Goal: Information Seeking & Learning: Compare options

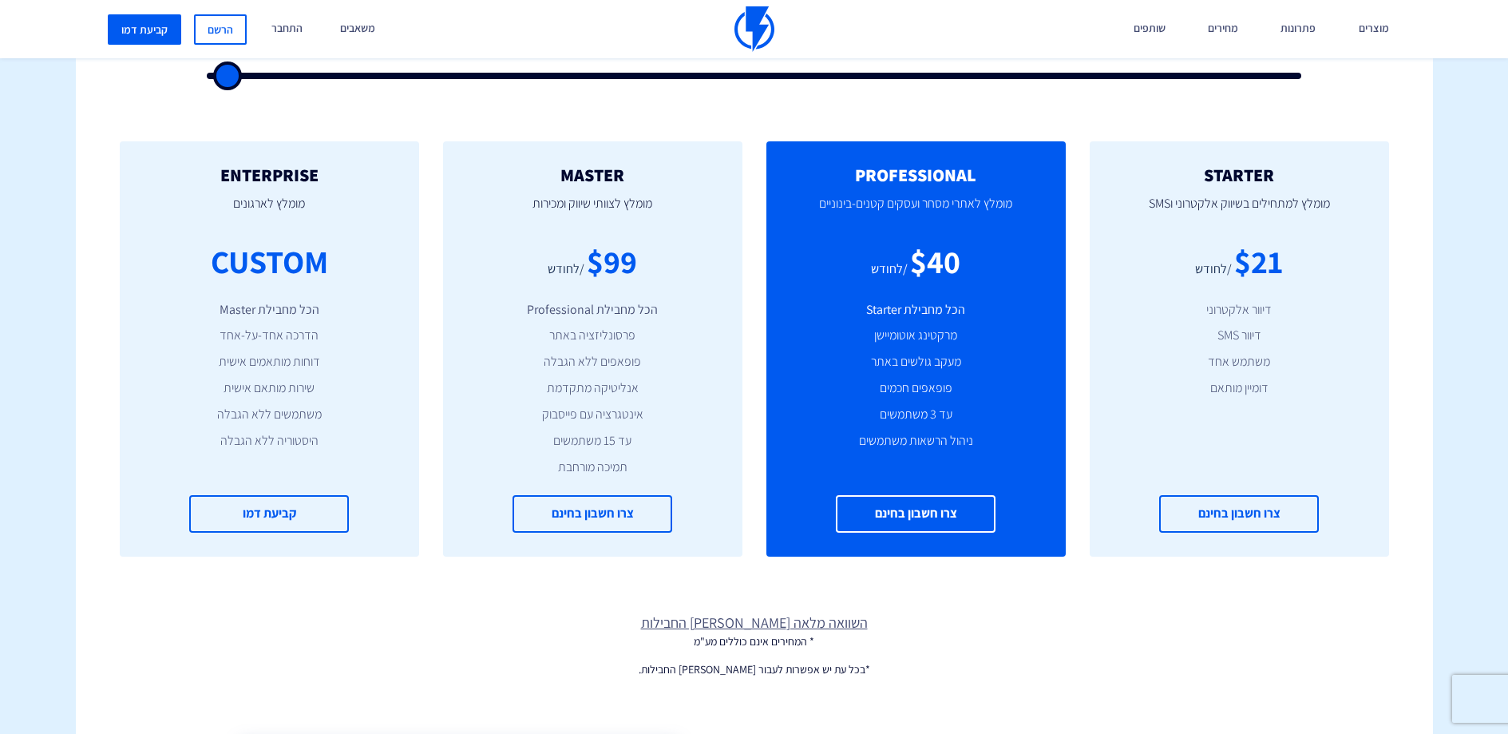
scroll to position [178, 0]
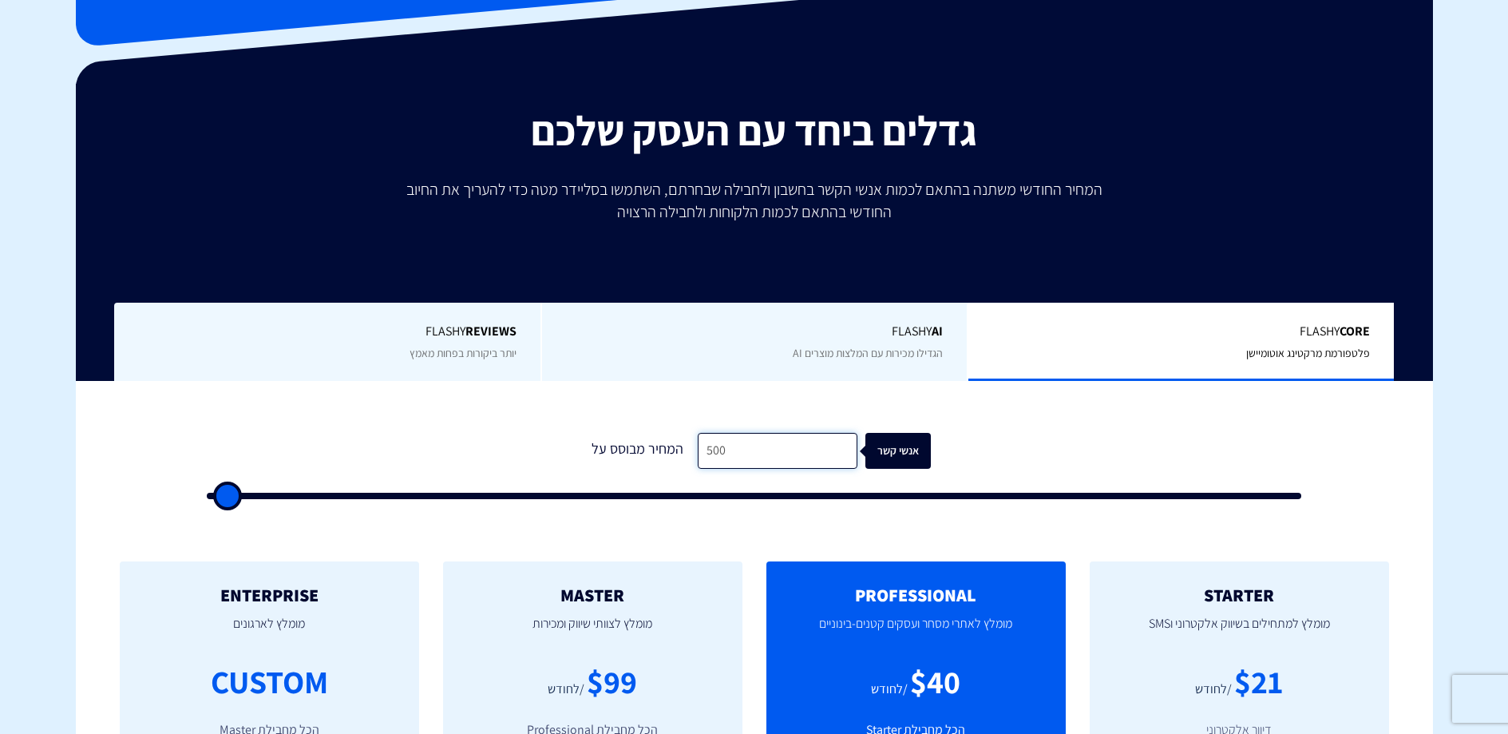
drag, startPoint x: 782, startPoint y: 454, endPoint x: 617, endPoint y: 450, distance: 165.3
click at [625, 452] on div "המחיר מבוסס על 500 אנשי קשר" at bounding box center [754, 451] width 353 height 36
type input "2"
type input "500"
type input "26"
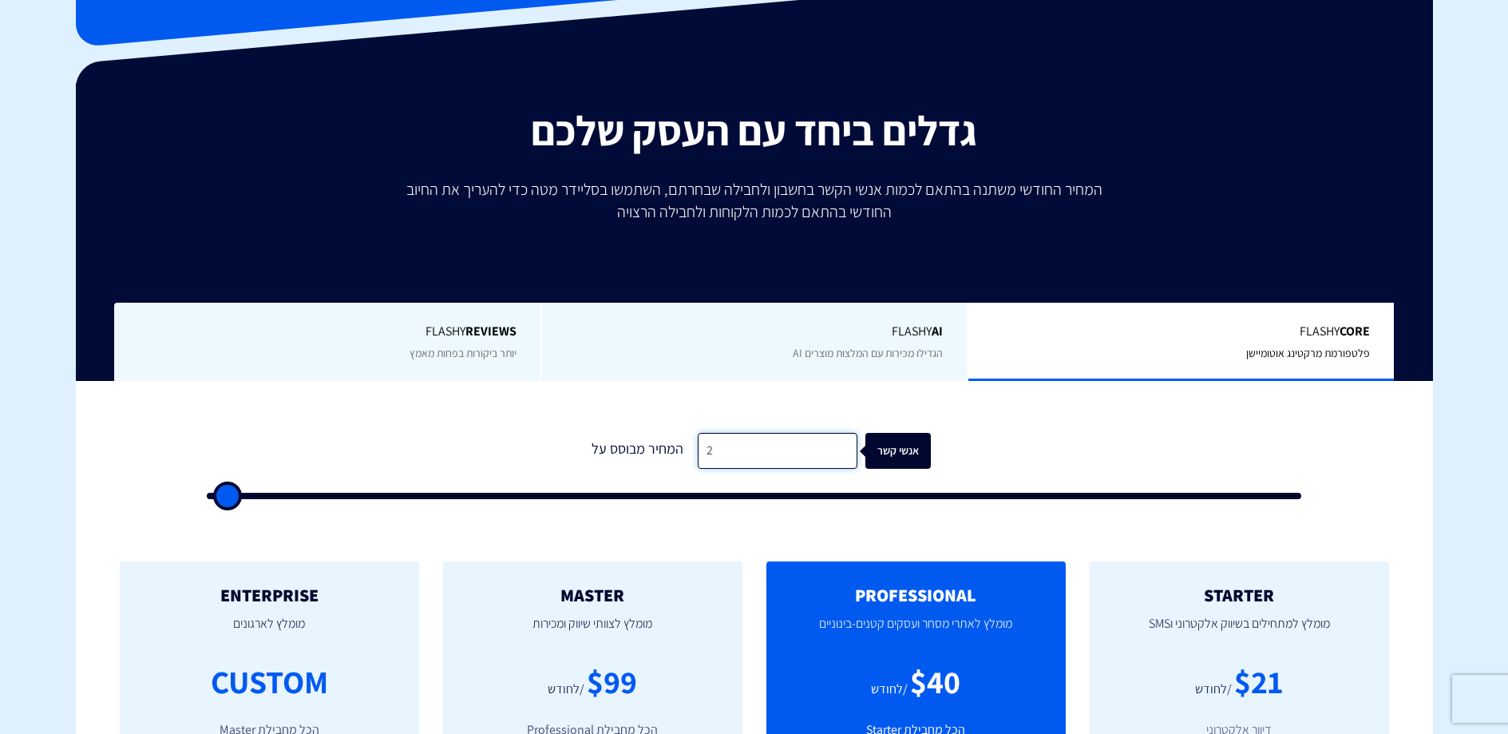
type input "500"
type input "265"
type input "500"
type input "2,658"
type input "2500"
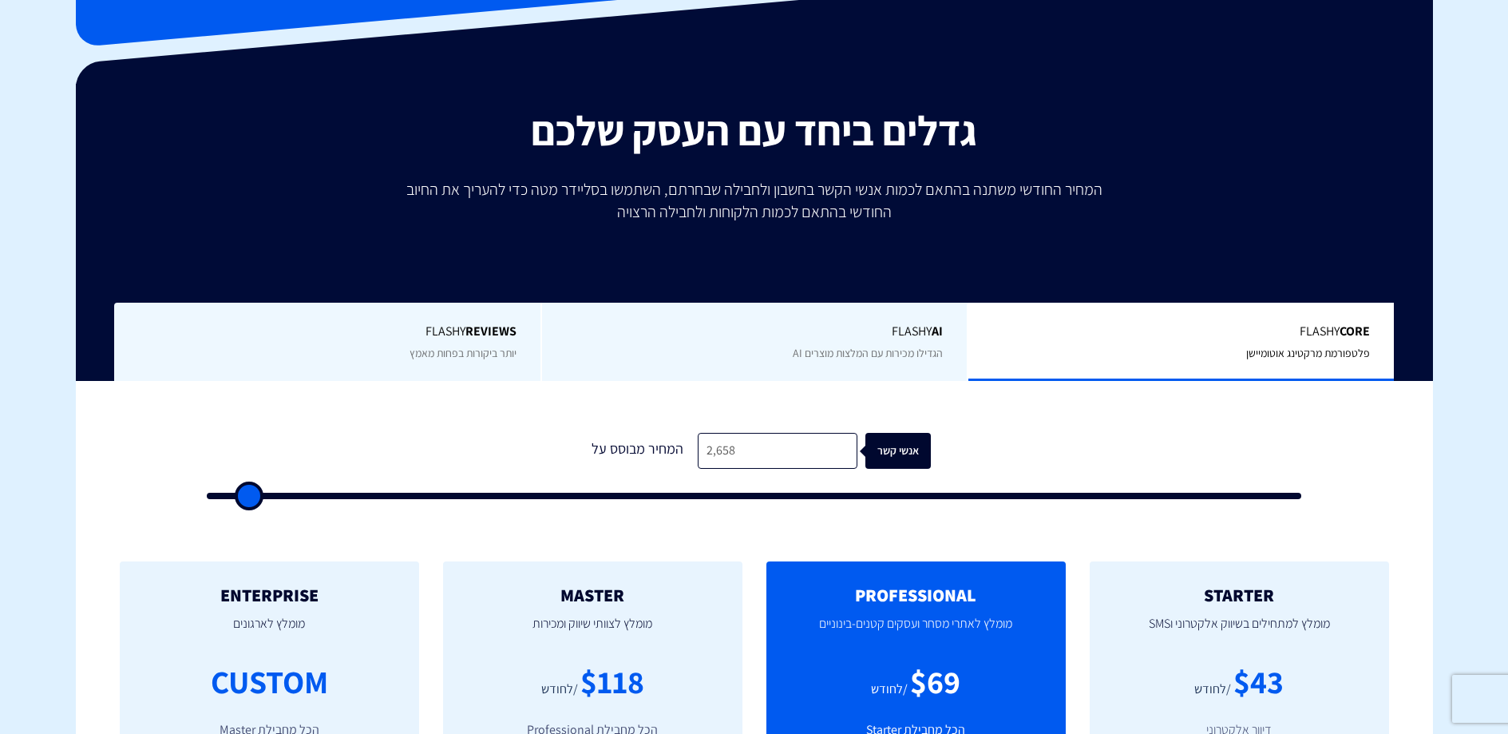
click at [1055, 459] on form "1 המחיר מבוסס על 2,658 אנשי קשר" at bounding box center [754, 466] width 1095 height 66
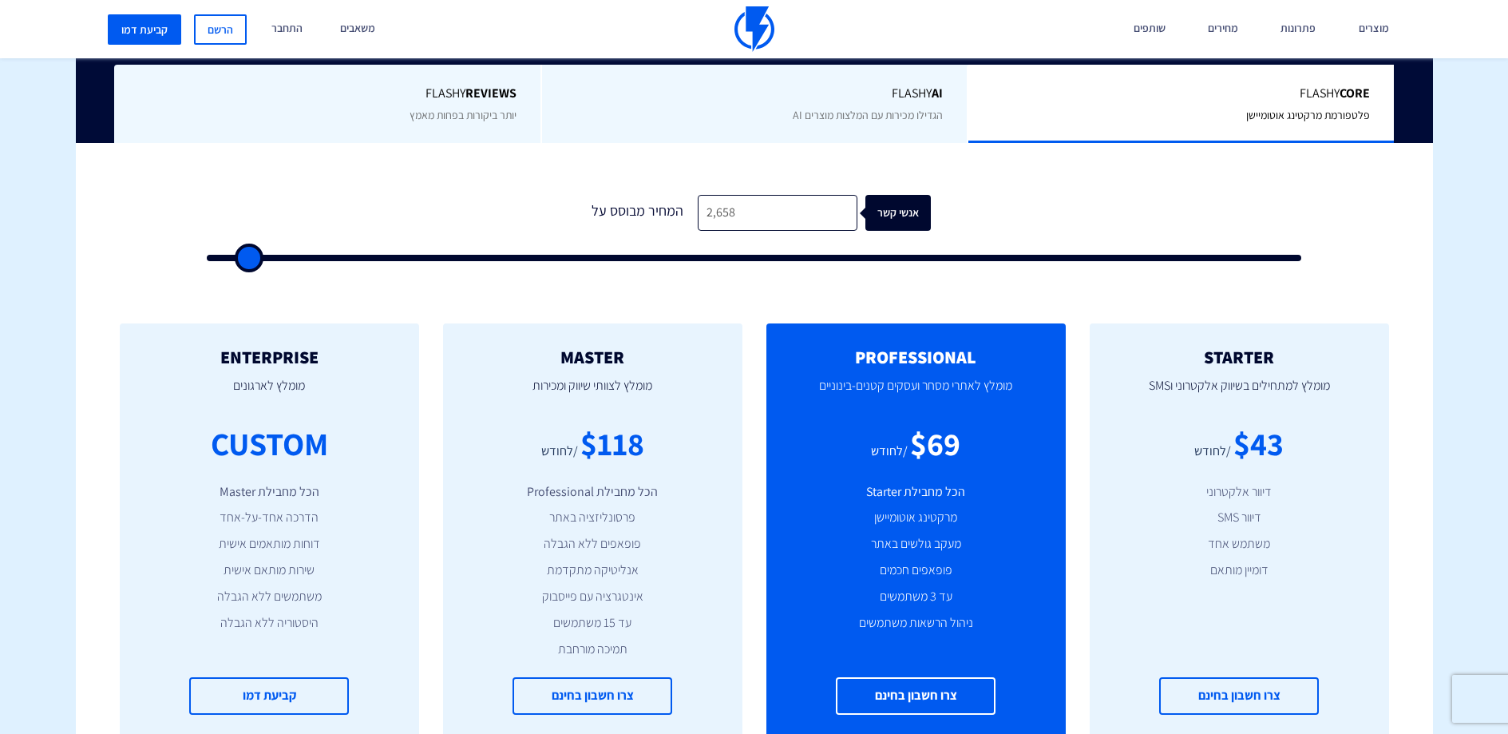
scroll to position [437, 0]
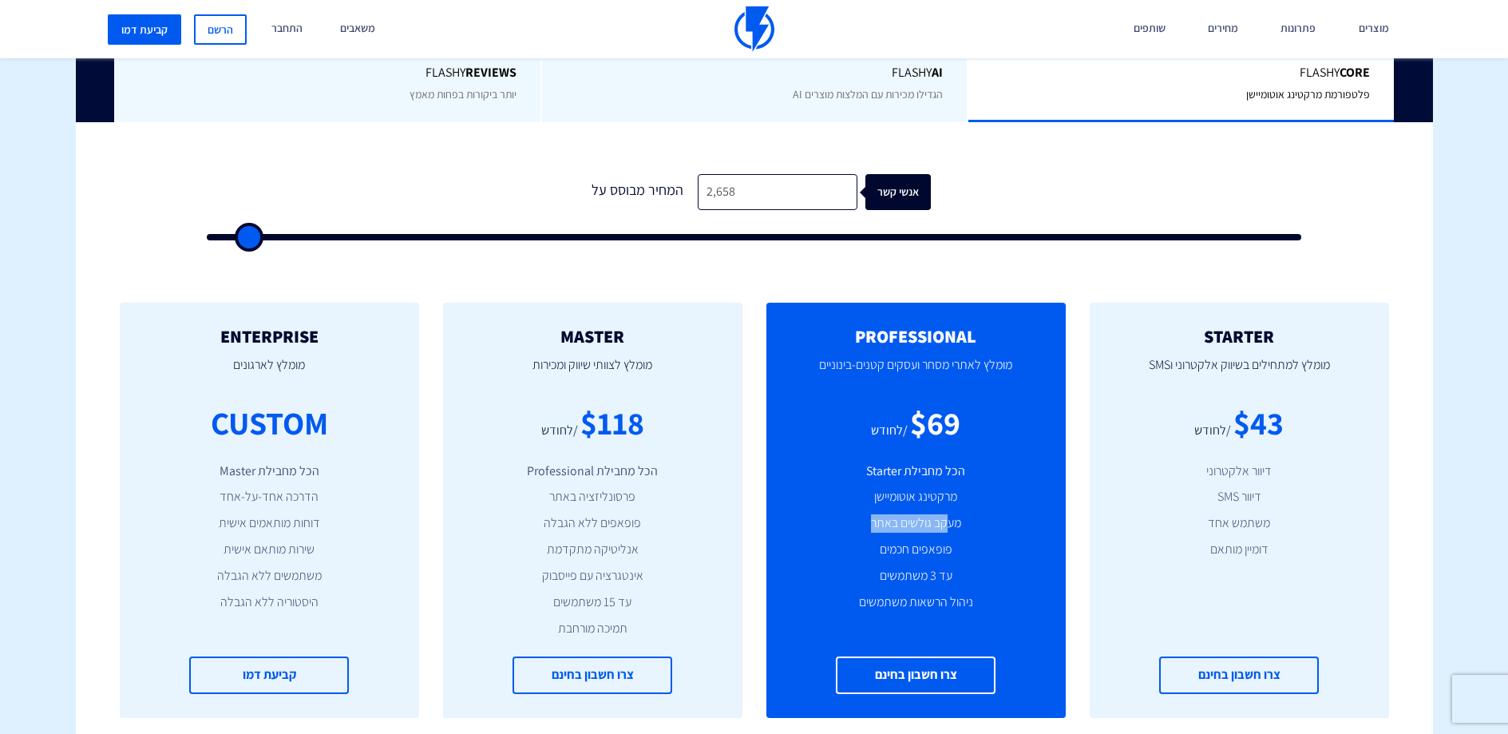
drag, startPoint x: 948, startPoint y: 525, endPoint x: 863, endPoint y: 522, distance: 84.7
click at [864, 522] on li "מעקב גולשים באתר" at bounding box center [915, 523] width 251 height 18
drag, startPoint x: 909, startPoint y: 544, endPoint x: 921, endPoint y: 568, distance: 27.5
click at [903, 544] on li "פופאפים חכמים" at bounding box center [915, 549] width 251 height 18
drag, startPoint x: 928, startPoint y: 580, endPoint x: 889, endPoint y: 580, distance: 39.1
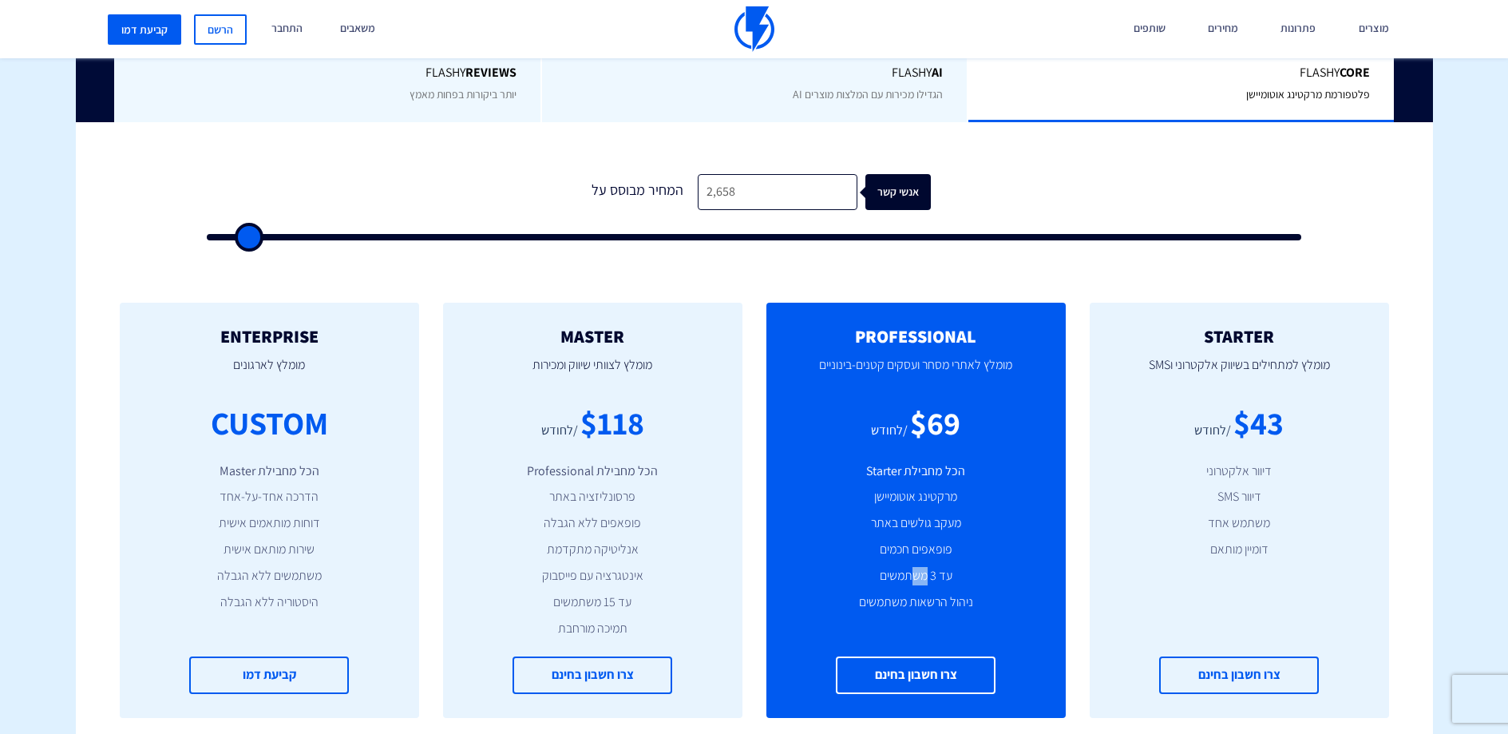
click at [891, 579] on li "עד 3 משתמשים" at bounding box center [915, 576] width 251 height 18
drag, startPoint x: 927, startPoint y: 607, endPoint x: 878, endPoint y: 606, distance: 48.7
click at [877, 606] on li "ניהול הרשאות משתמשים" at bounding box center [915, 602] width 251 height 18
click at [1251, 471] on li "דיוור אלקטרוני" at bounding box center [1239, 471] width 251 height 18
click at [1241, 525] on li "משתמש אחד" at bounding box center [1239, 523] width 251 height 18
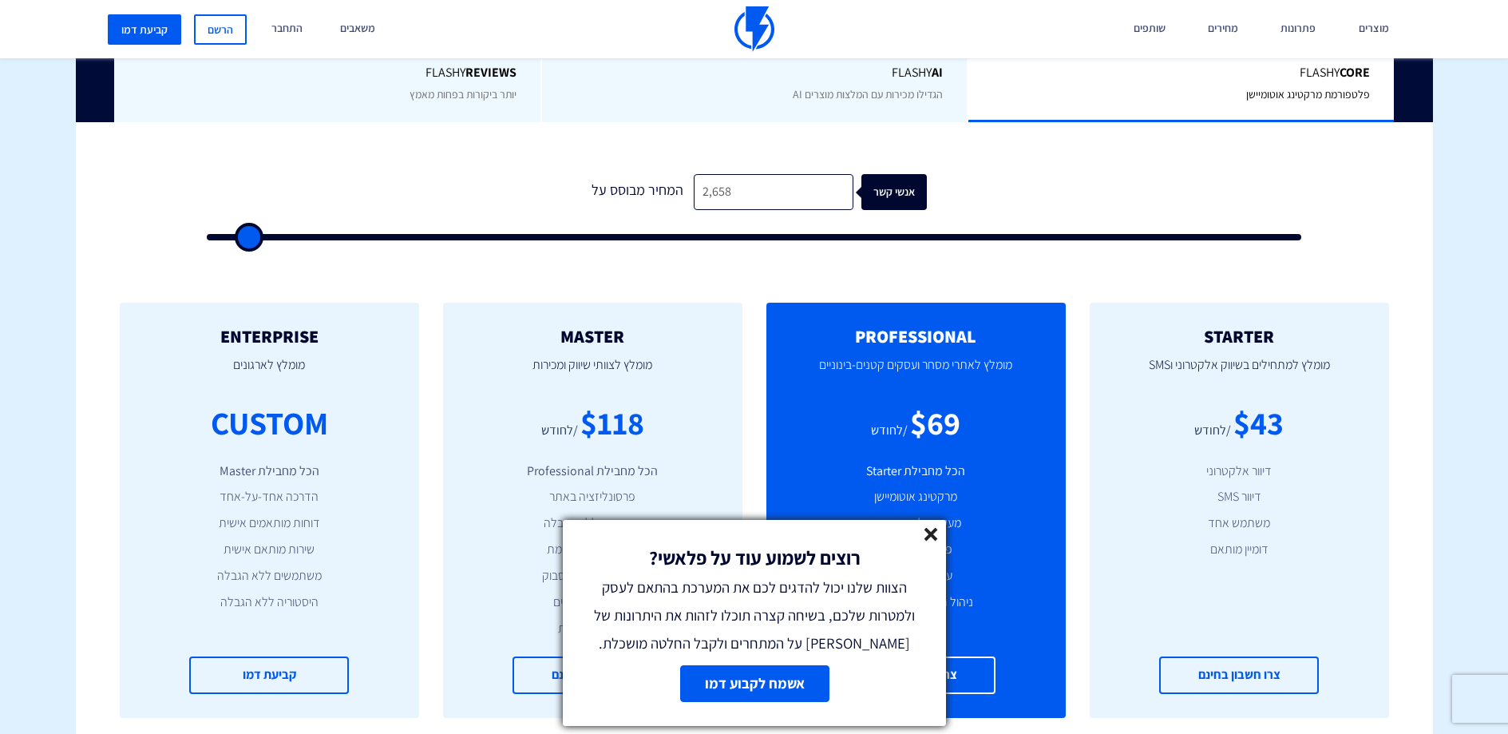
click at [1244, 541] on div "רוצים לשמוע עוד על פלאשי? הצוות שלנו יכול להדגים לכם את המערכת בהתאם לעסק ולמטר…" at bounding box center [754, 367] width 1508 height 734
click at [929, 530] on icon at bounding box center [931, 535] width 14 height 14
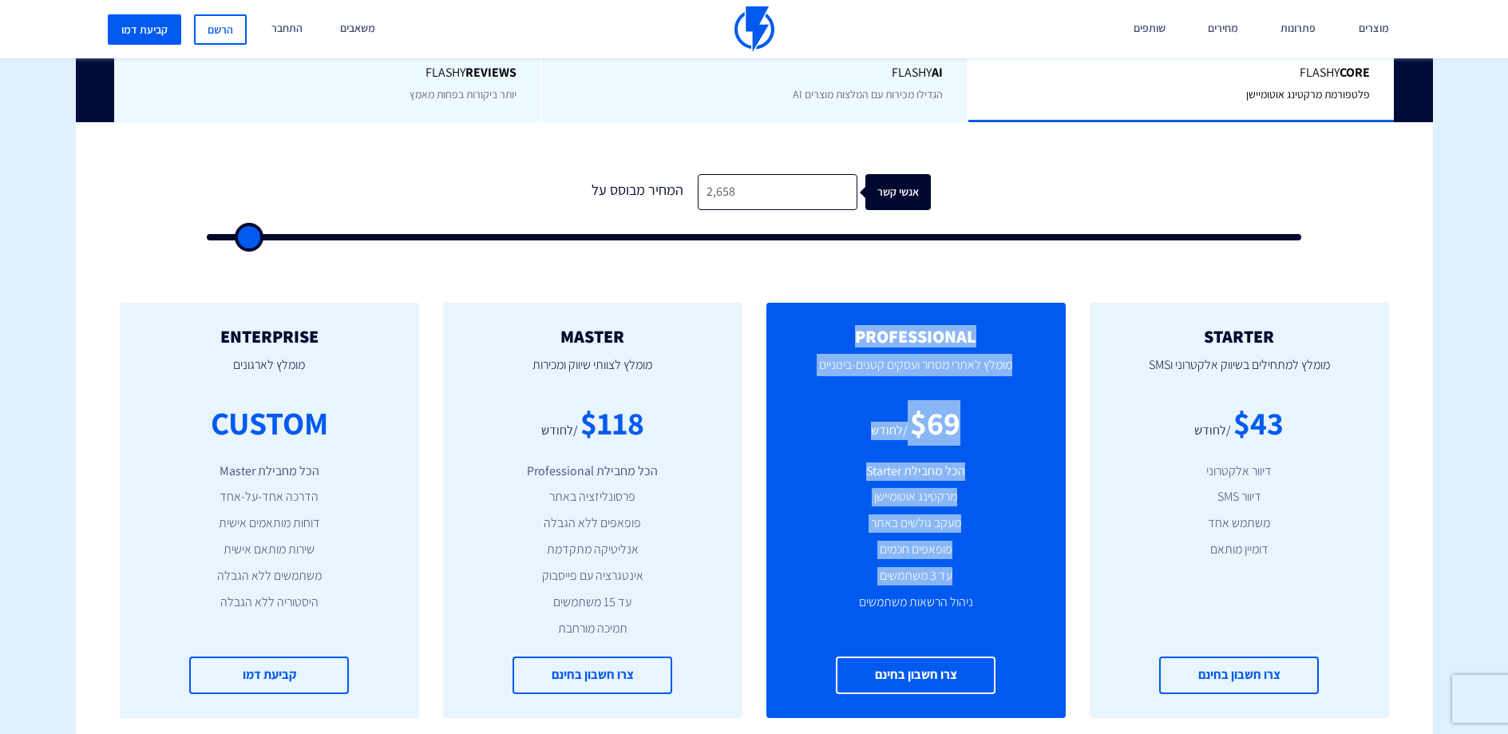
drag, startPoint x: 950, startPoint y: 318, endPoint x: 905, endPoint y: 592, distance: 277.6
click at [905, 591] on div "PROFESSIONAL מומלץ לאתרי מסחר ועסקים קטנים-בינוניים $69 /לחודש הכל מחבילת Start…" at bounding box center [915, 510] width 299 height 415
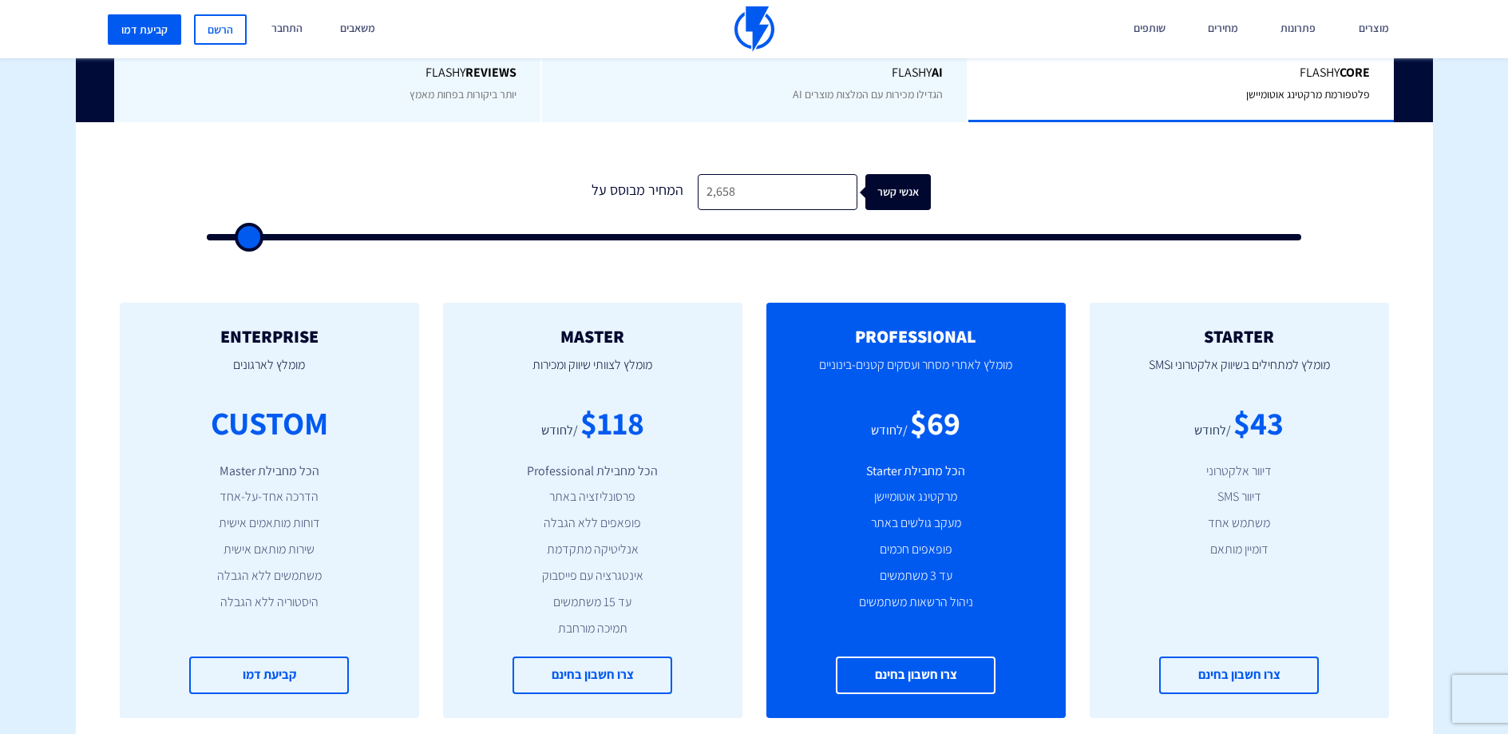
click at [905, 591] on ul "הכל מחבילת Starter מרקטינג אוטומיישן מעקב גולשים באתר פופאפים חכמים עד 3 משתמשי…" at bounding box center [915, 536] width 251 height 149
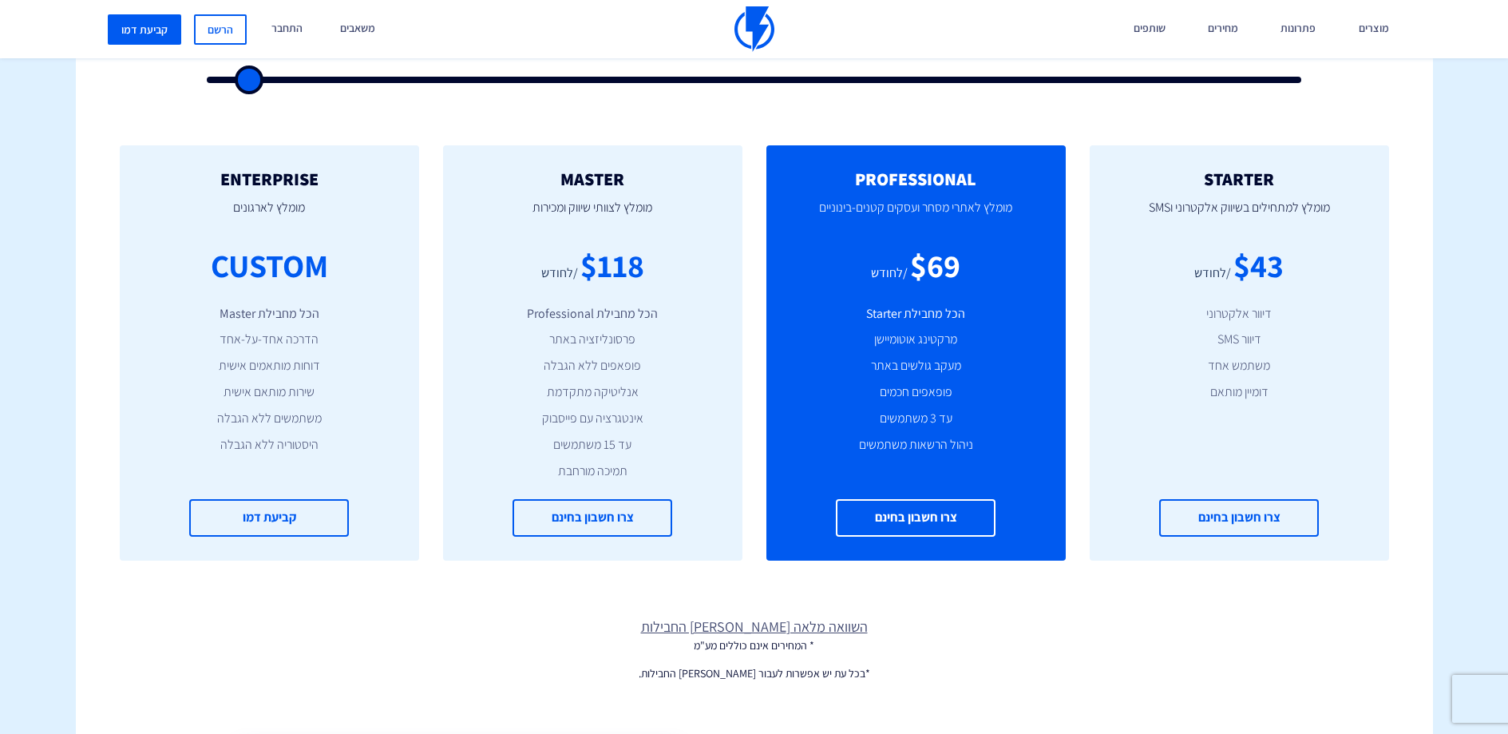
scroll to position [282, 0]
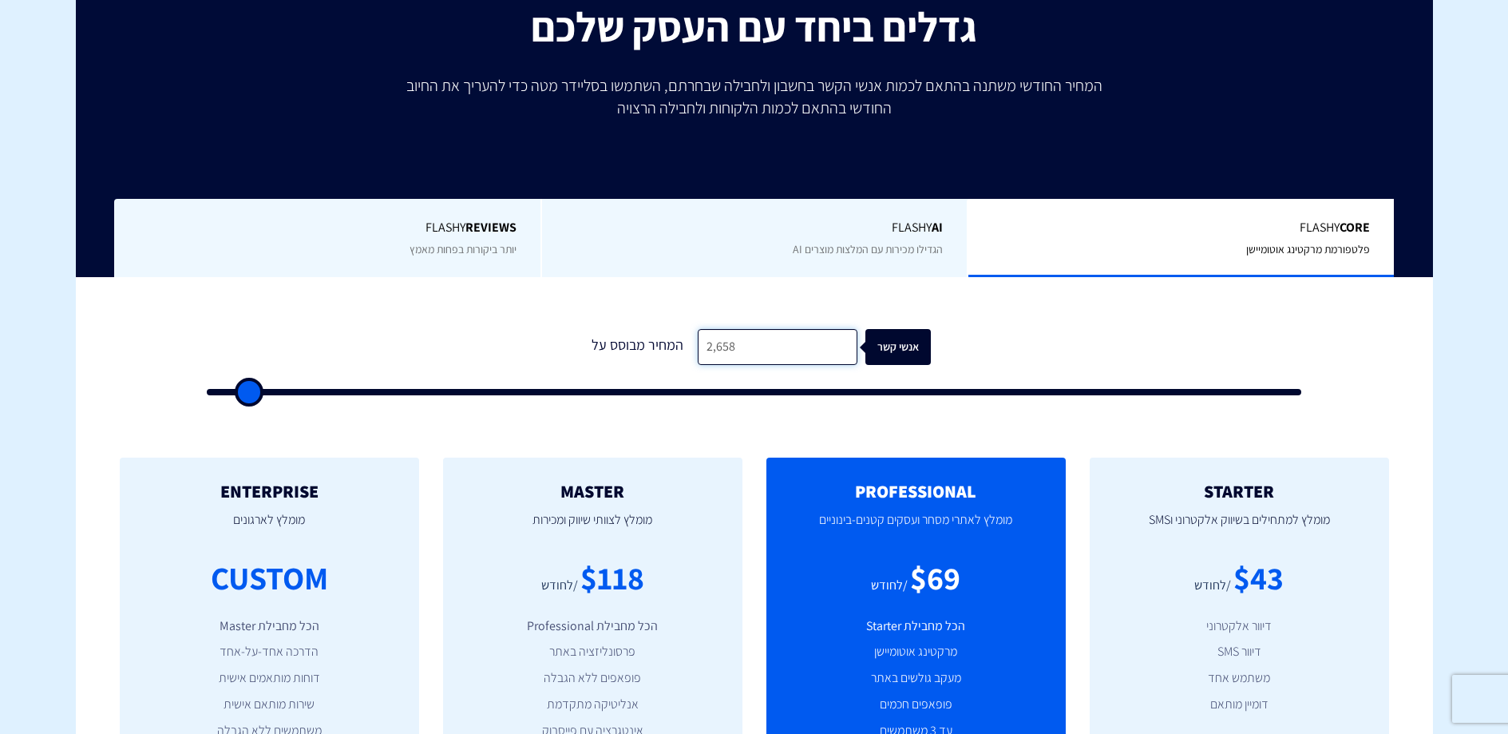
drag, startPoint x: 787, startPoint y: 353, endPoint x: 580, endPoint y: 341, distance: 207.9
click at [580, 341] on form "1 המחיר מבוסס על 2,658 אנשי קשר" at bounding box center [754, 362] width 1095 height 66
type input "5"
type input "500"
type input "50"
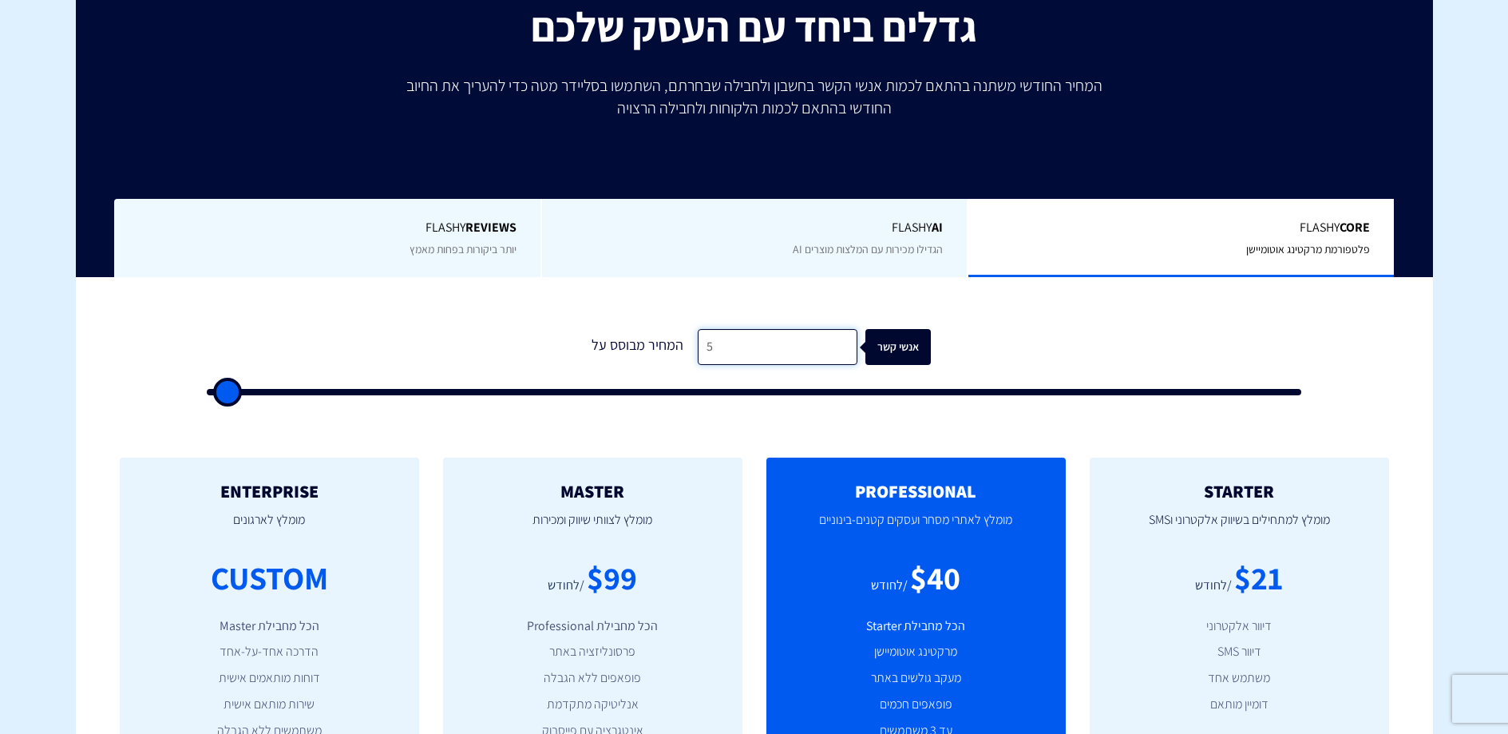
type input "500"
type input "5,000"
type input "5000"
drag, startPoint x: 645, startPoint y: 340, endPoint x: 591, endPoint y: 339, distance: 54.3
click at [591, 339] on div "המחיר מבוסס על 5,000 אנשי קשר" at bounding box center [754, 347] width 353 height 36
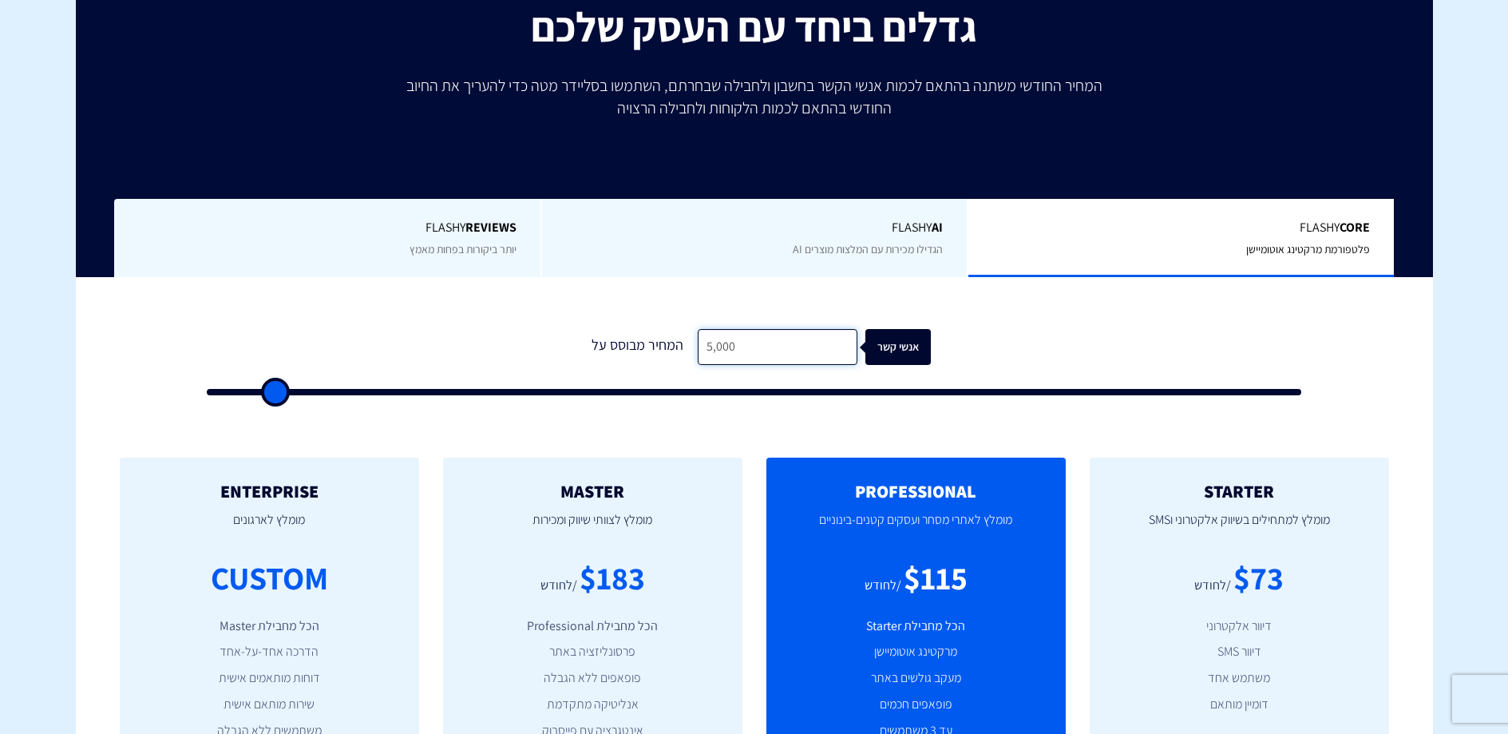
type input "2"
type input "500"
type input "26"
type input "500"
type input "268"
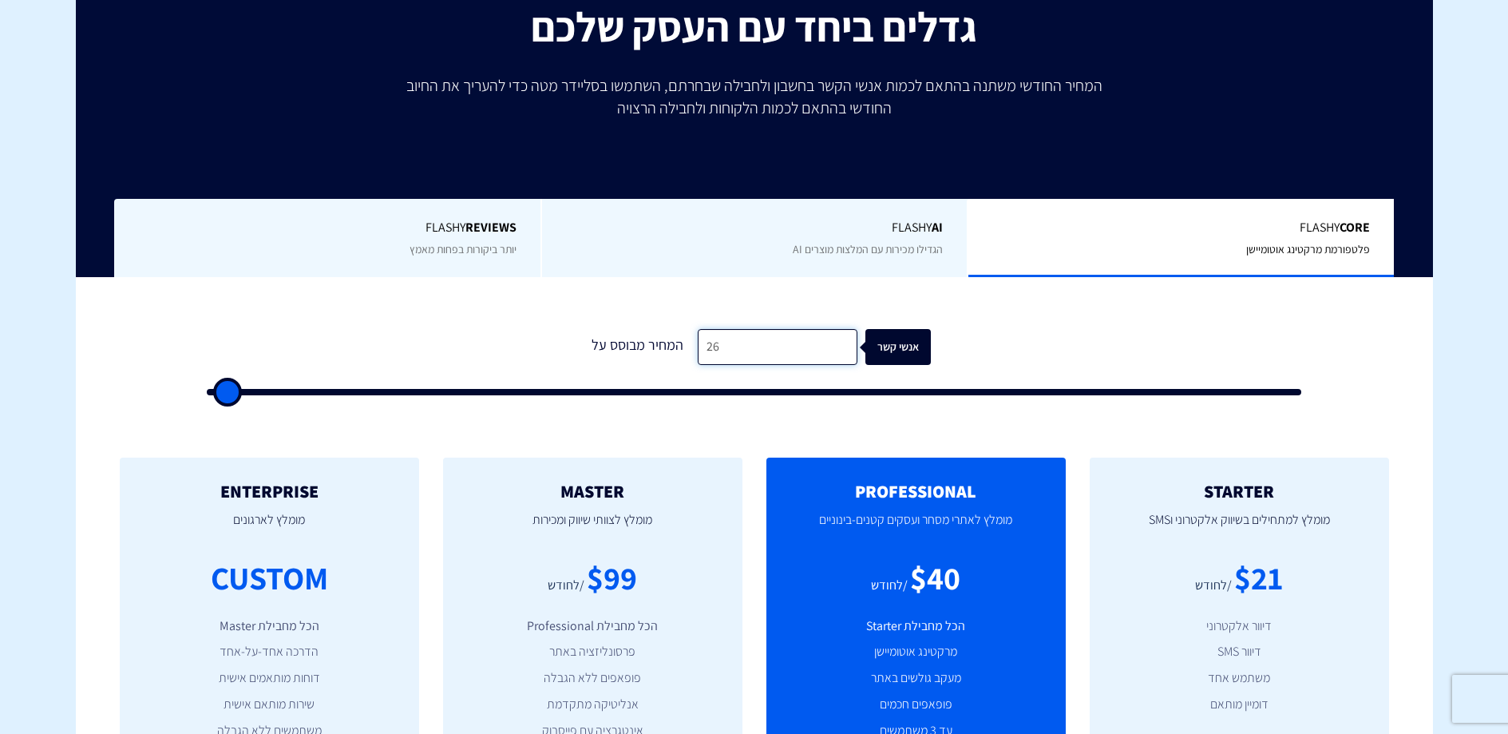
type input "500"
type input "26"
type input "500"
type input "2"
type input "500"
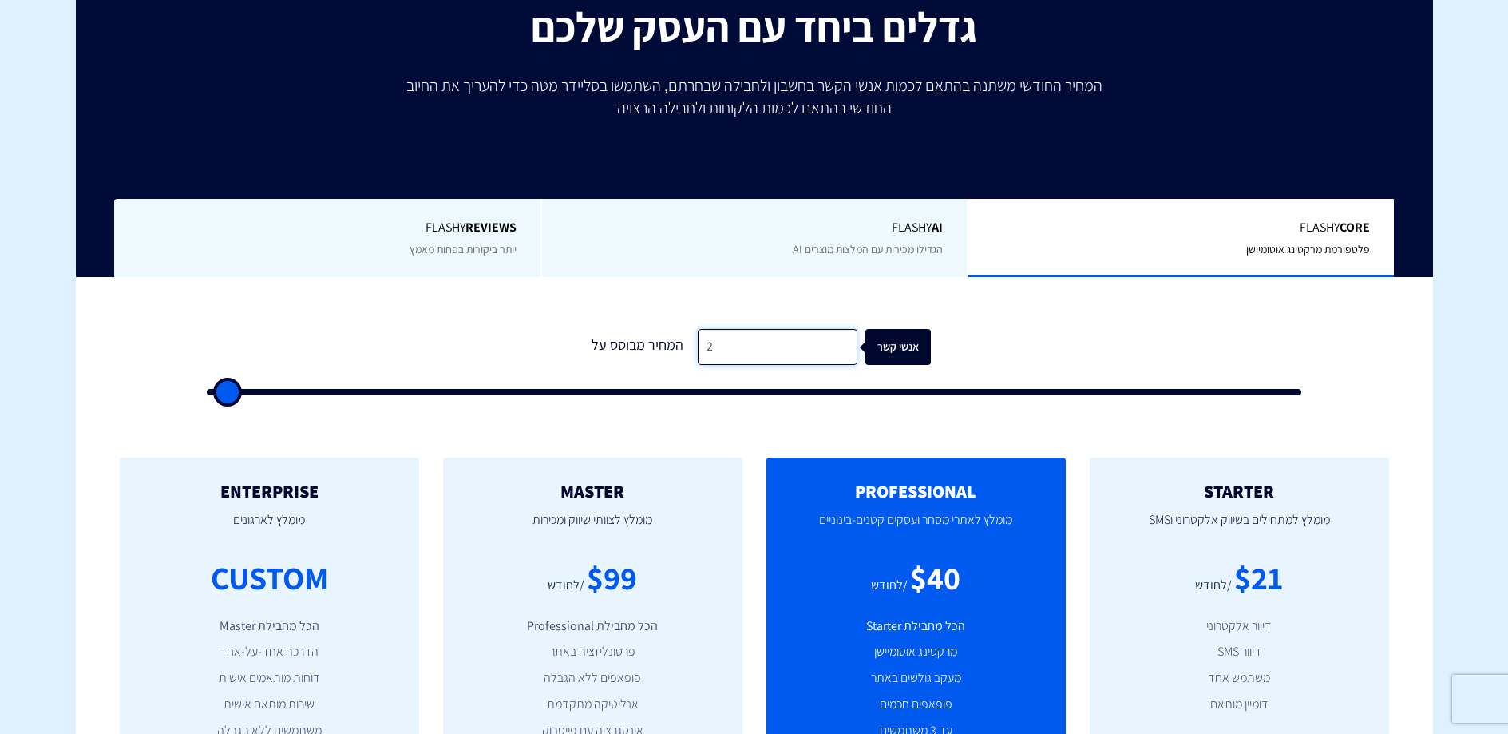
type input "500"
type input "1"
type input "500"
type input "10"
type input "500"
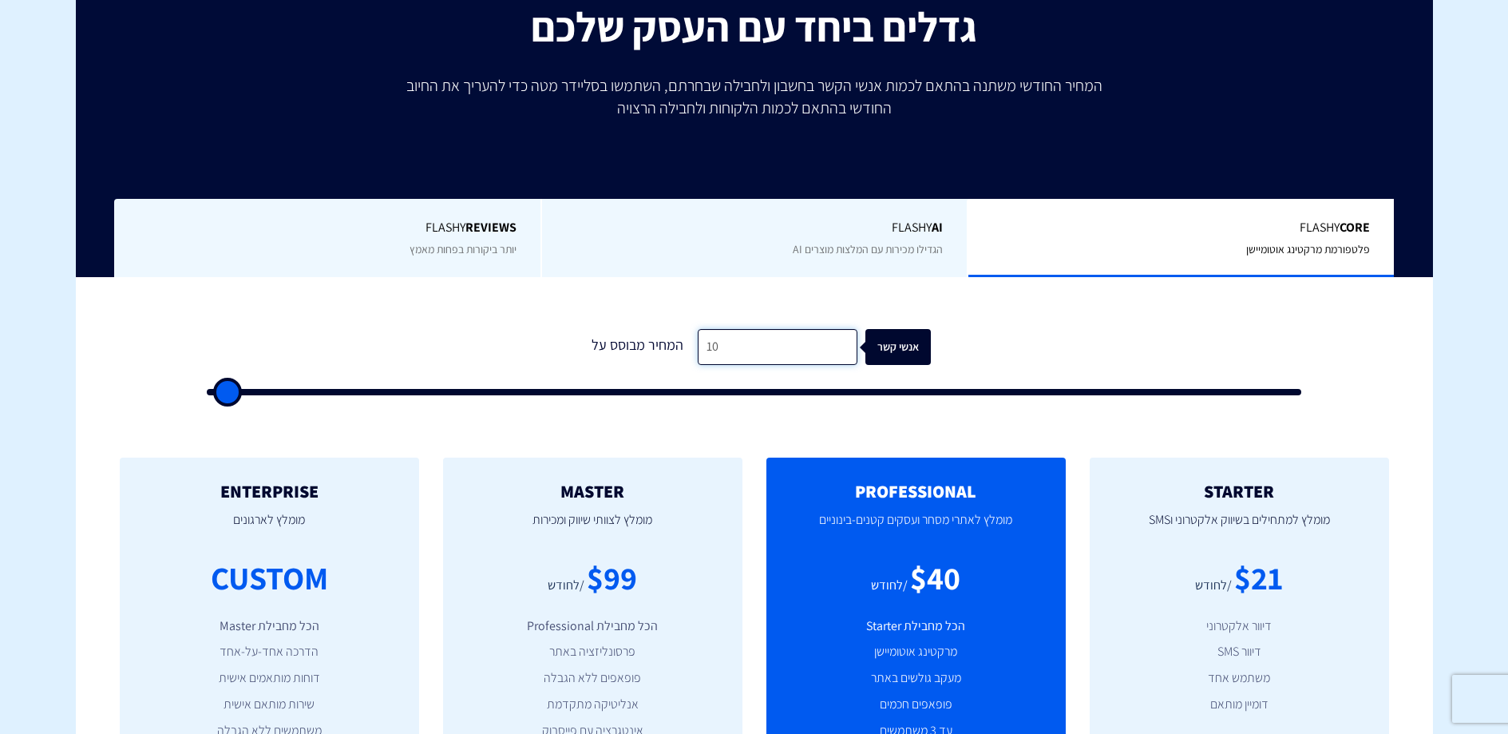
type input "100"
type input "500"
type input "1,000"
type input "1000"
type input "100"
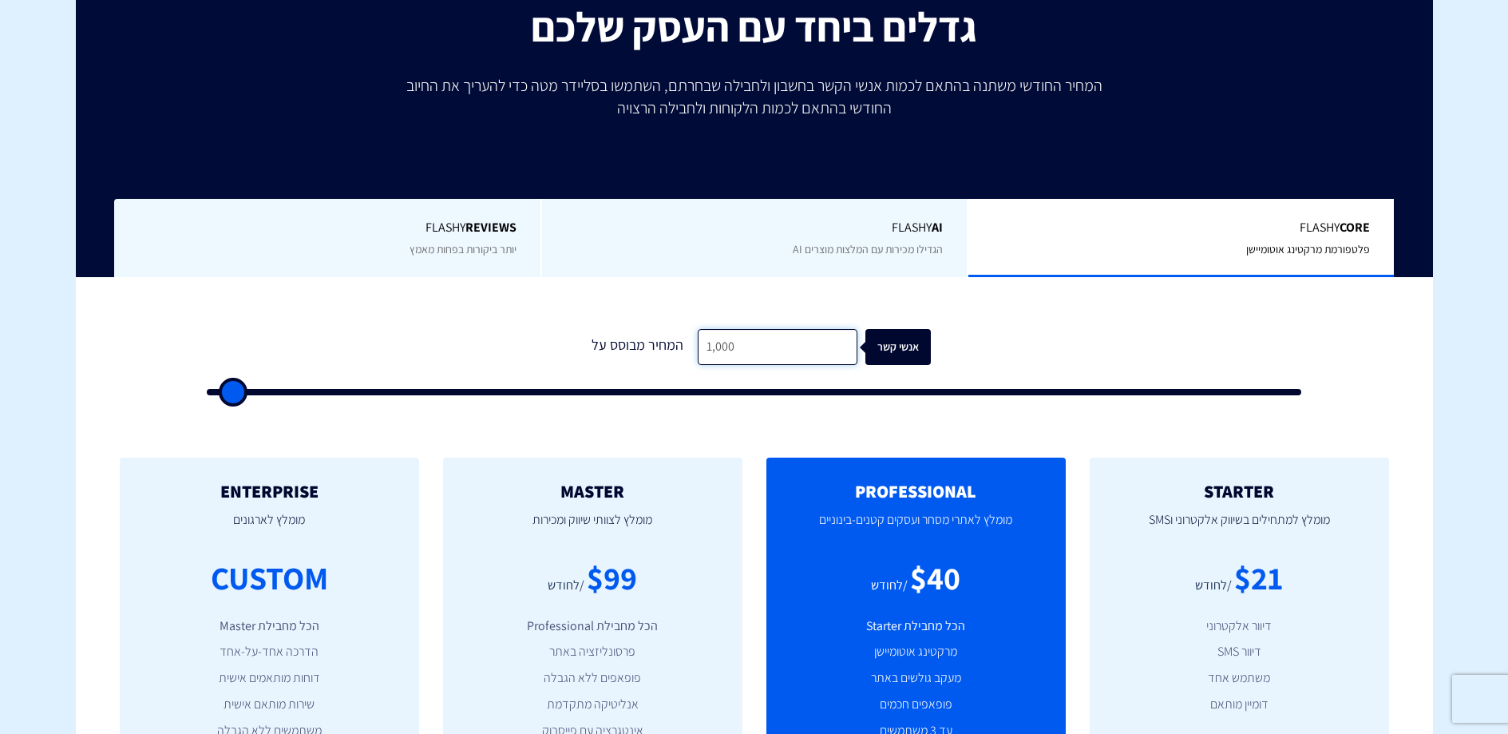
type input "500"
type input "10"
type input "500"
type input "1"
type input "500"
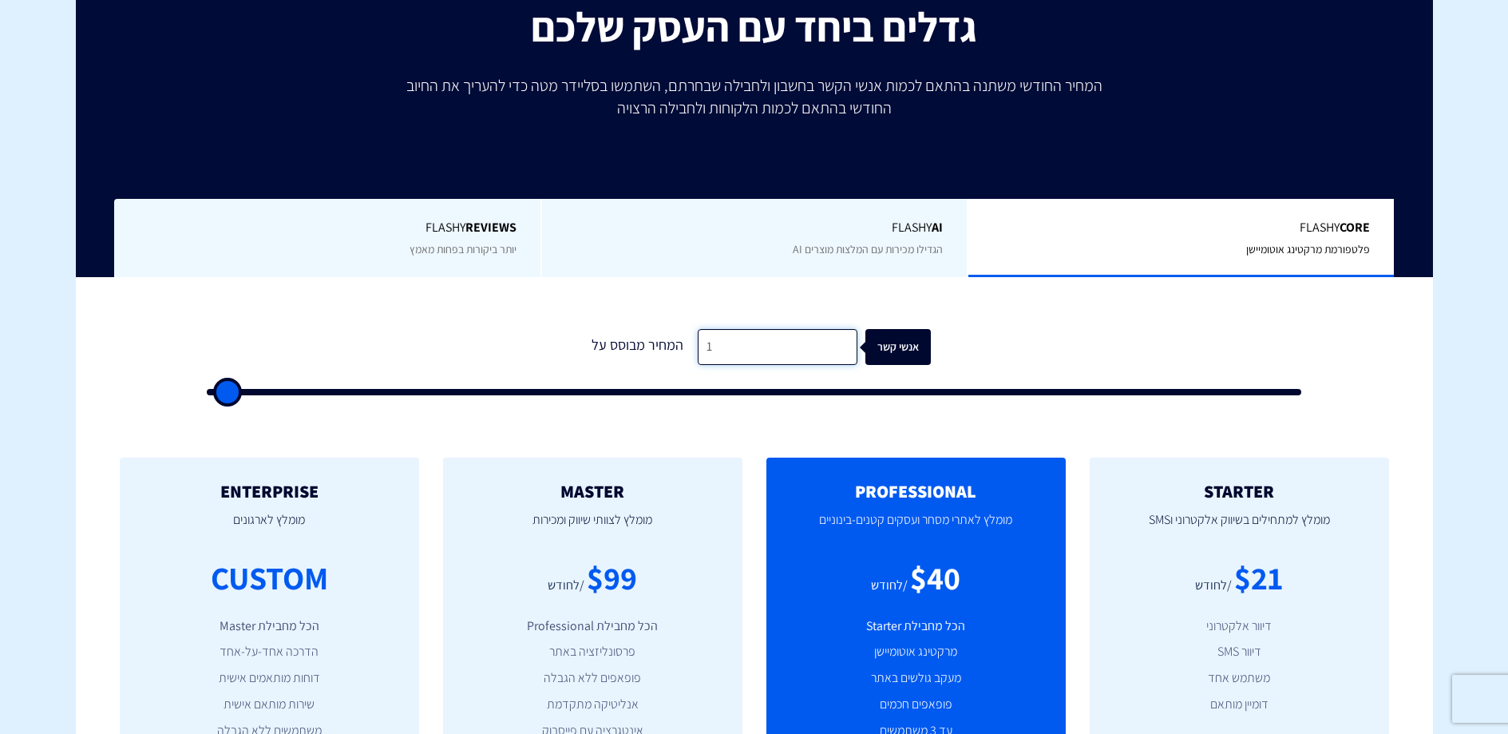
type input "500"
type input "2"
type input "500"
type input "20"
type input "500"
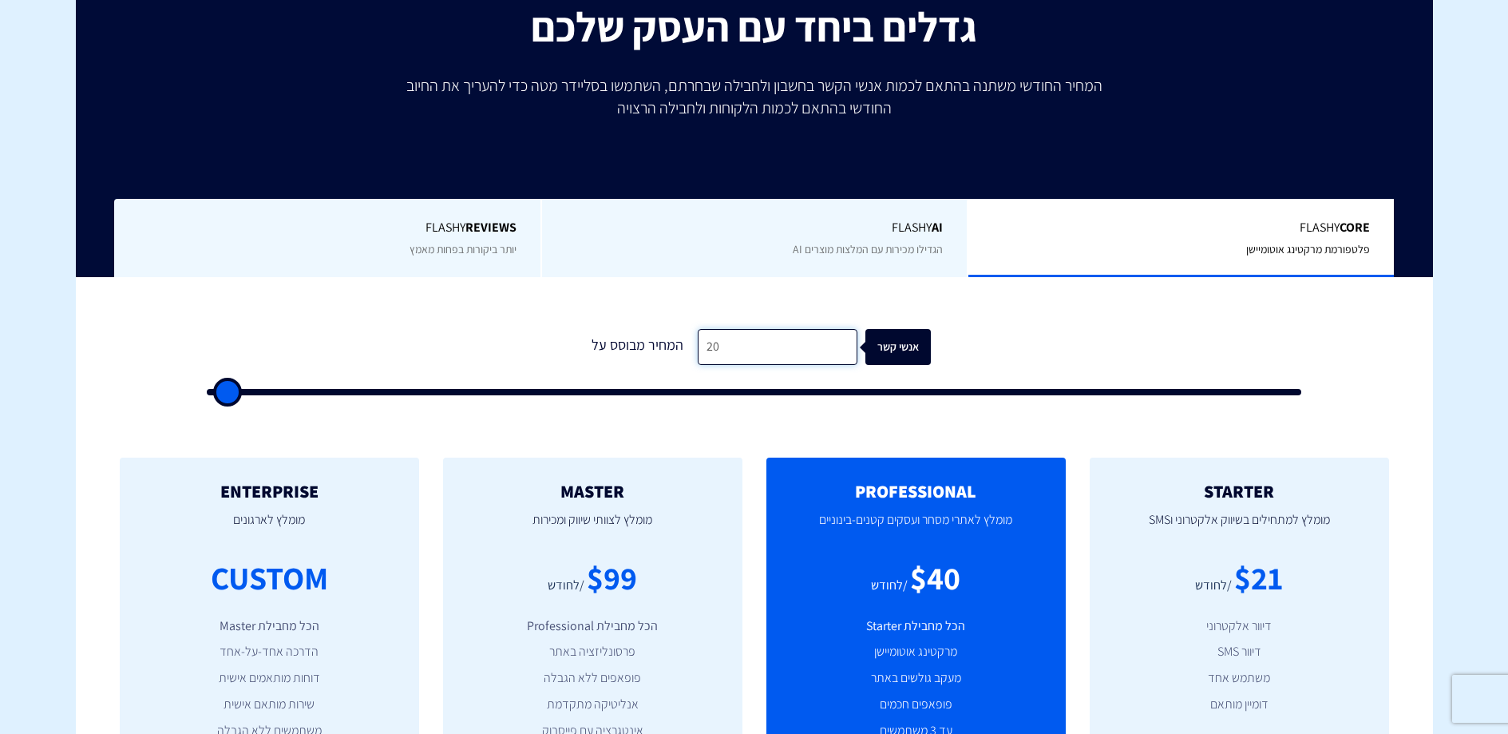
type input "200"
type input "500"
type input "2,000"
type input "2000"
type input "200"
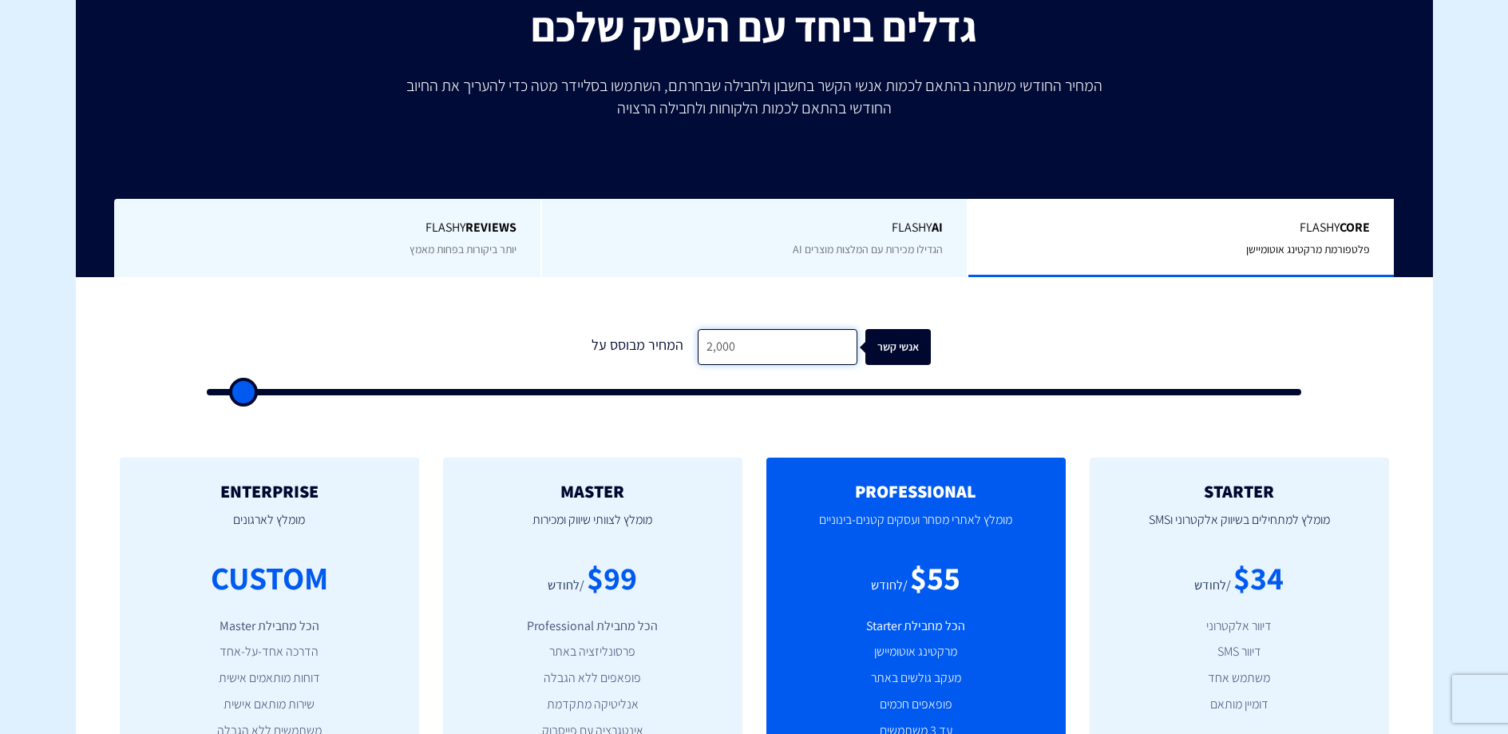
type input "500"
type input "20"
type input "500"
type input "2"
type input "500"
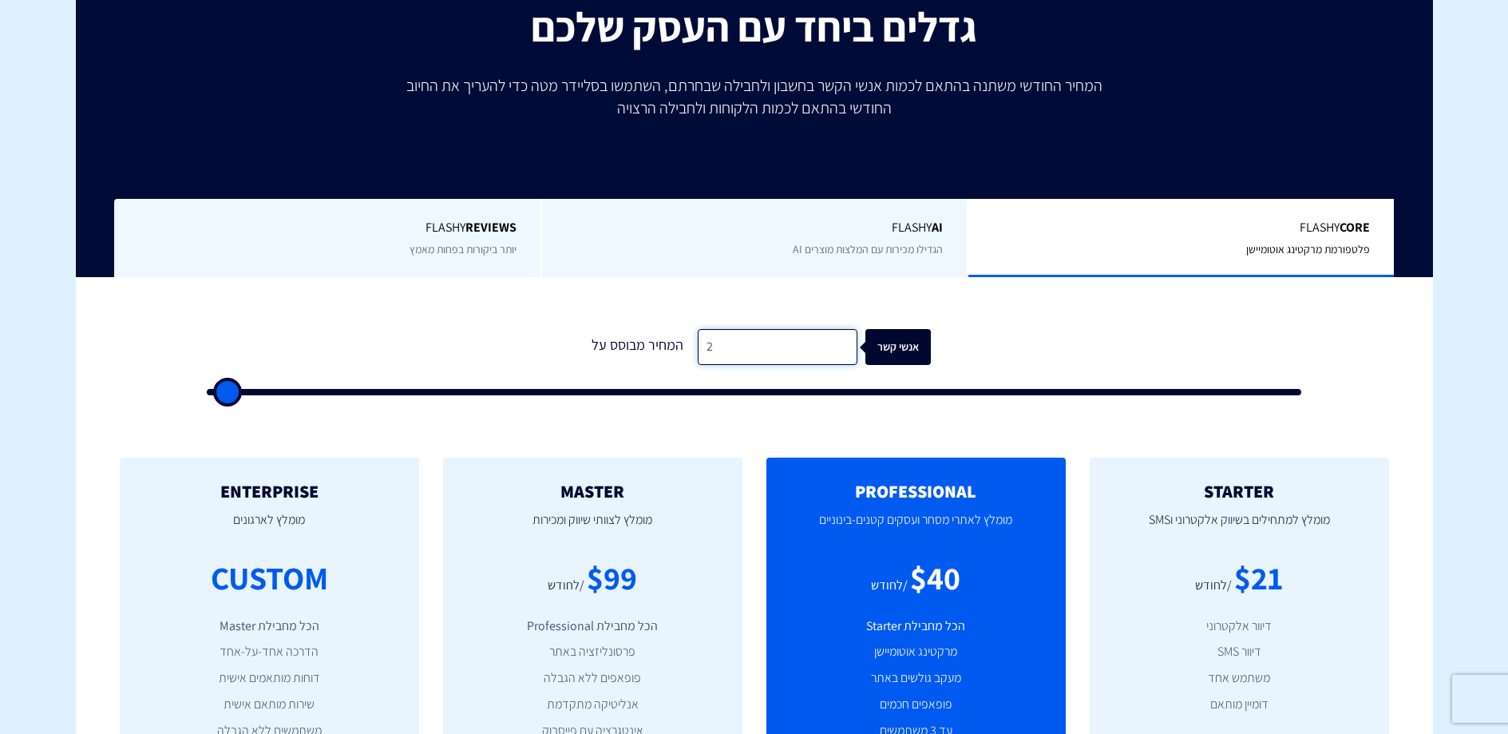
type input "500"
type input "3"
type input "500"
type input "30"
type input "500"
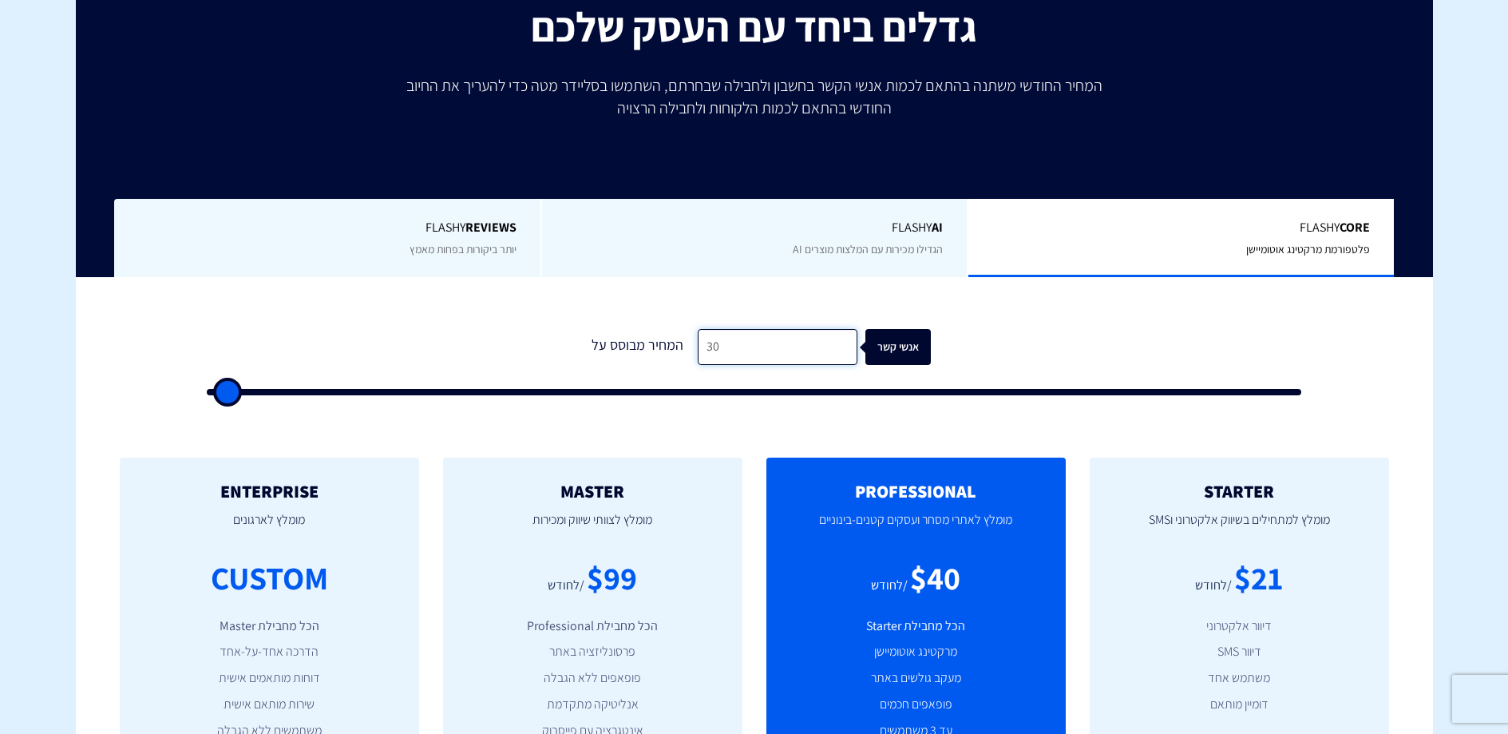
type input "300"
type input "500"
type input "3,000"
type input "3000"
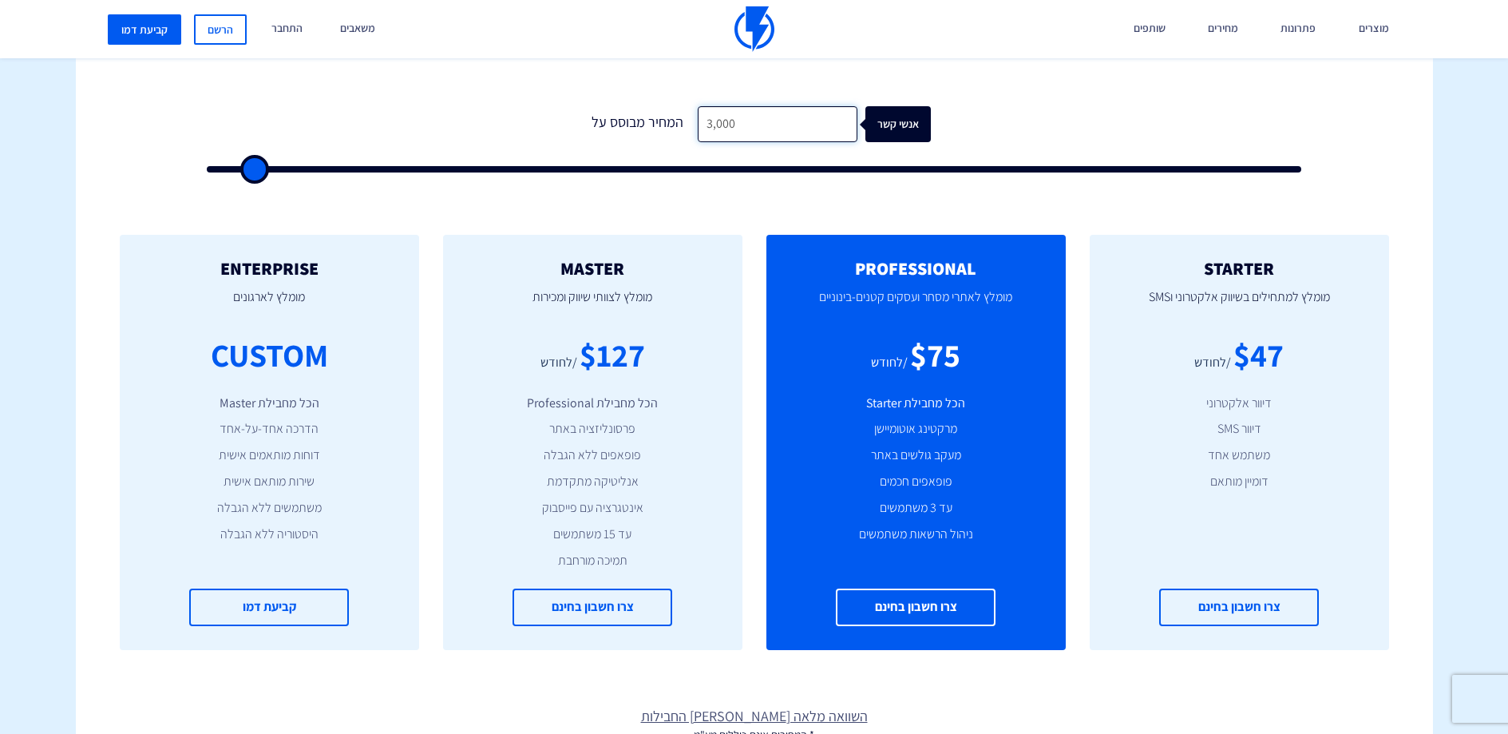
scroll to position [412, 0]
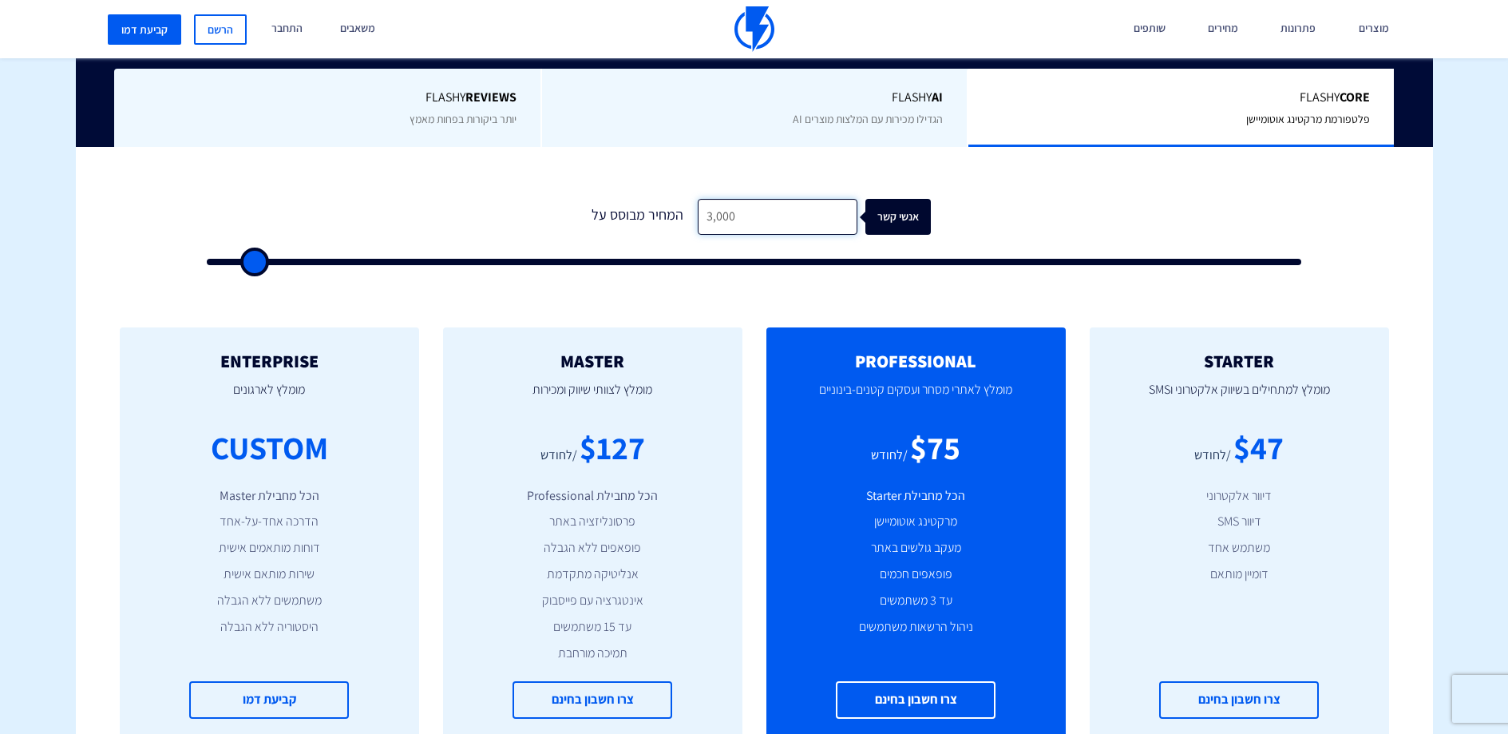
drag, startPoint x: 718, startPoint y: 210, endPoint x: 671, endPoint y: 204, distance: 48.3
click at [671, 204] on div "המחיר מבוסס על 3,000 אנשי קשר" at bounding box center [754, 217] width 353 height 36
type input "1"
type input "500"
type input "10"
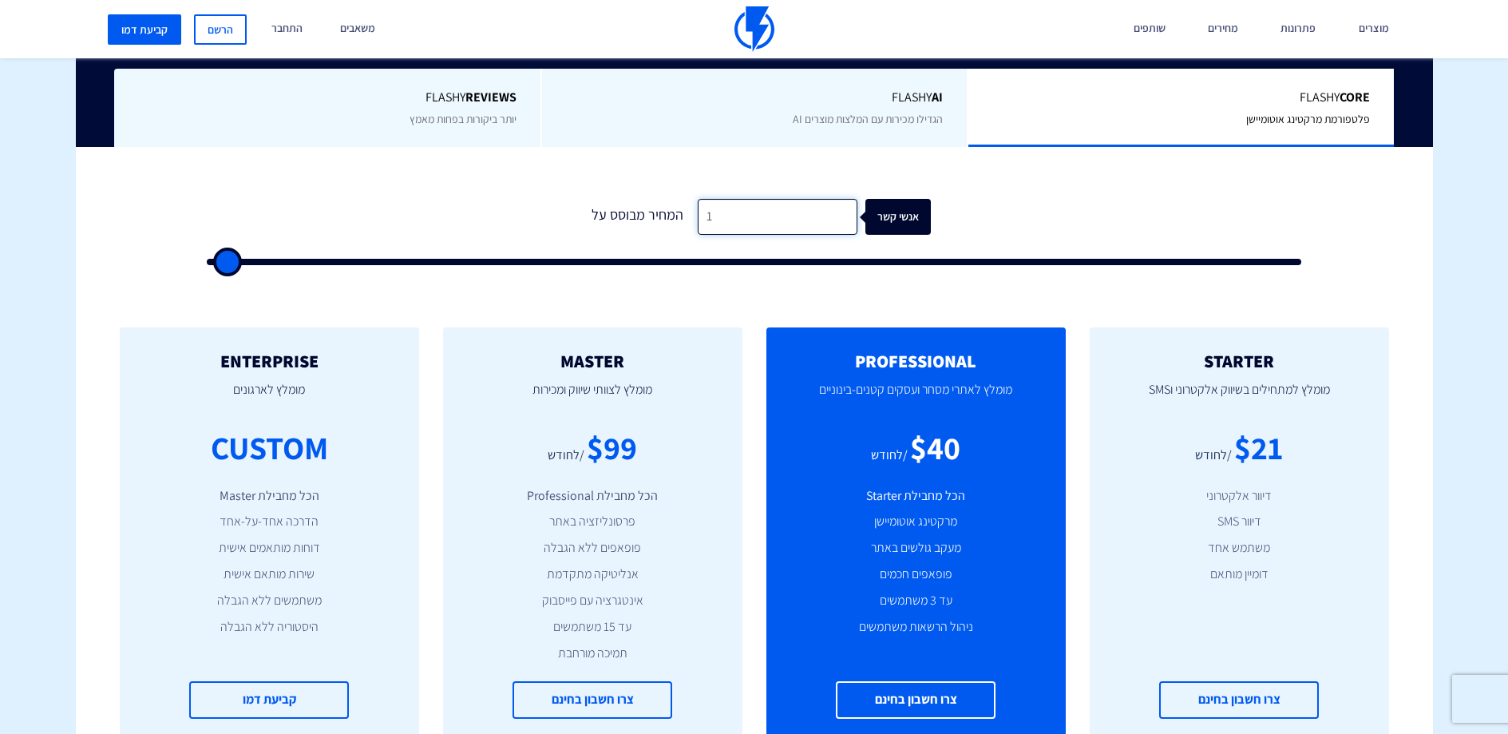
type input "500"
type input "100"
type input "500"
type input "1,000"
type input "1000"
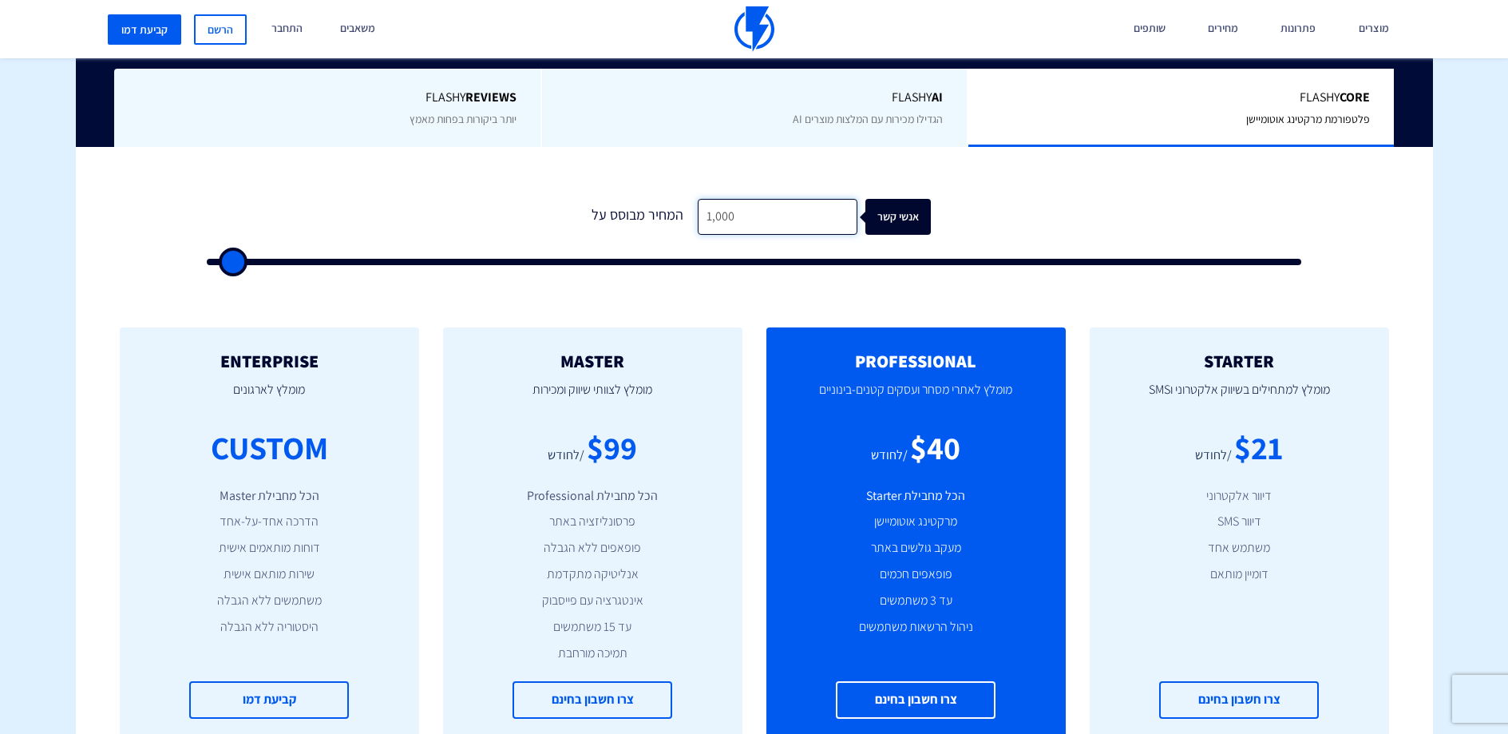
type input "10,000"
type input "10000"
drag, startPoint x: 641, startPoint y: 217, endPoint x: 602, endPoint y: 215, distance: 39.2
click at [600, 216] on div "המחיר מבוסס על 10,000 אנשי קשר" at bounding box center [754, 217] width 353 height 36
type input "10,000"
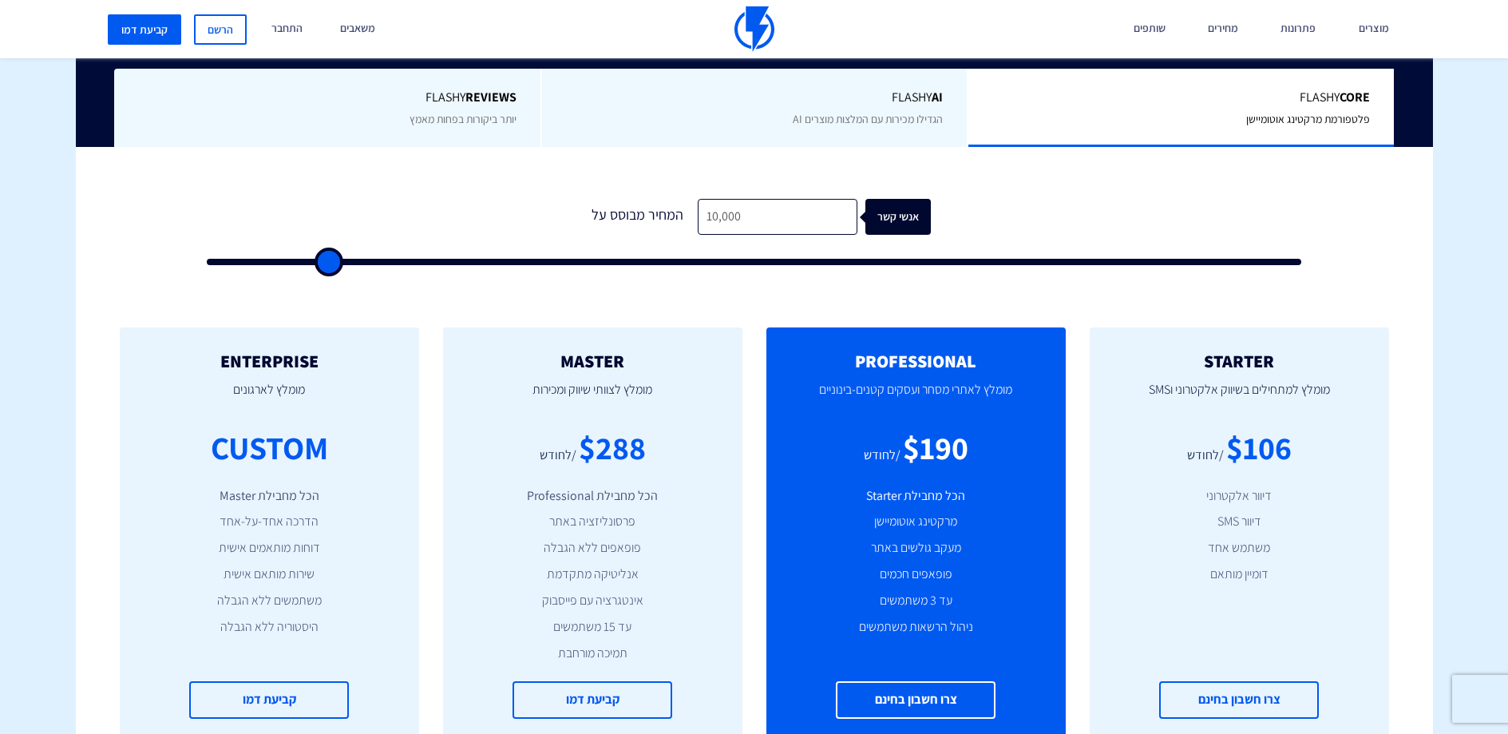
click at [827, 101] on span "Flashy AI" at bounding box center [755, 98] width 378 height 18
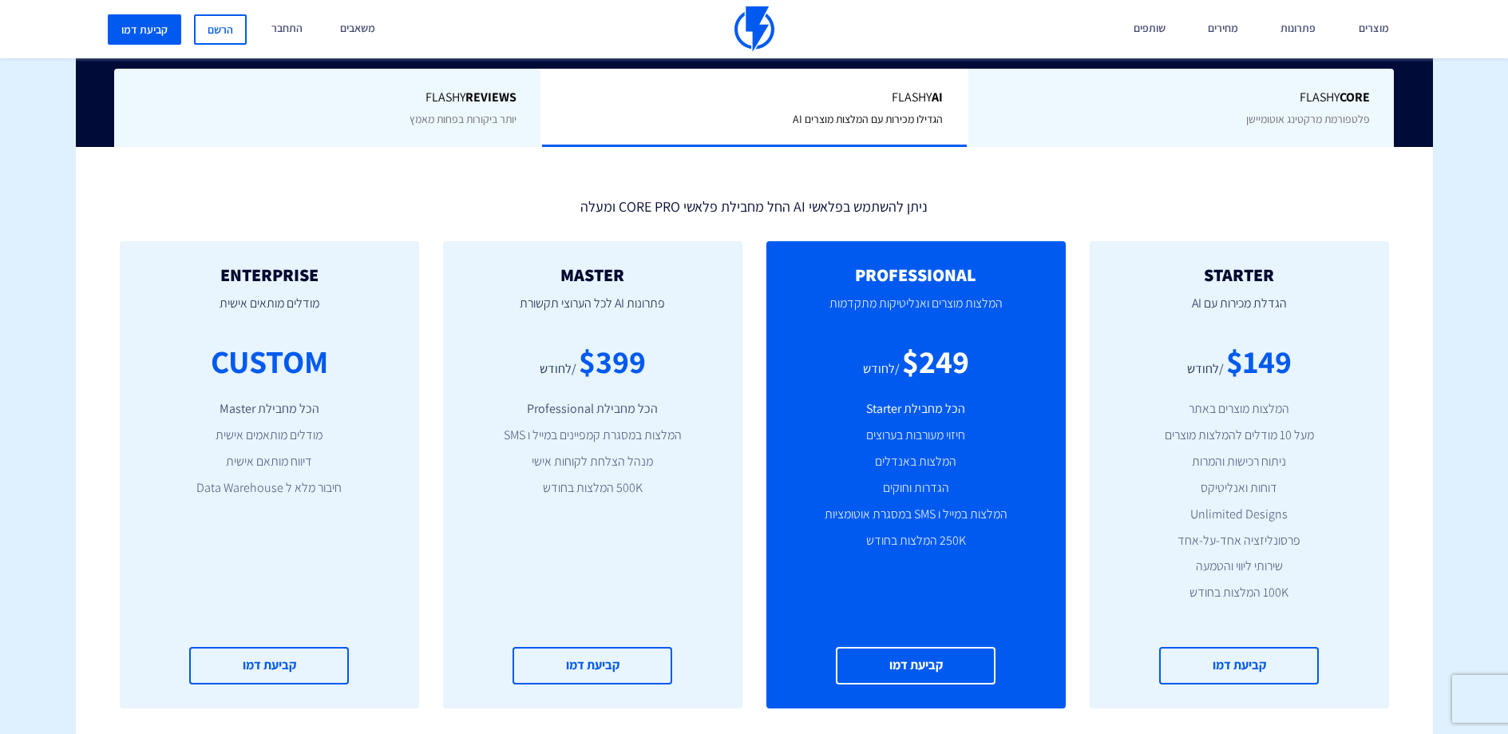
click at [426, 125] on span "יותר ביקורות בפחות מאמץ" at bounding box center [463, 119] width 107 height 14
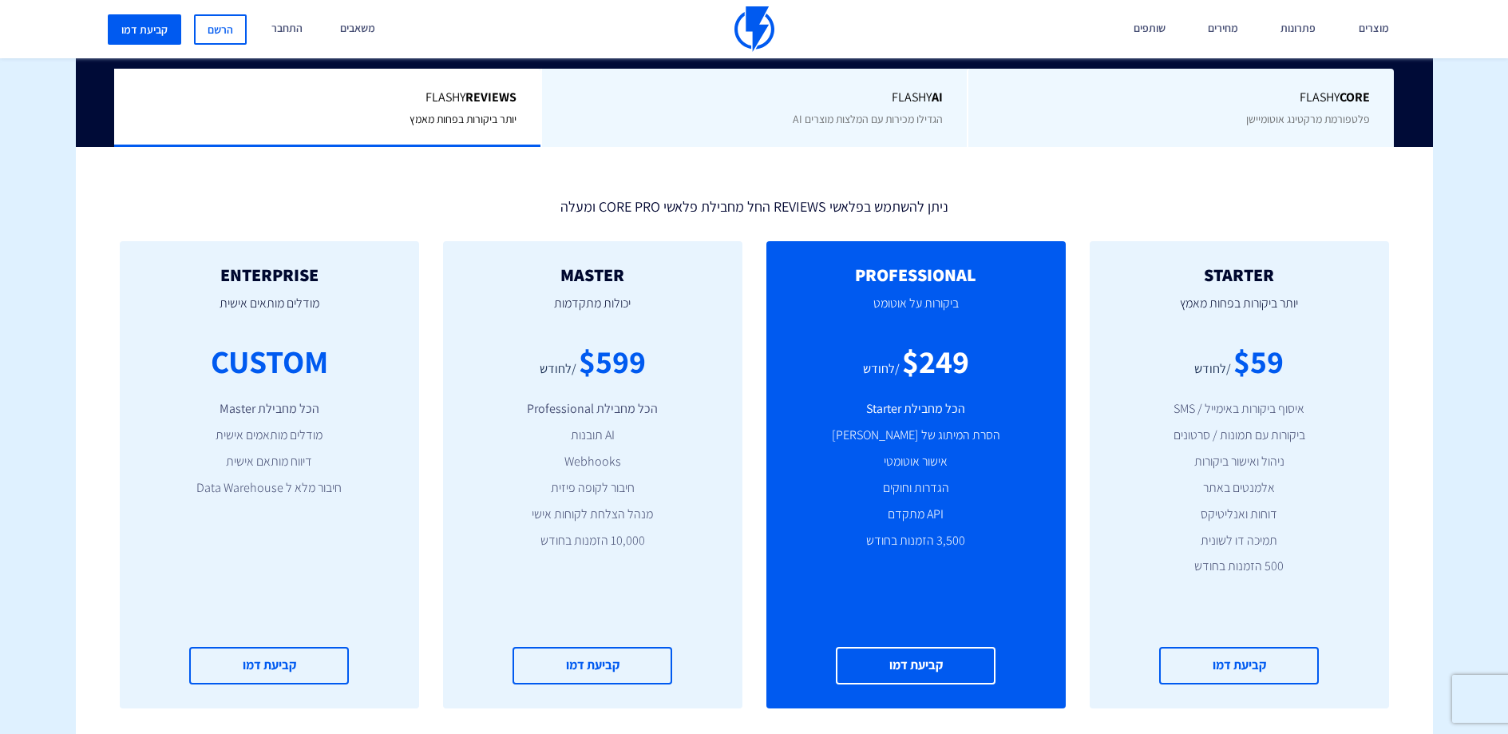
click at [770, 97] on span "Flashy AI" at bounding box center [755, 98] width 378 height 18
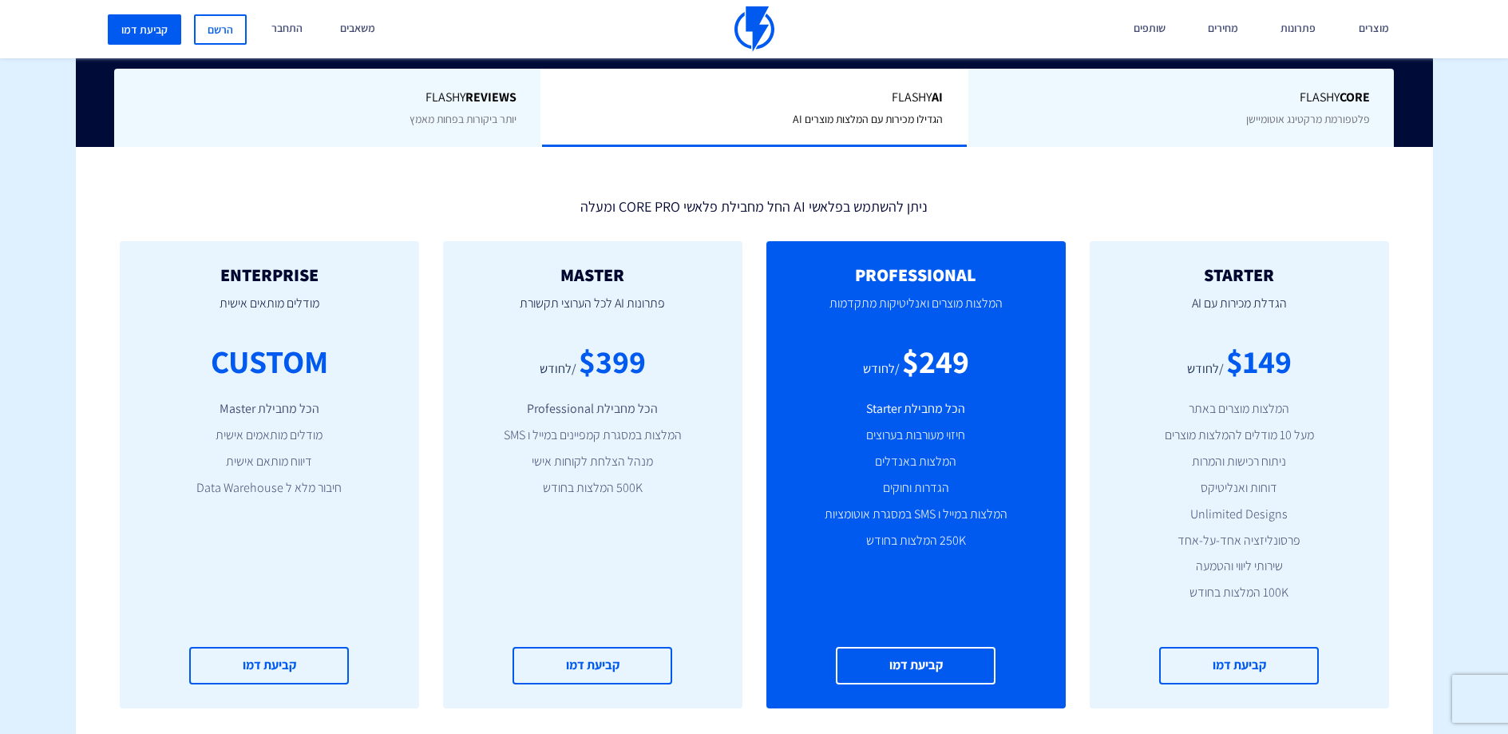
click at [1041, 111] on div "Flashy Core פלטפורמת מרקטינג אוטומיישן" at bounding box center [1180, 108] width 427 height 79
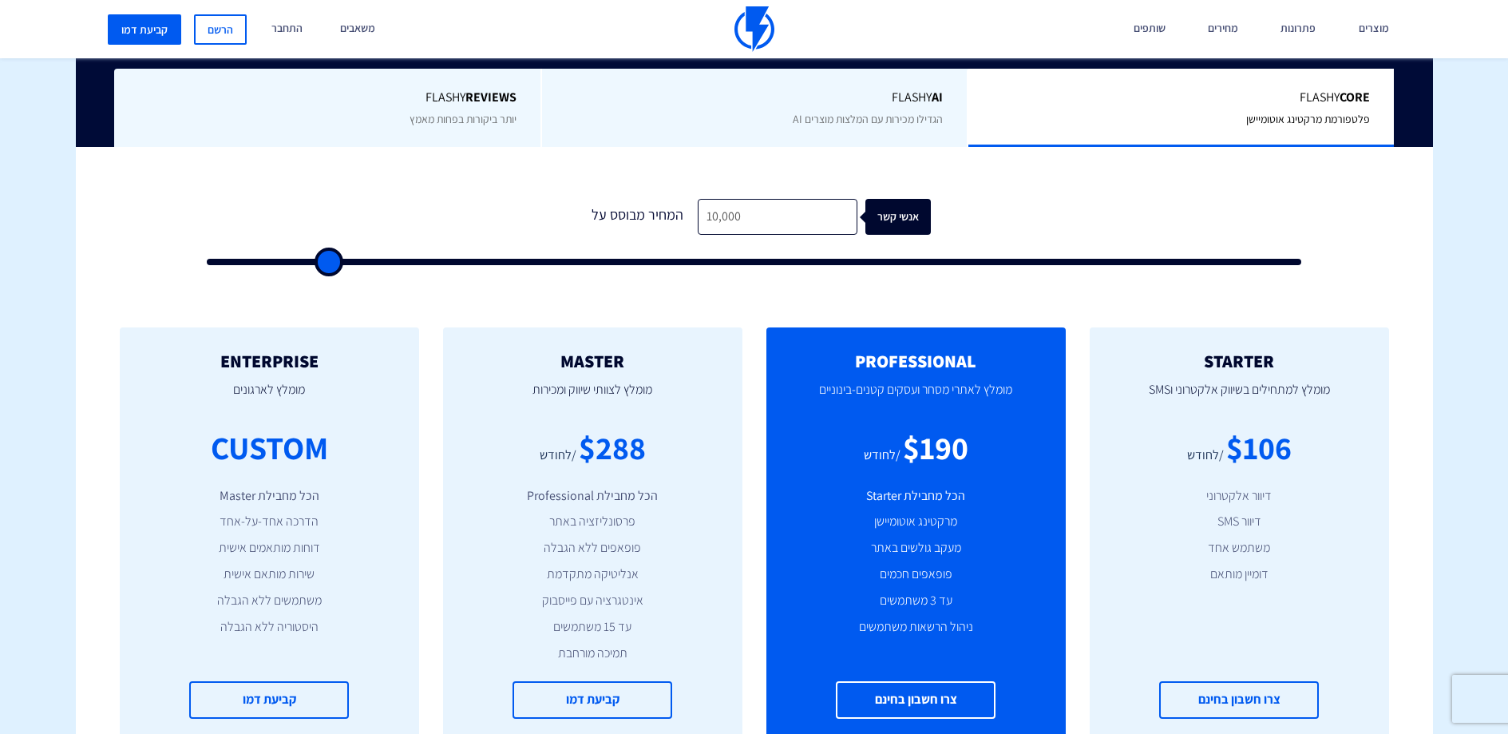
click at [850, 118] on span "הגדילו מכירות עם המלצות מוצרים AI" at bounding box center [868, 119] width 150 height 14
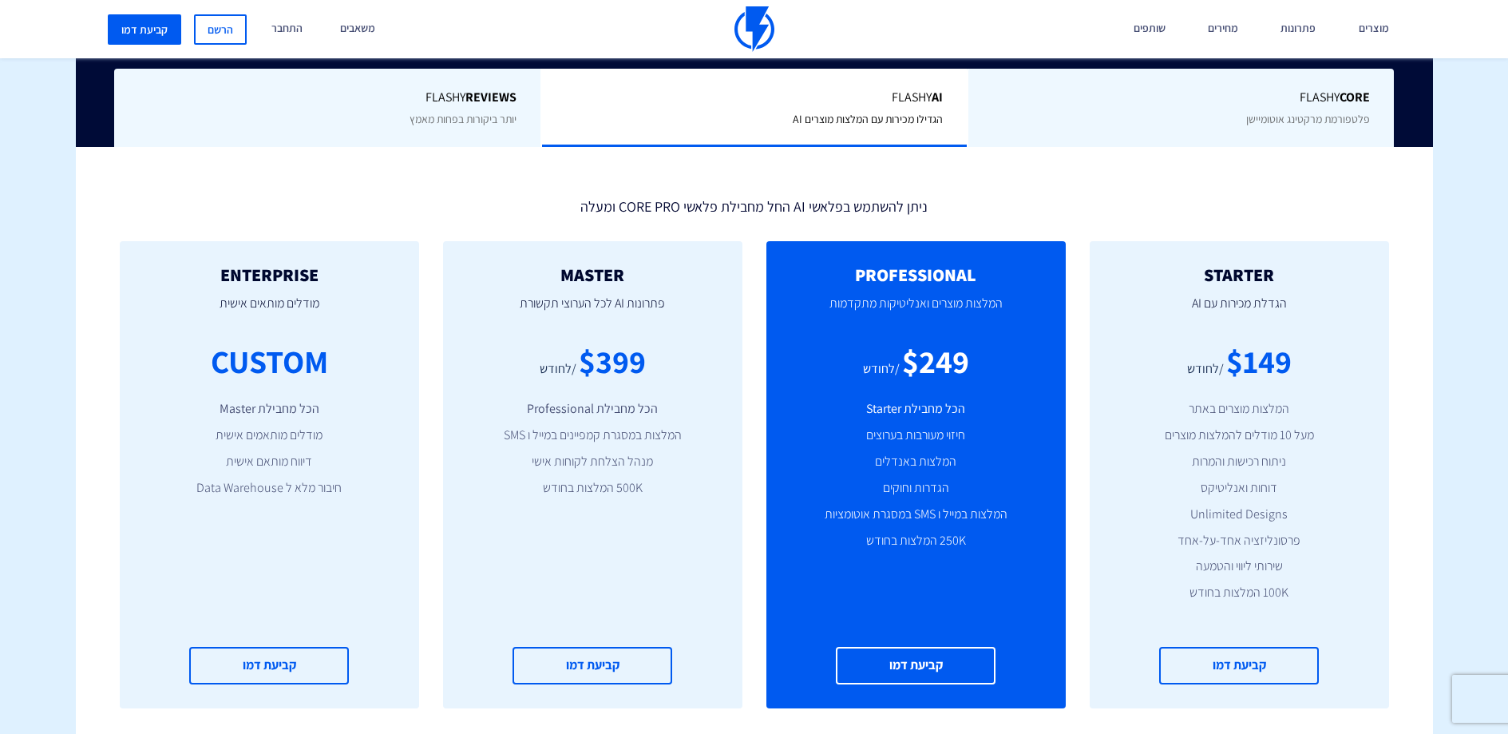
click at [1079, 125] on div "Flashy Core פלטפורמת מרקטינג אוטומיישן" at bounding box center [1180, 108] width 427 height 79
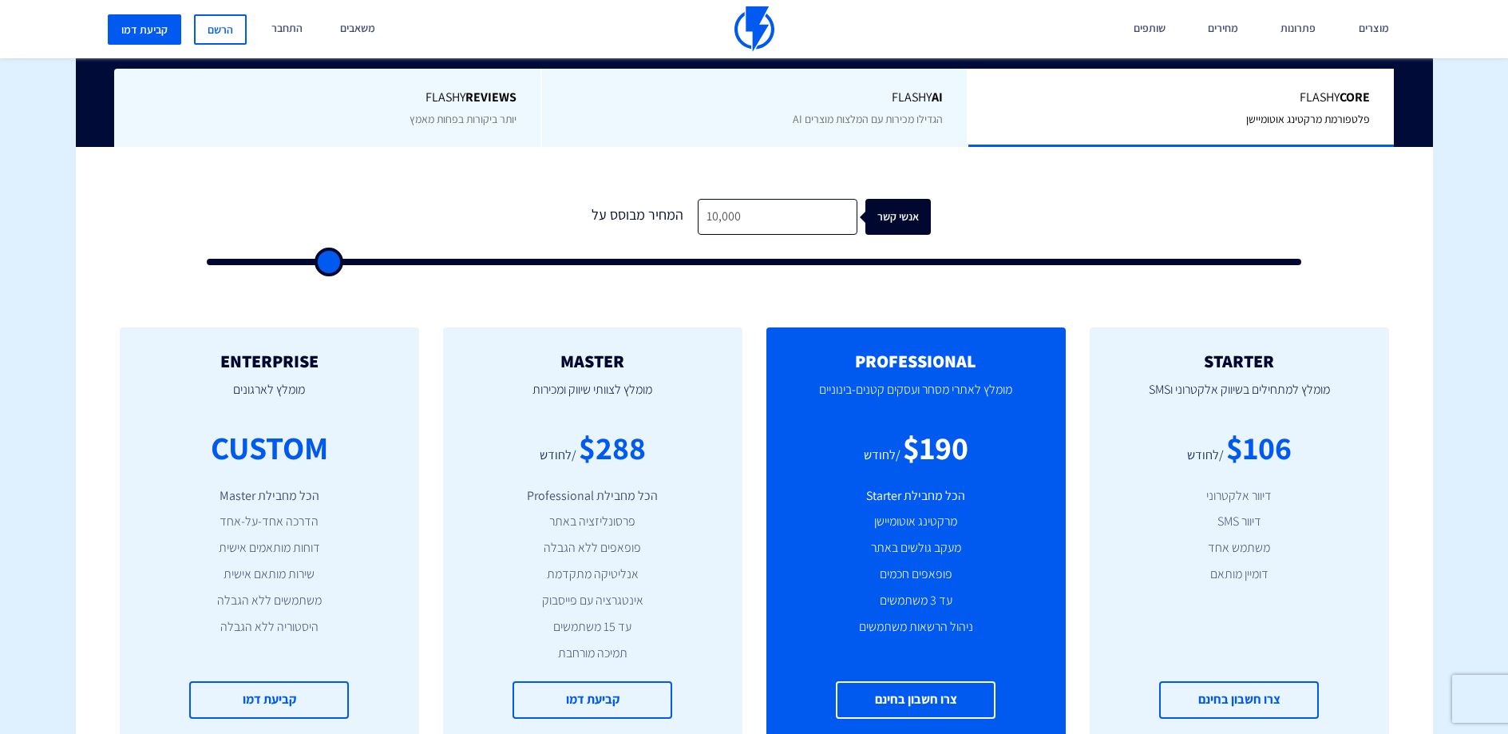
click at [855, 147] on div "0 המחיר מבוסס על 10,000 אנשי קשר" at bounding box center [754, 221] width 1151 height 148
click at [873, 126] on span "הגדילו מכירות עם המלצות מוצרים AI" at bounding box center [868, 119] width 150 height 14
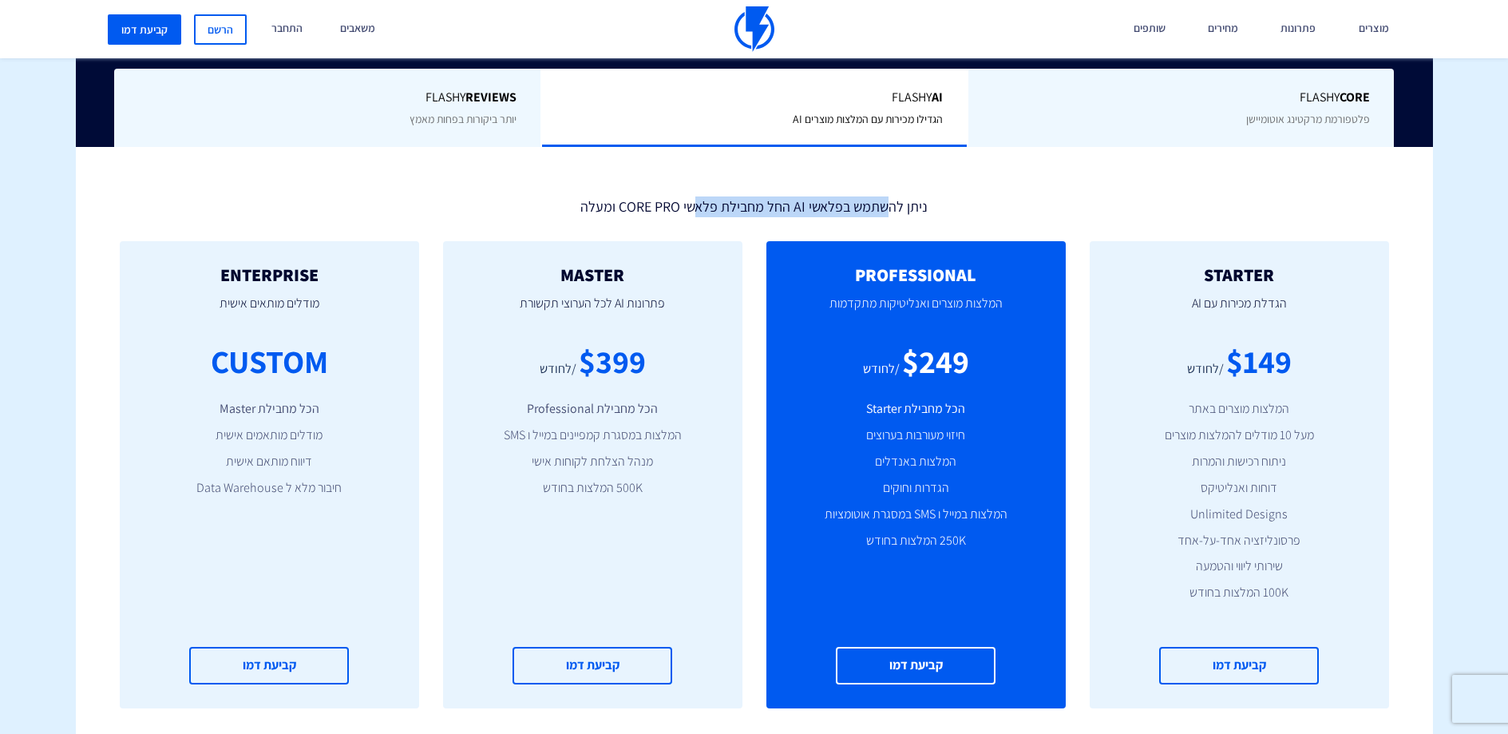
drag, startPoint x: 885, startPoint y: 206, endPoint x: 695, endPoint y: 208, distance: 190.0
click at [695, 208] on div "ניתן להשתמש בפלאשי AI החל מחבילת פלאשי CORE PRO ומעלה" at bounding box center [754, 204] width 1293 height 26
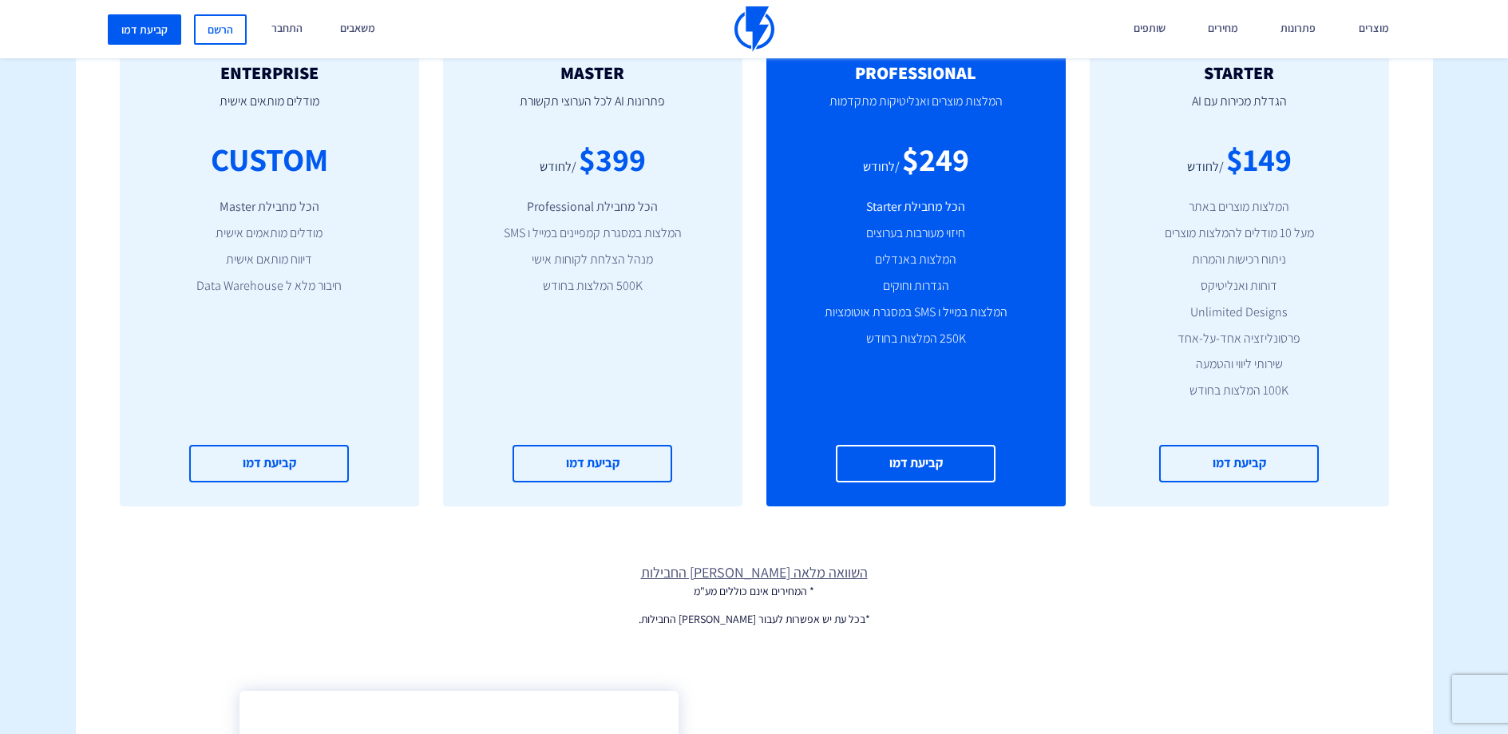
scroll to position [901, 0]
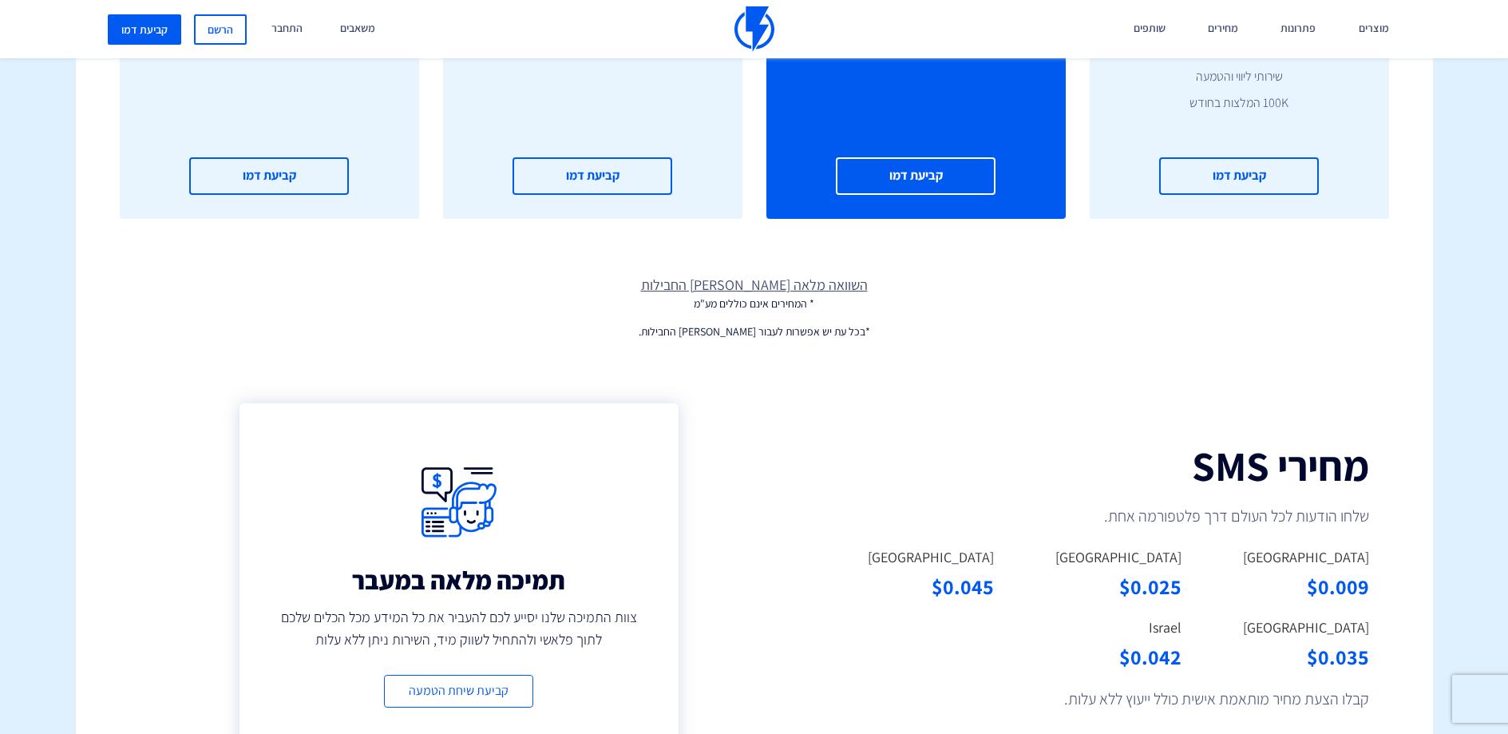
click at [810, 285] on link "השוואה מלאה [PERSON_NAME] החבילות" at bounding box center [754, 285] width 1357 height 21
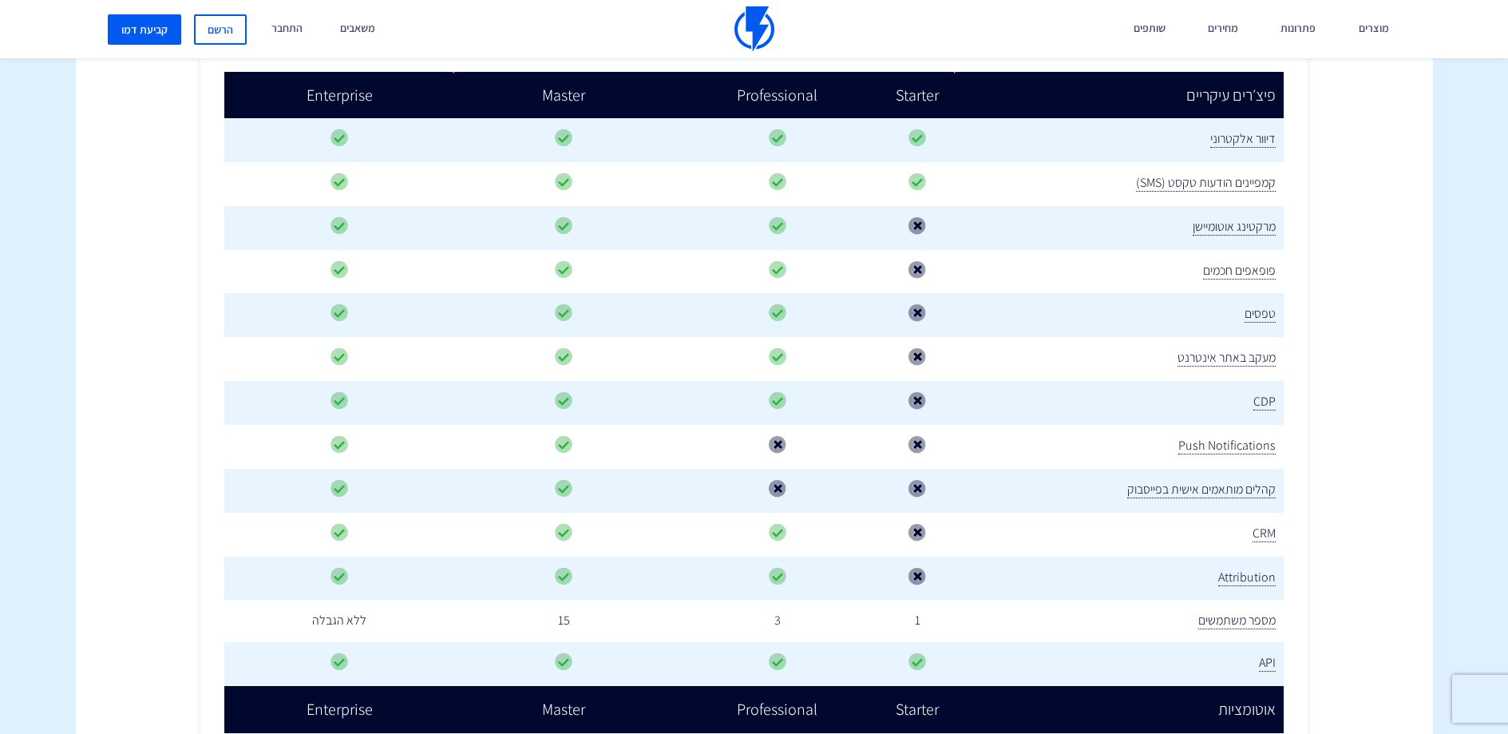
scroll to position [338, 0]
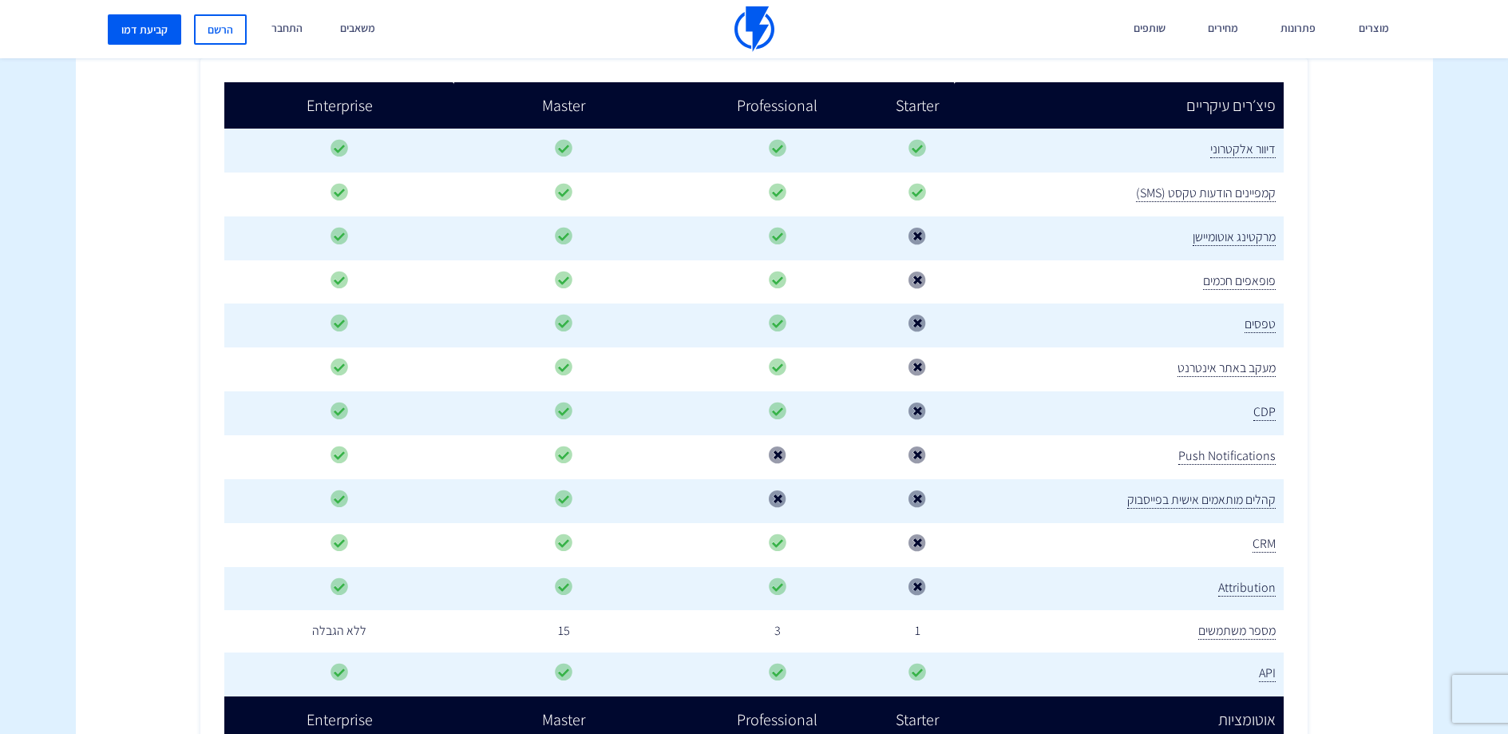
click at [846, 499] on td at bounding box center [777, 501] width 207 height 44
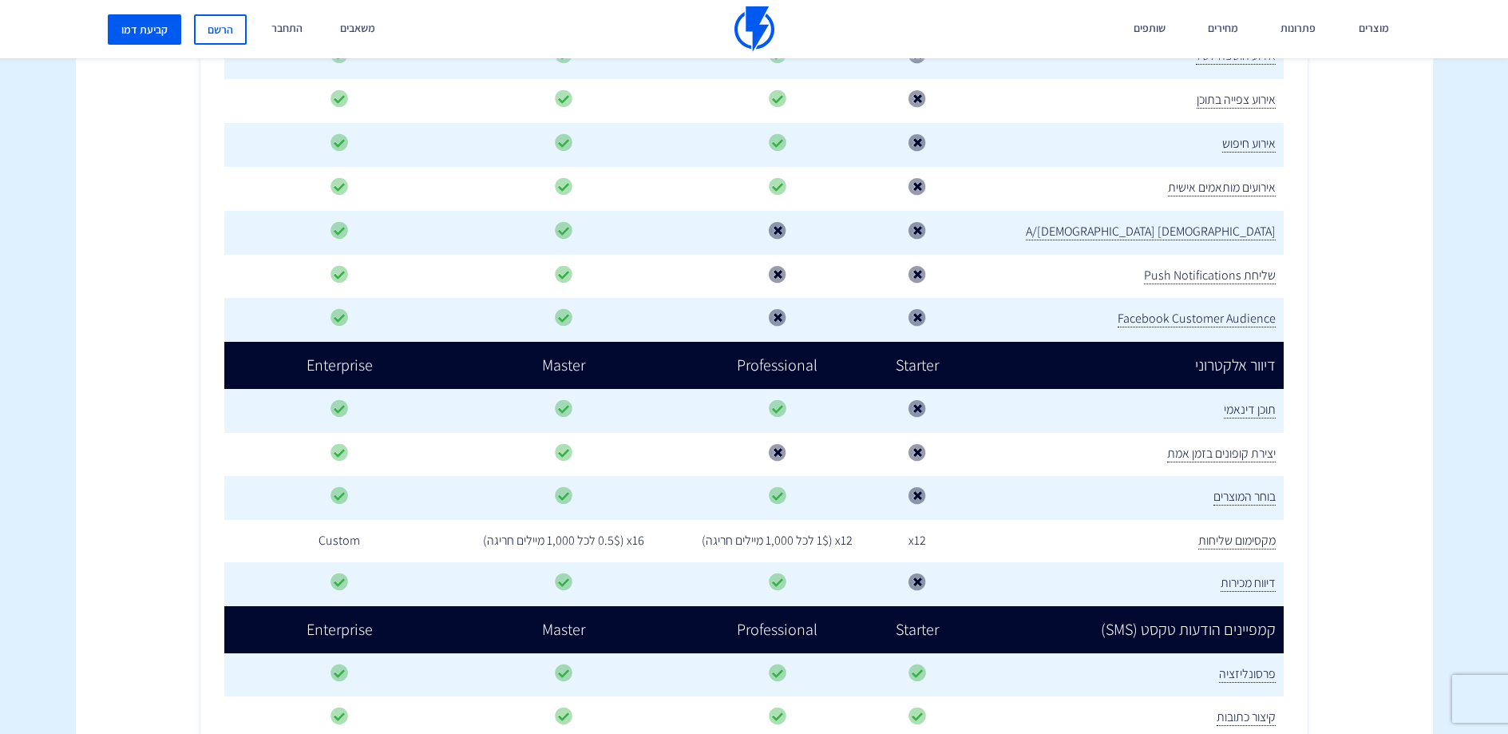
scroll to position [1193, 0]
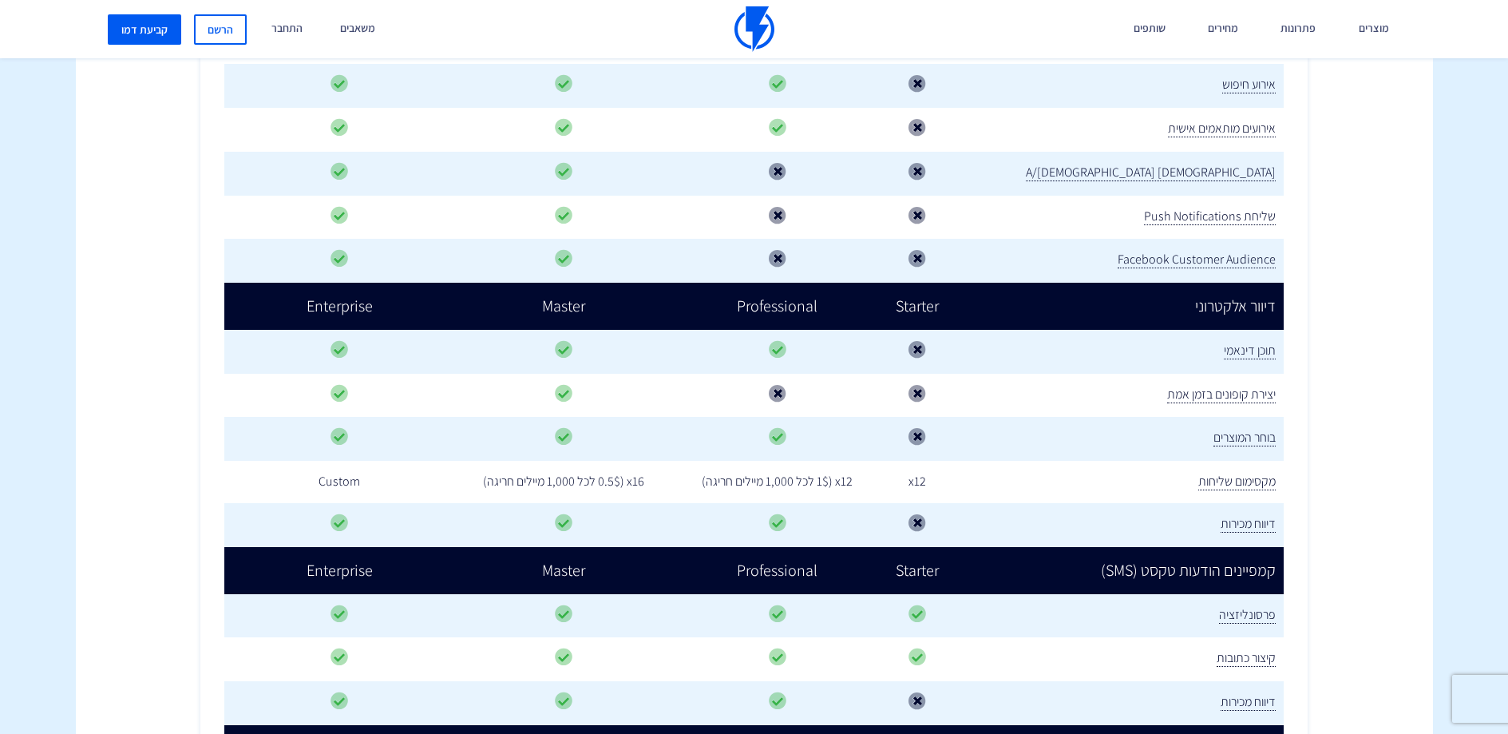
drag, startPoint x: 786, startPoint y: 479, endPoint x: 746, endPoint y: 476, distance: 40.0
click at [746, 476] on td "x12 (1$ לכל 1,000 מיילים חריגה)" at bounding box center [777, 482] width 207 height 42
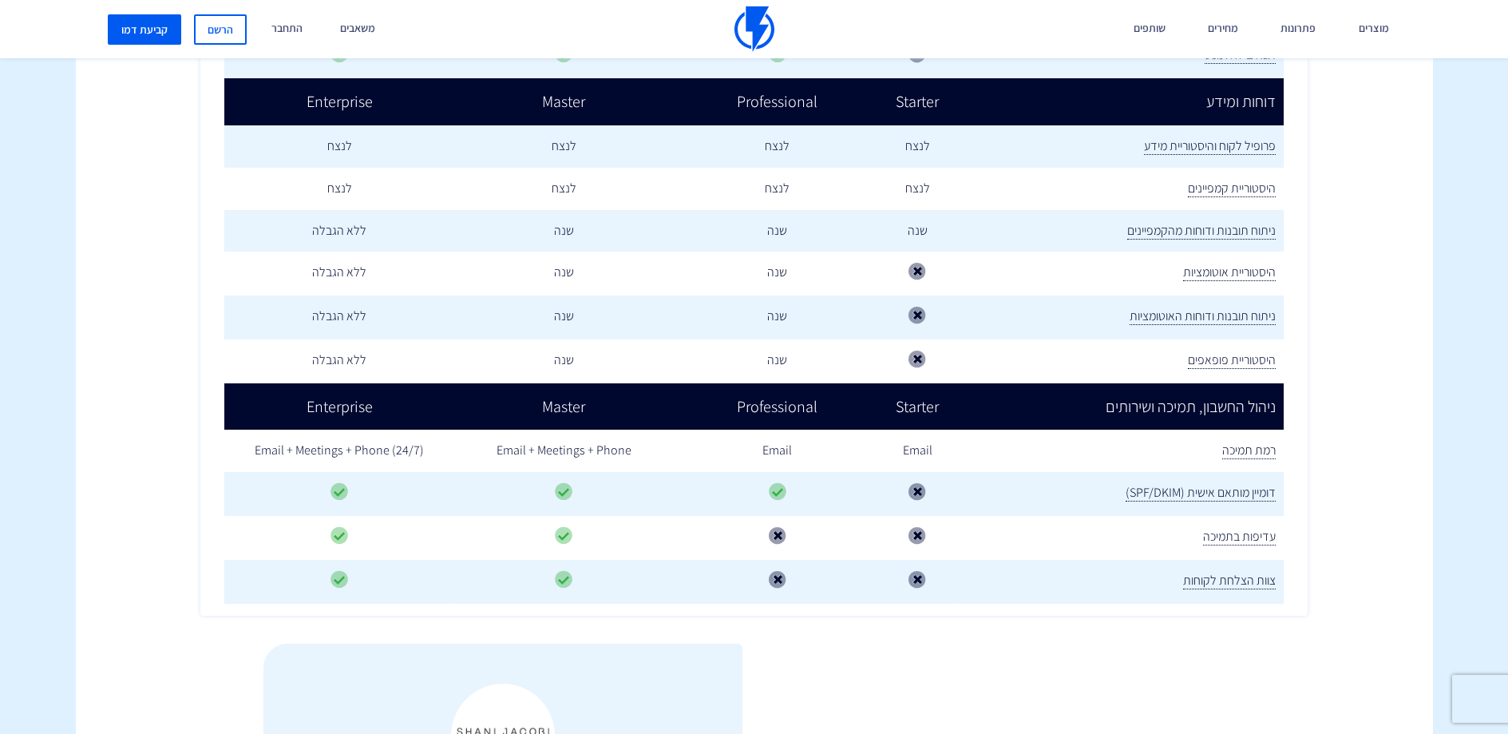
scroll to position [2264, 0]
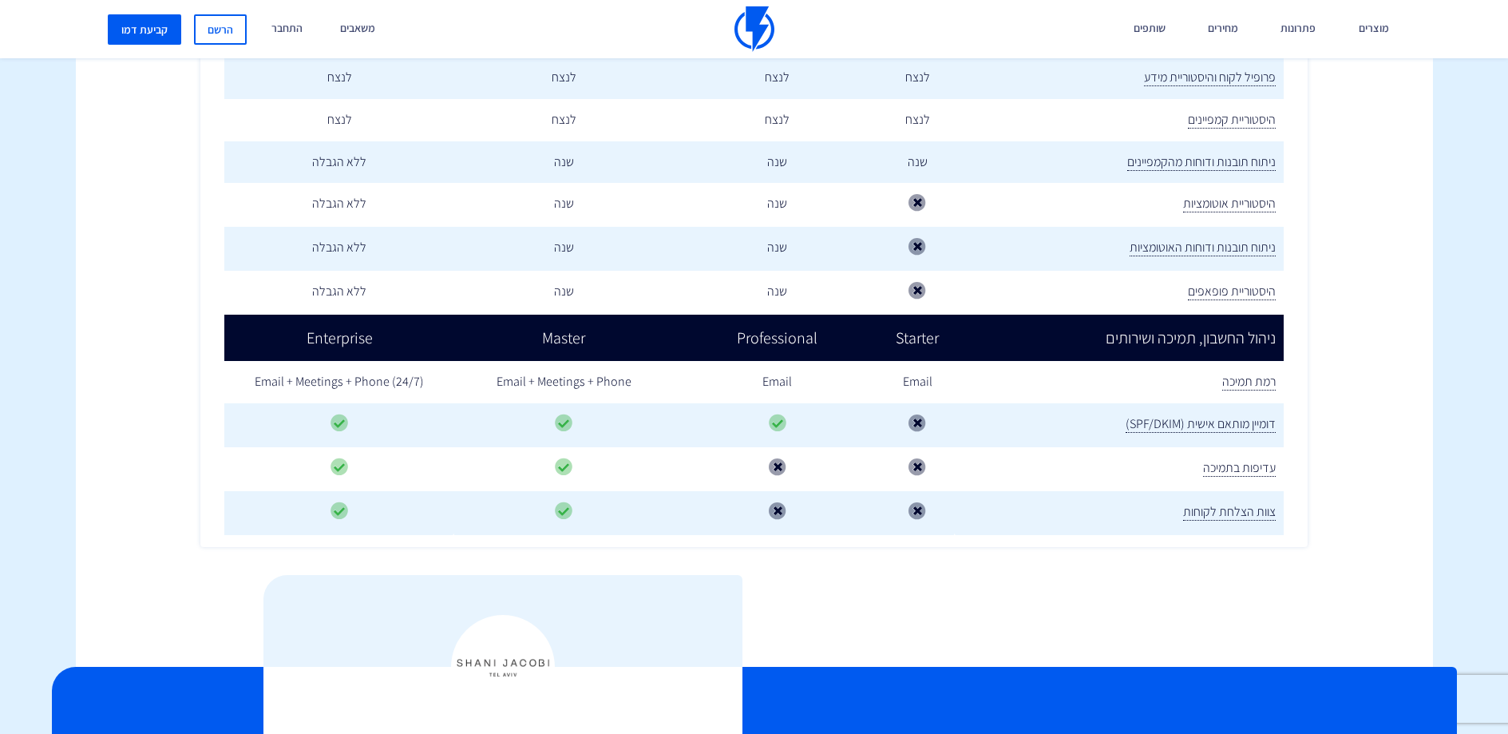
click at [589, 386] on td "Email + Meetings + Phone" at bounding box center [564, 382] width 220 height 42
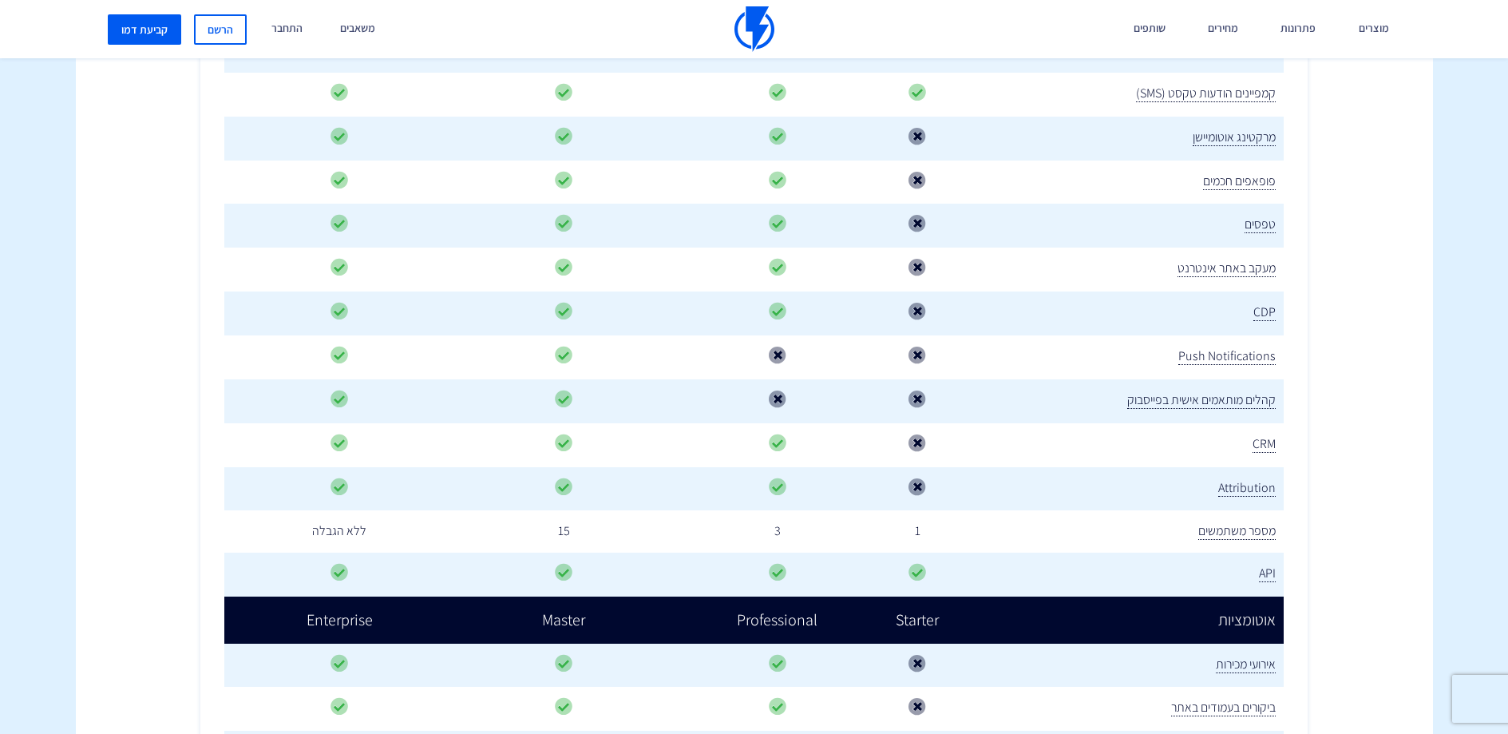
scroll to position [0, 0]
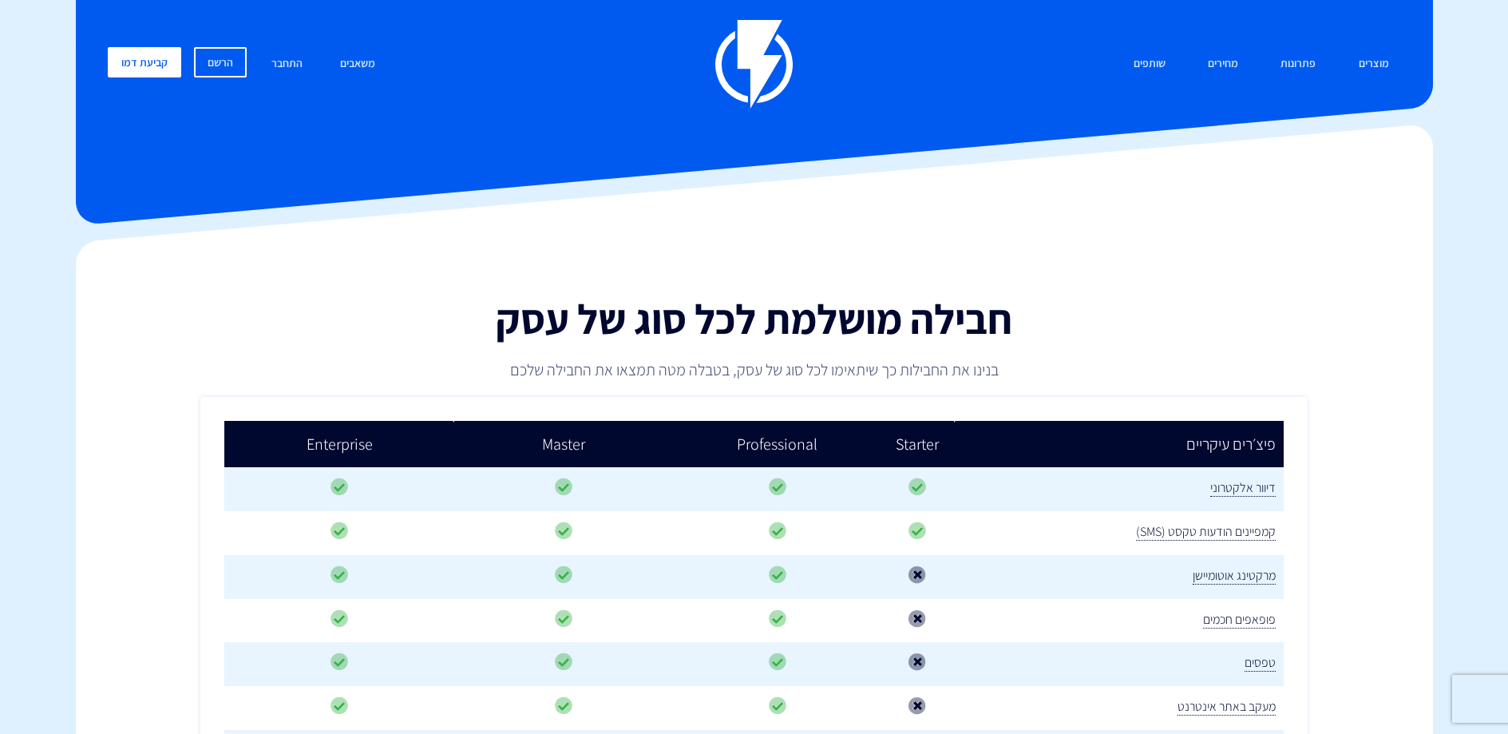
click at [589, 279] on div "חבילה מושלמת לכל סוג של עסק בנינו את החבילות כך שיתאימו לכל סוג של עסק, בטבלה מ…" at bounding box center [754, 318] width 920 height 156
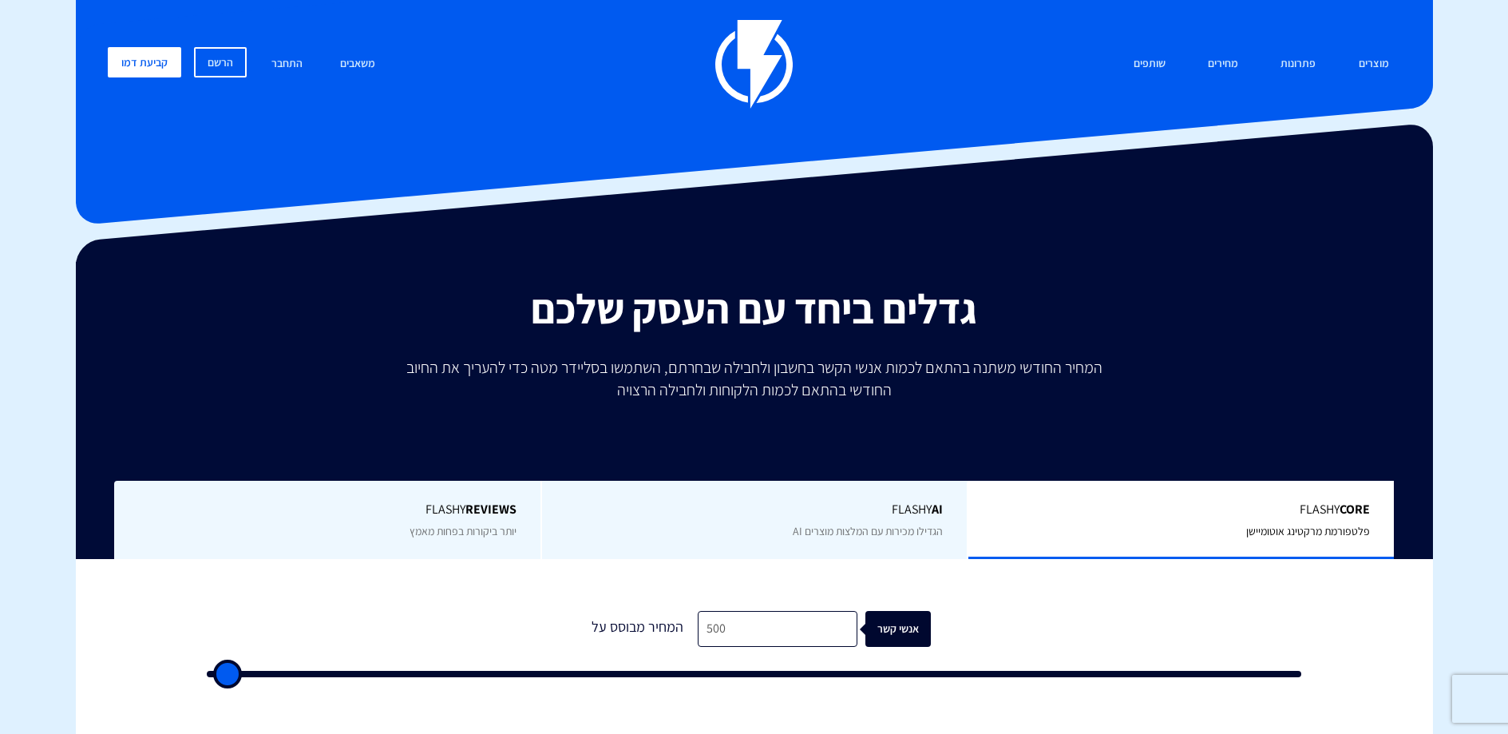
scroll to position [223, 0]
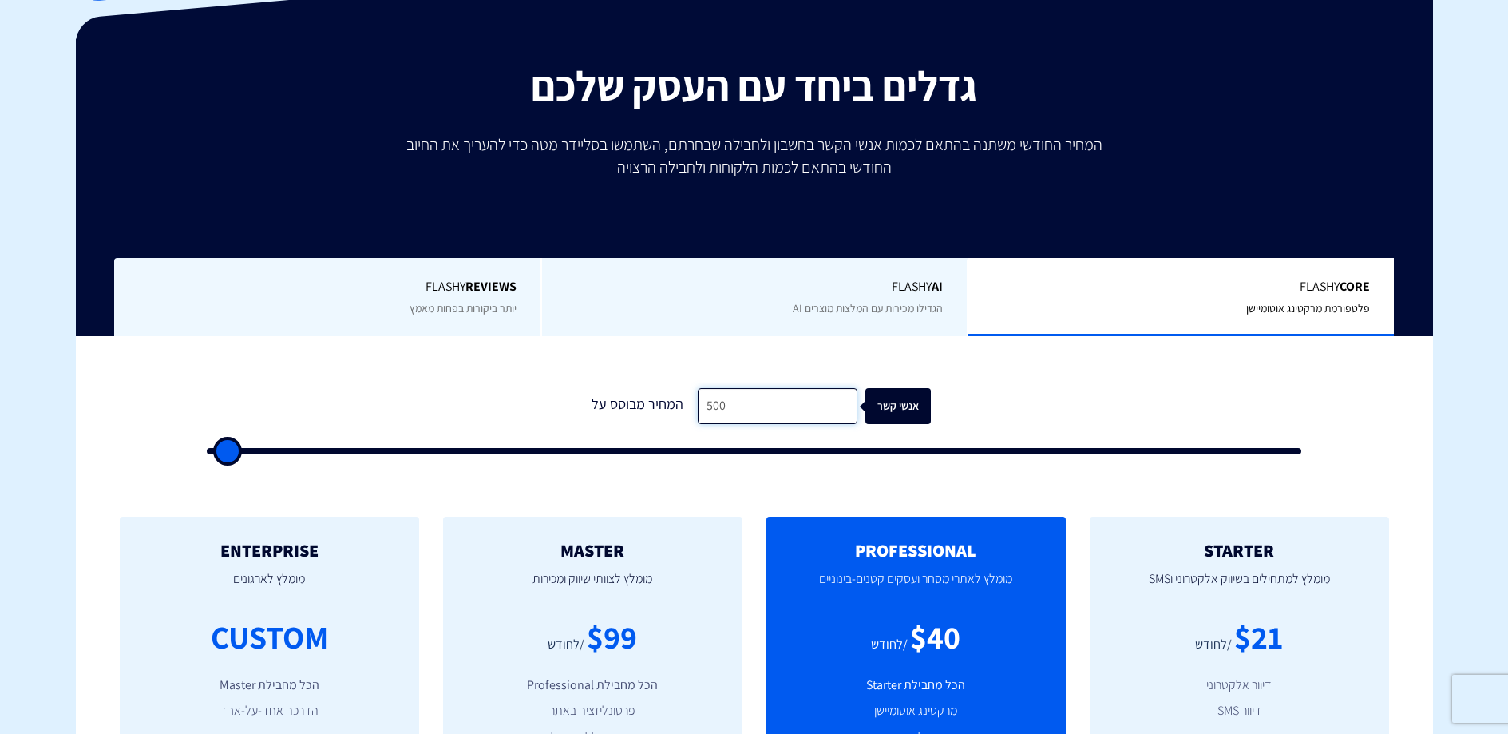
click at [796, 403] on input "500" at bounding box center [778, 406] width 160 height 36
type input "3"
type input "500"
type input "30"
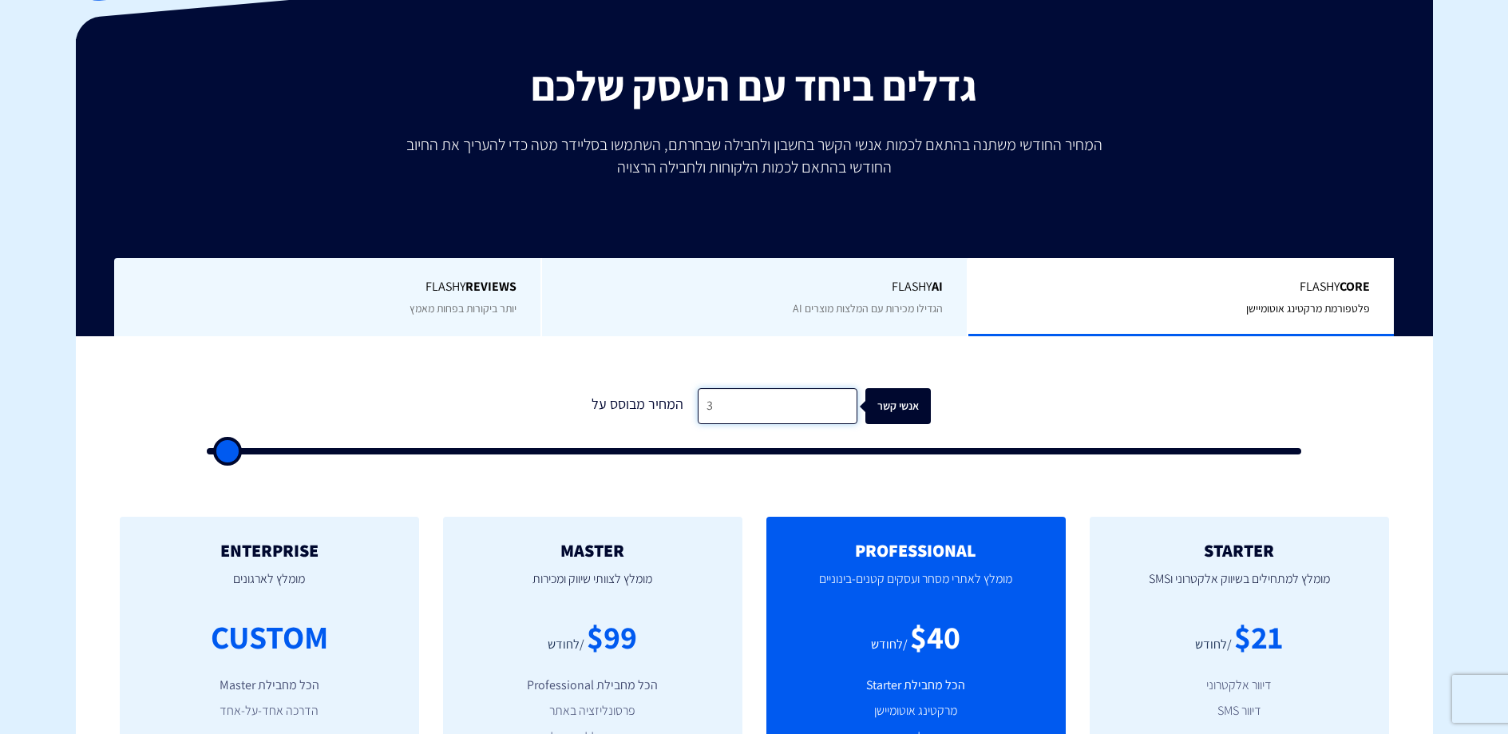
type input "500"
type input "300"
type input "500"
type input "3,000"
type input "3000"
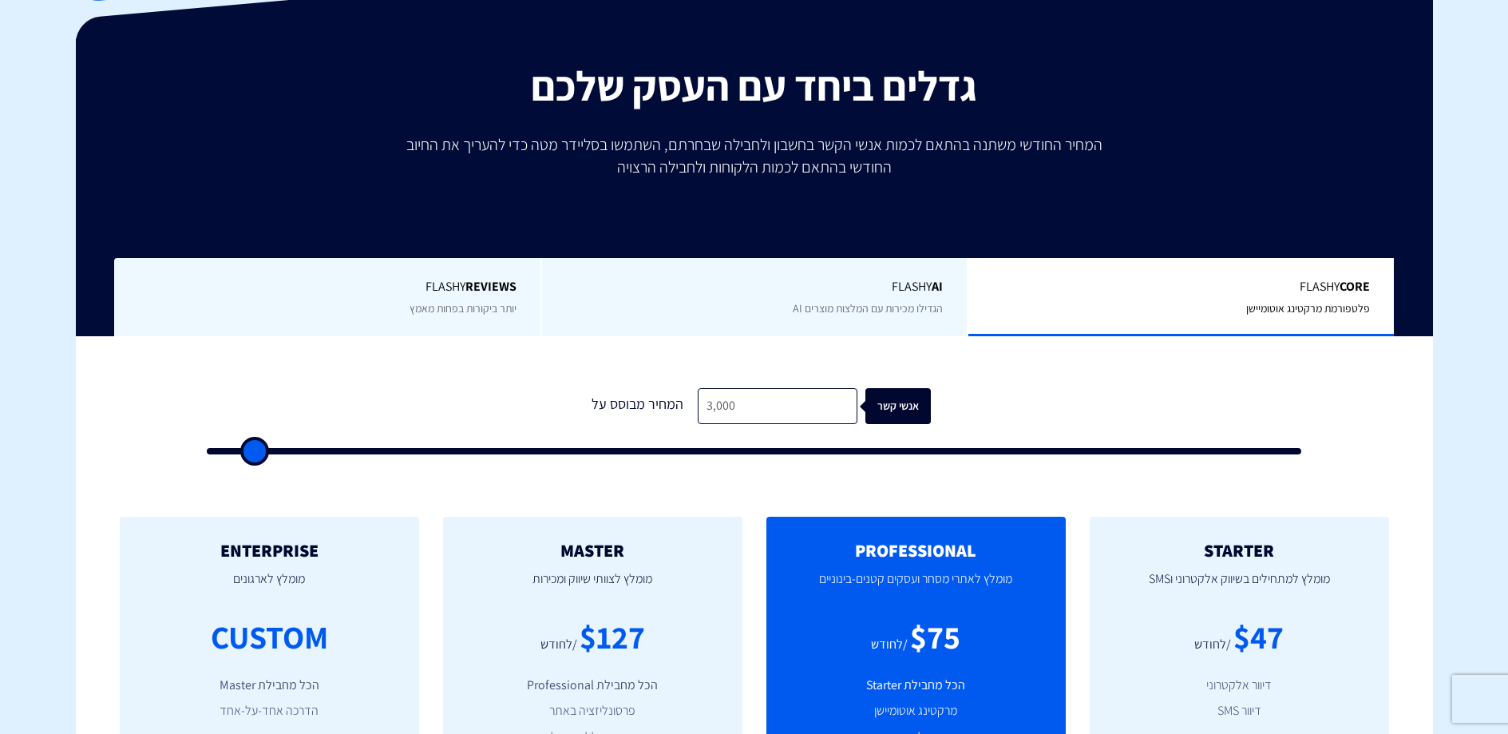
click at [1023, 385] on div "0 המחיר מבוסס על 3,000 אנשי קשר" at bounding box center [754, 416] width 1127 height 137
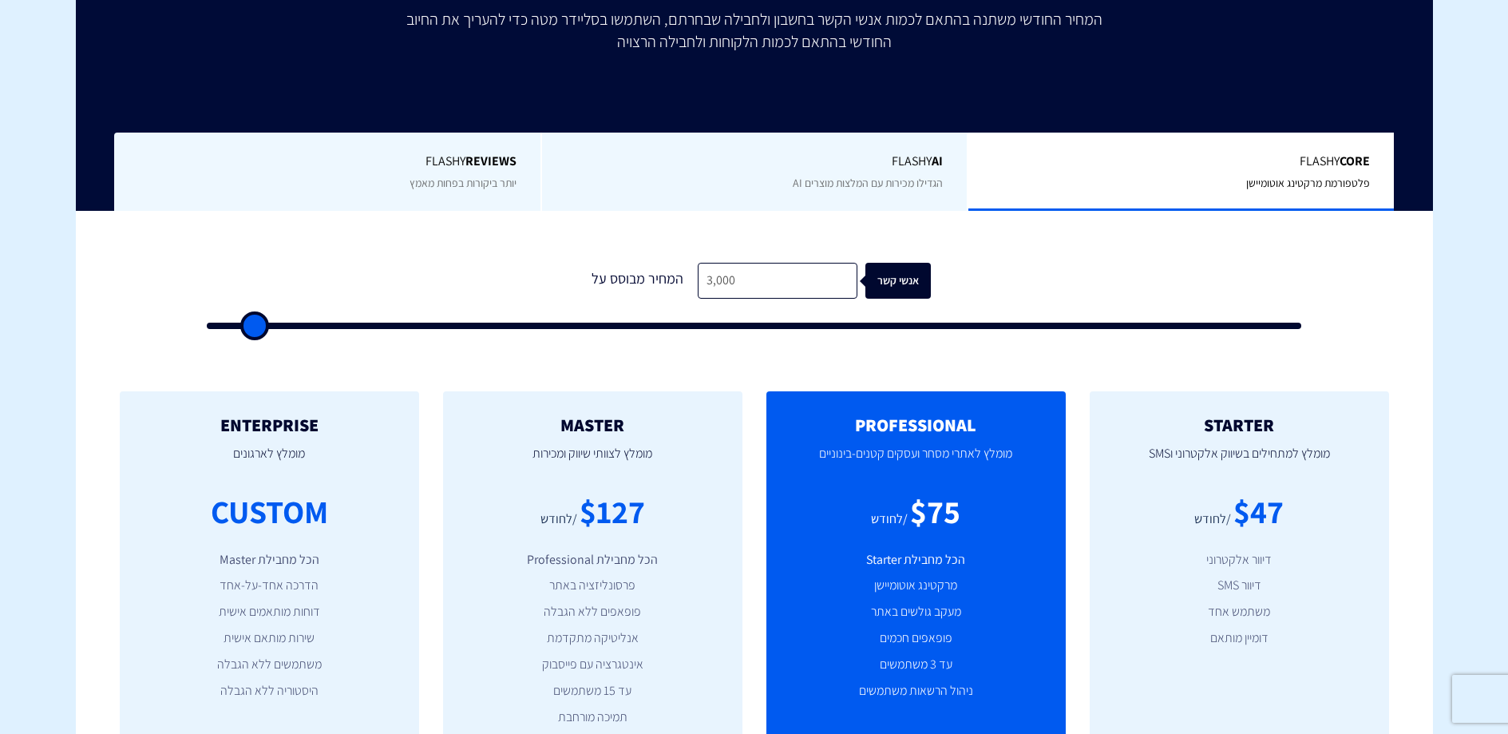
scroll to position [266, 0]
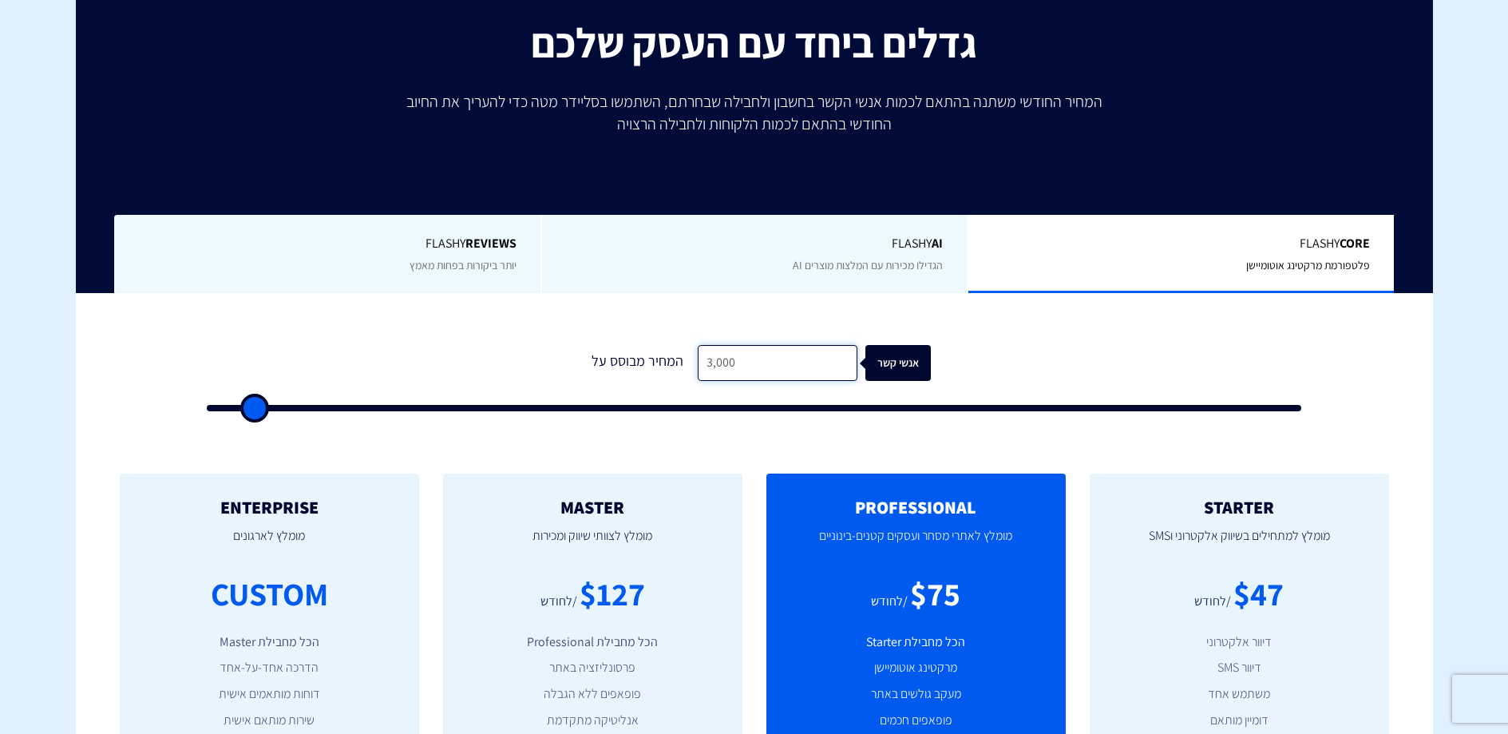
click at [735, 361] on input "3,000" at bounding box center [778, 363] width 160 height 36
type input "4"
type input "500"
type input "40"
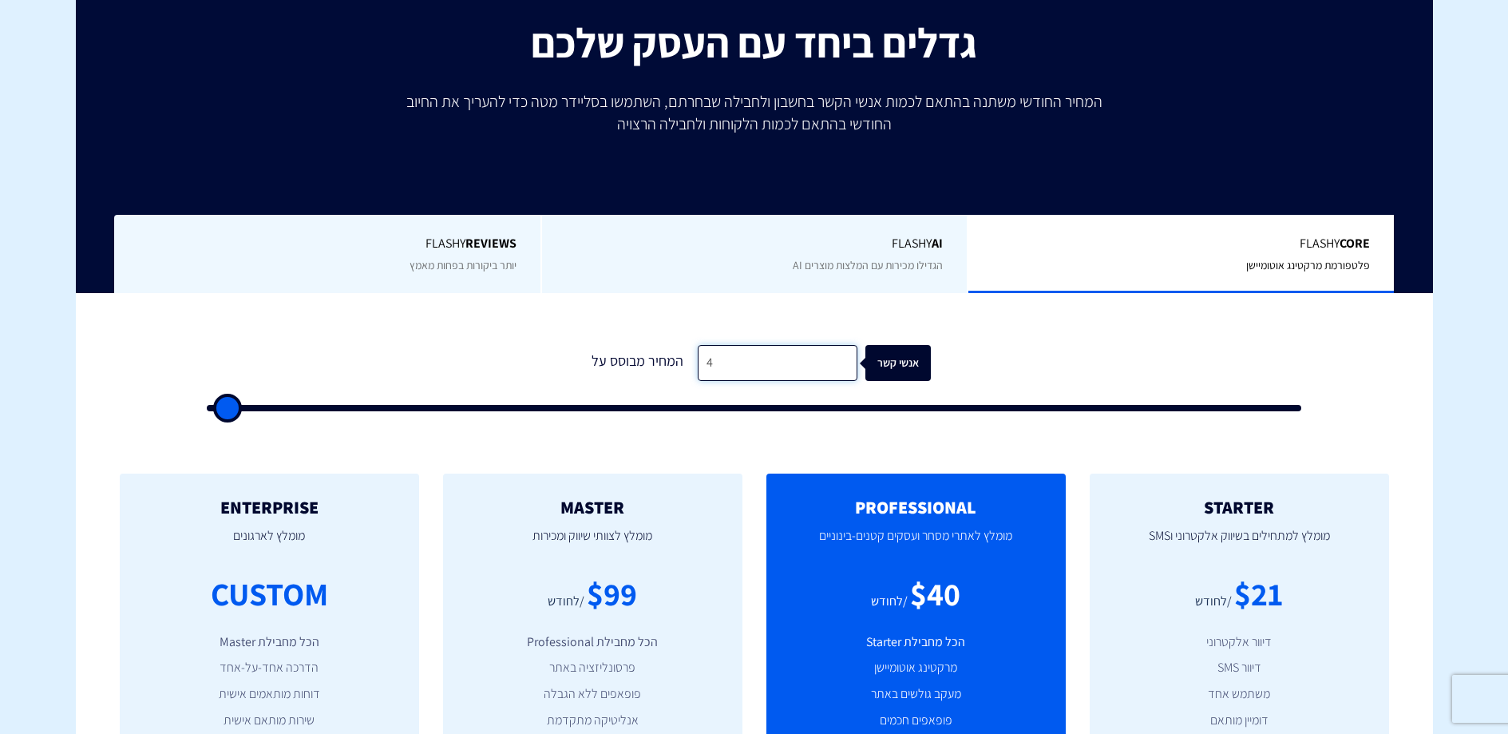
type input "500"
type input "400"
type input "500"
type input "4,000"
type input "4000"
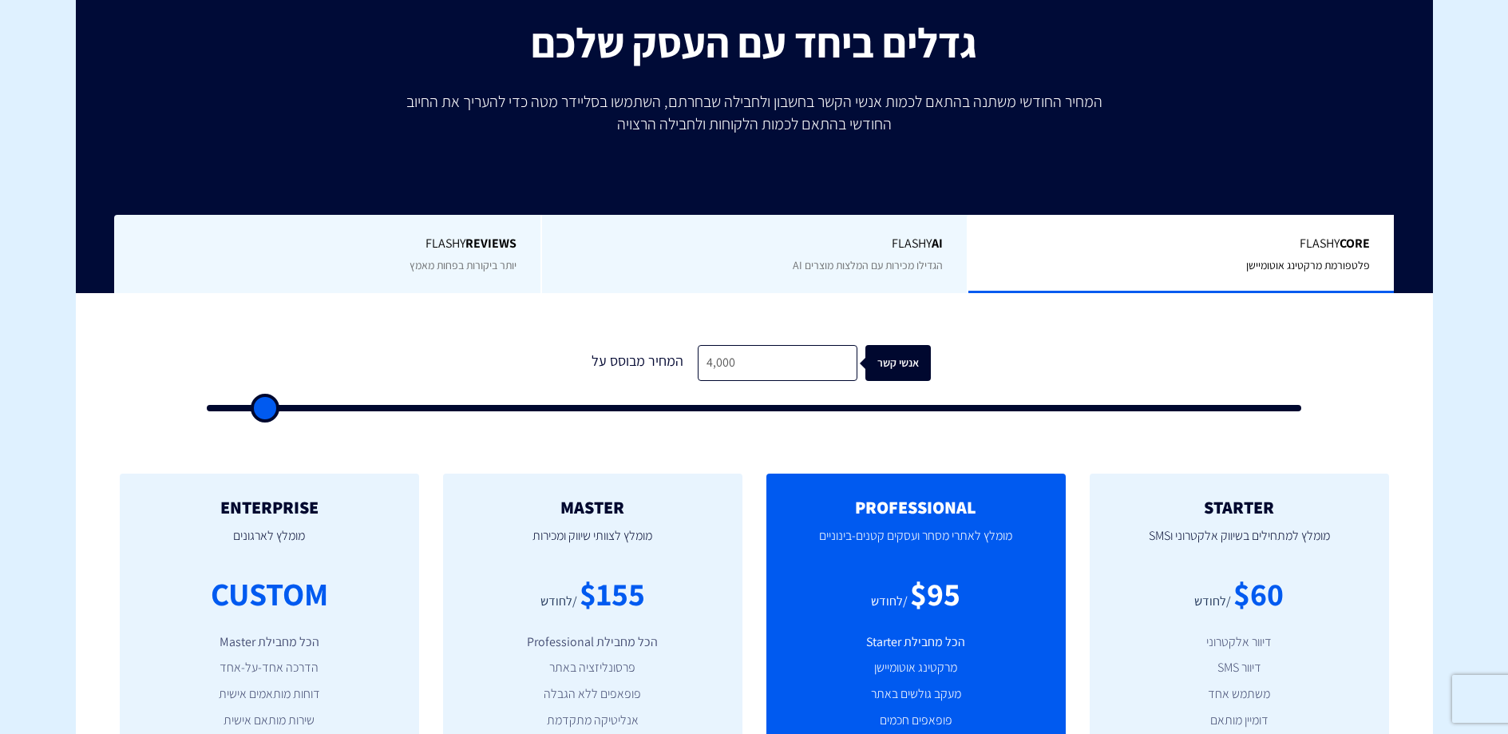
click at [1003, 368] on form "0 המחיר מבוסס על 4,000 אנשי קשר" at bounding box center [754, 378] width 1095 height 66
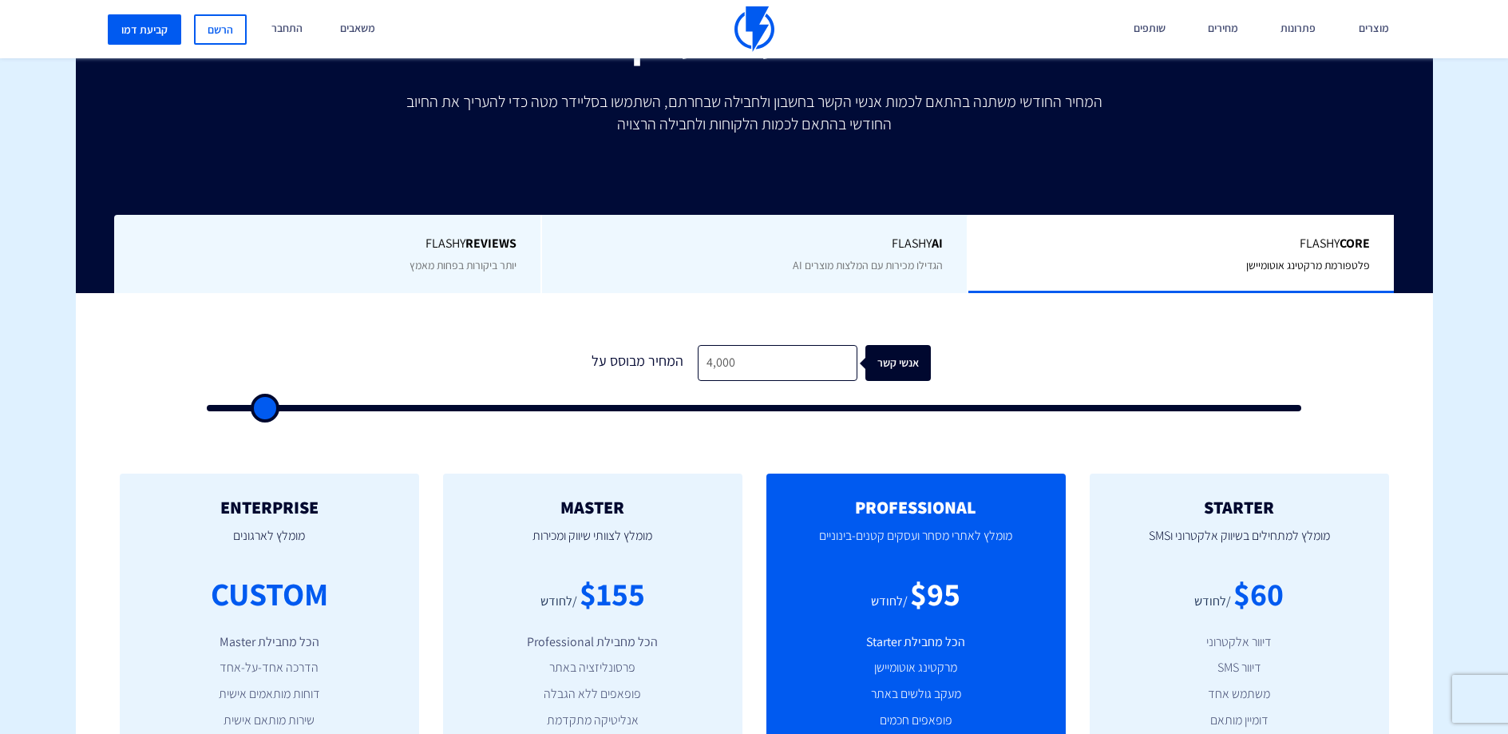
scroll to position [532, 0]
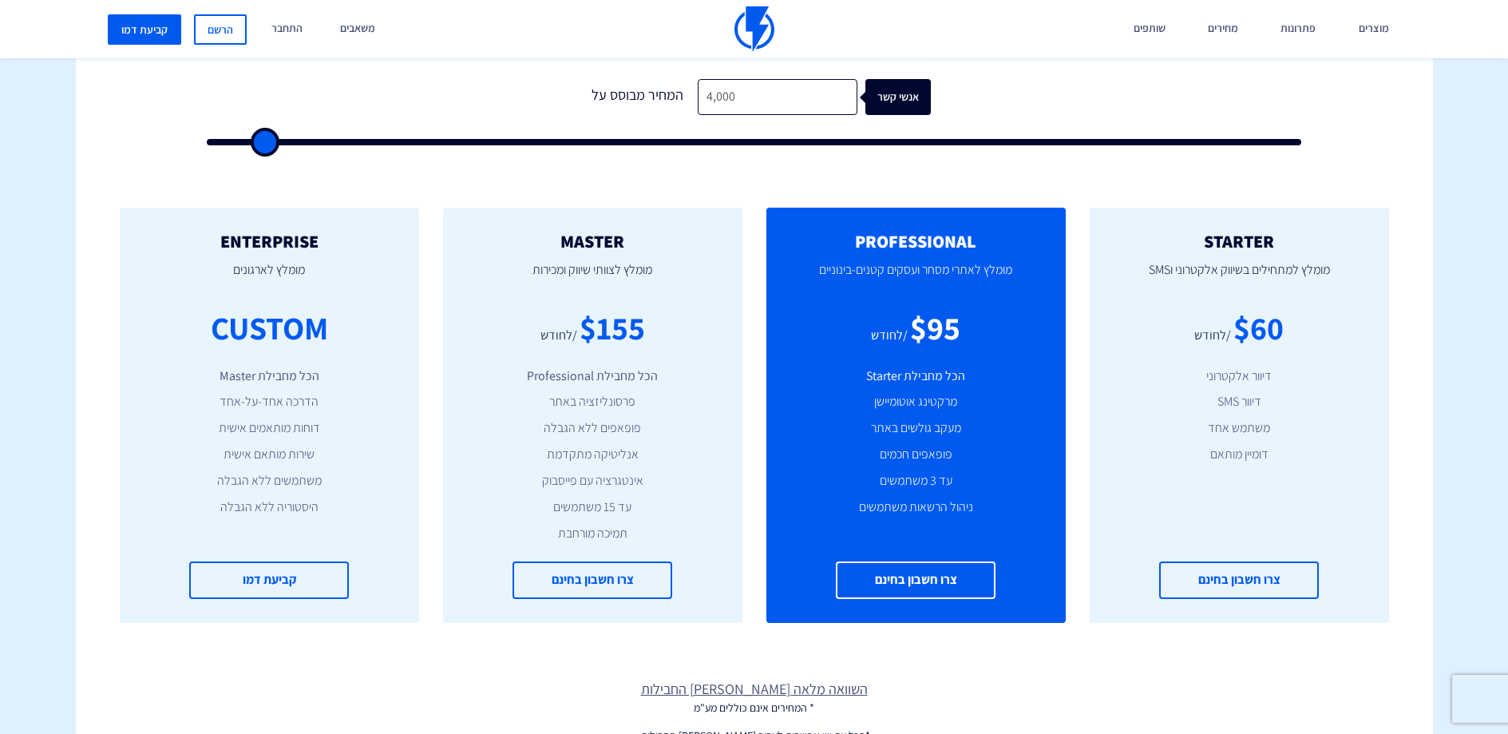
click at [765, 338] on div "PROFESSIONAL מומלץ לאתרי מסחר ועסקים קטנים-בינוניים $95 /לחודש הכל מחבילת Start…" at bounding box center [915, 415] width 323 height 415
click at [770, 90] on input "4,000" at bounding box center [778, 97] width 160 height 36
type input "5"
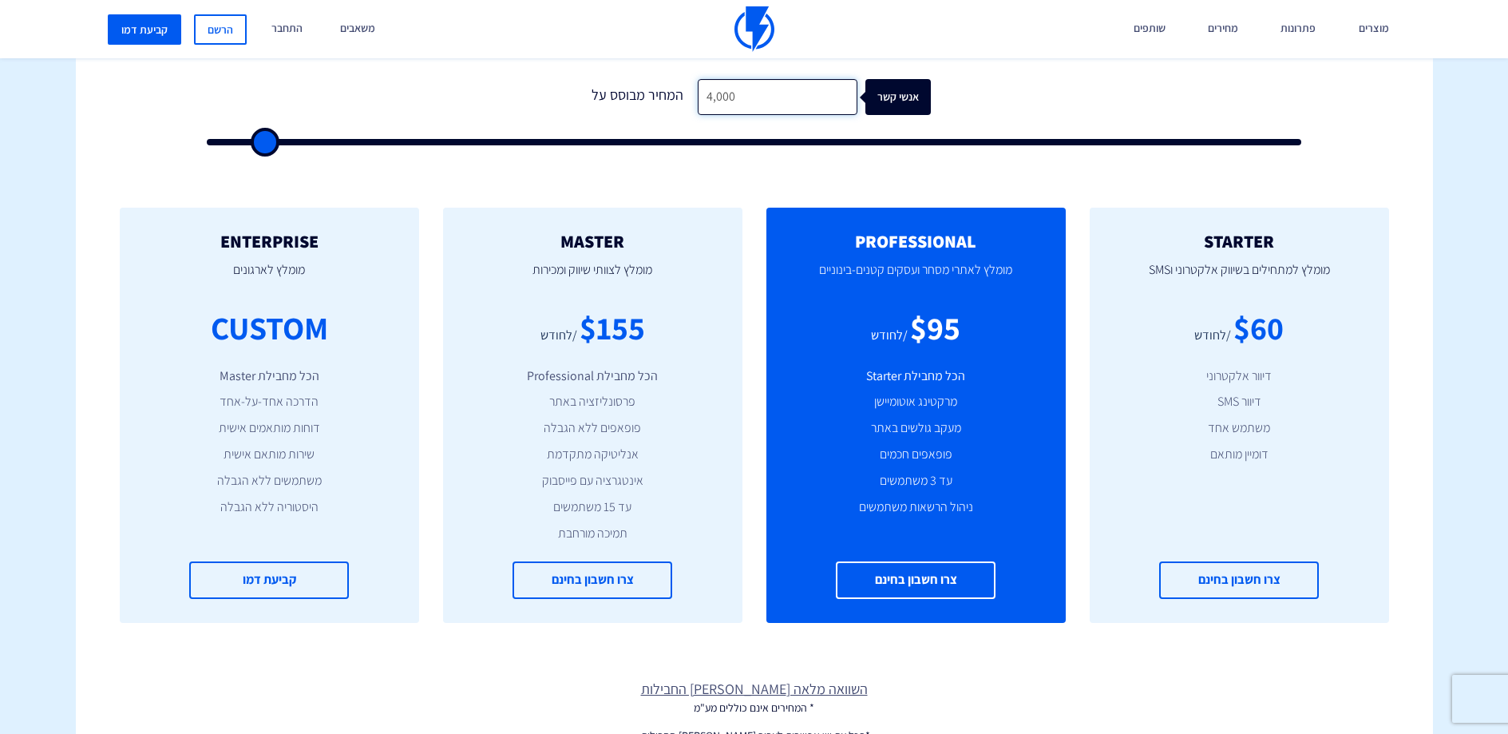
type input "500"
type input "50"
type input "500"
type input "5,000"
type input "5000"
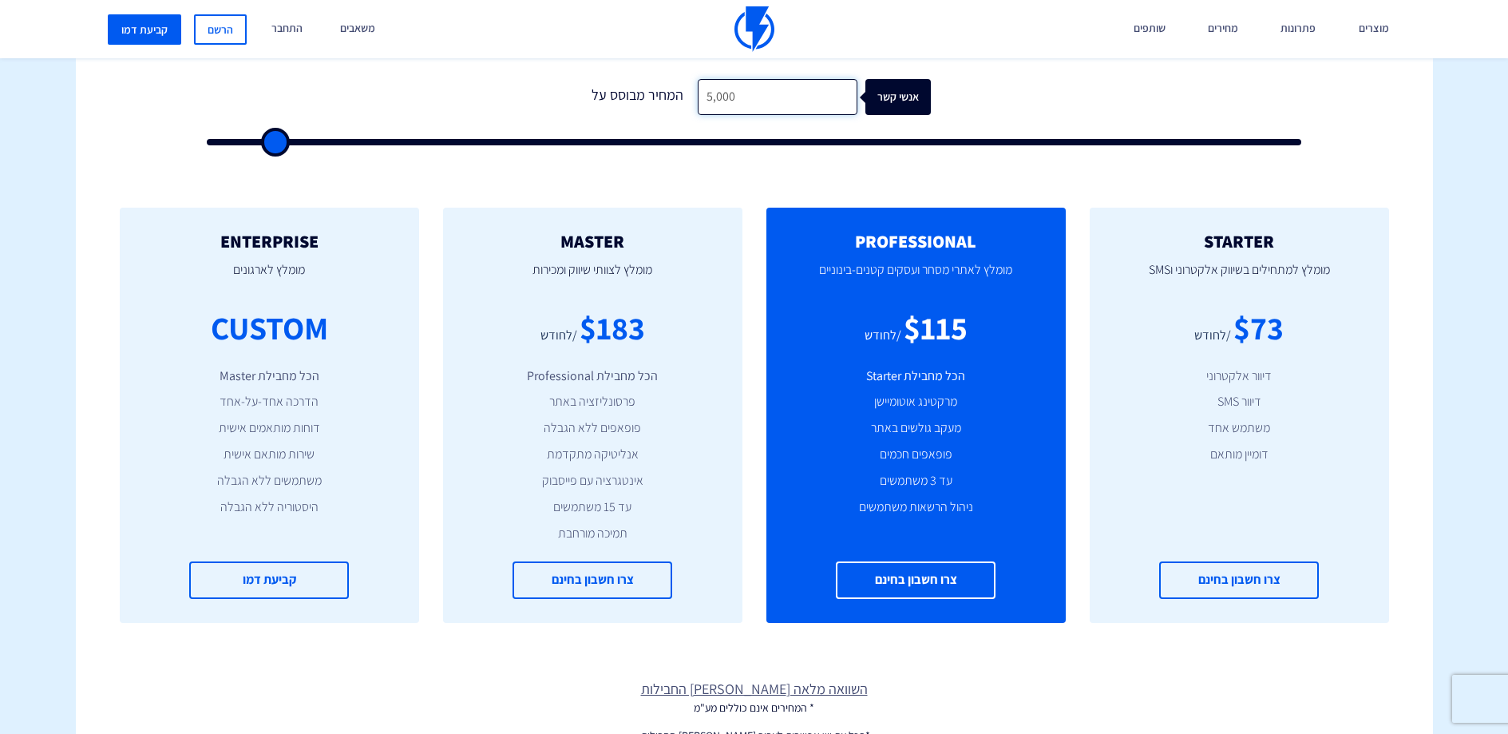
click at [722, 84] on input "5,000" at bounding box center [778, 97] width 160 height 36
type input "1"
type input "500"
type input "10"
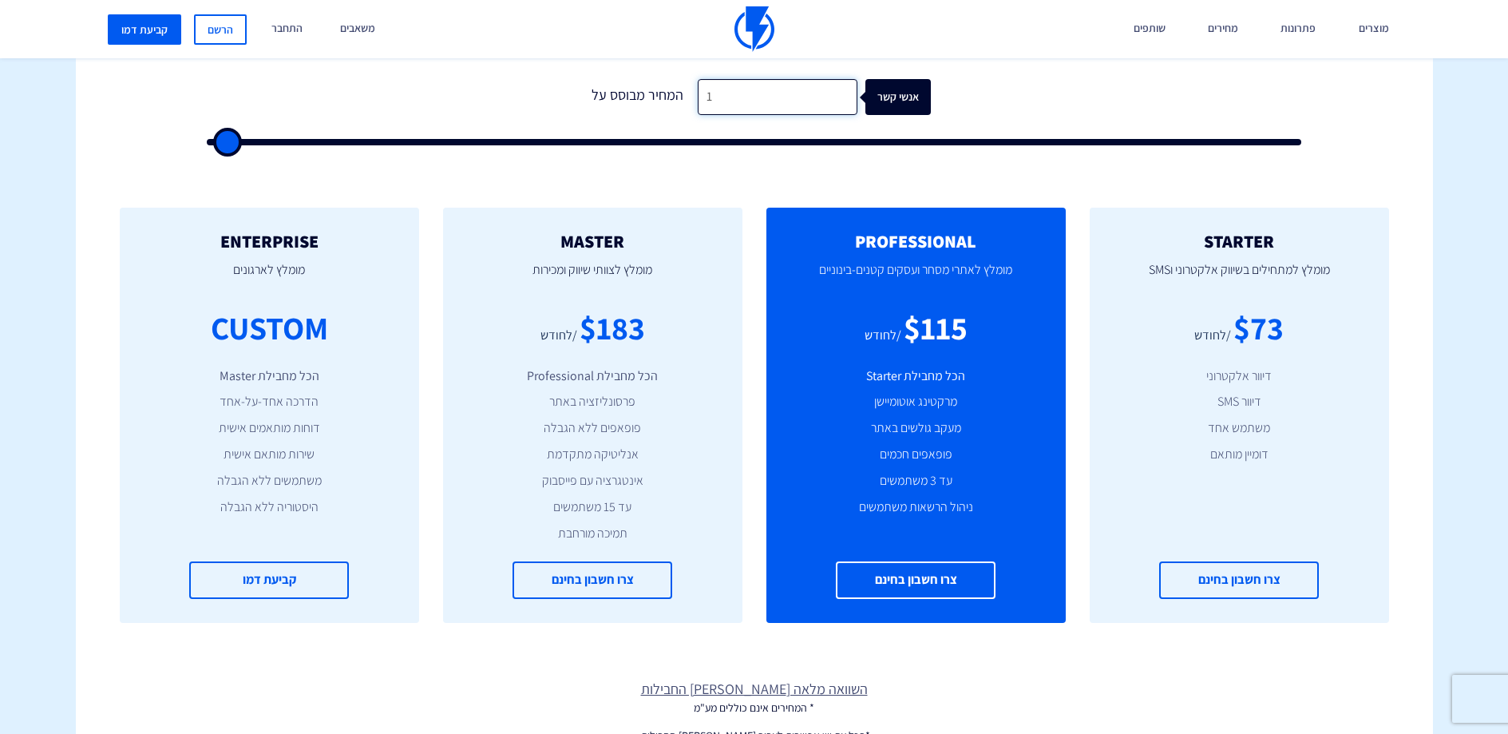
type input "500"
type input "100"
type input "500"
type input "1,000"
type input "1000"
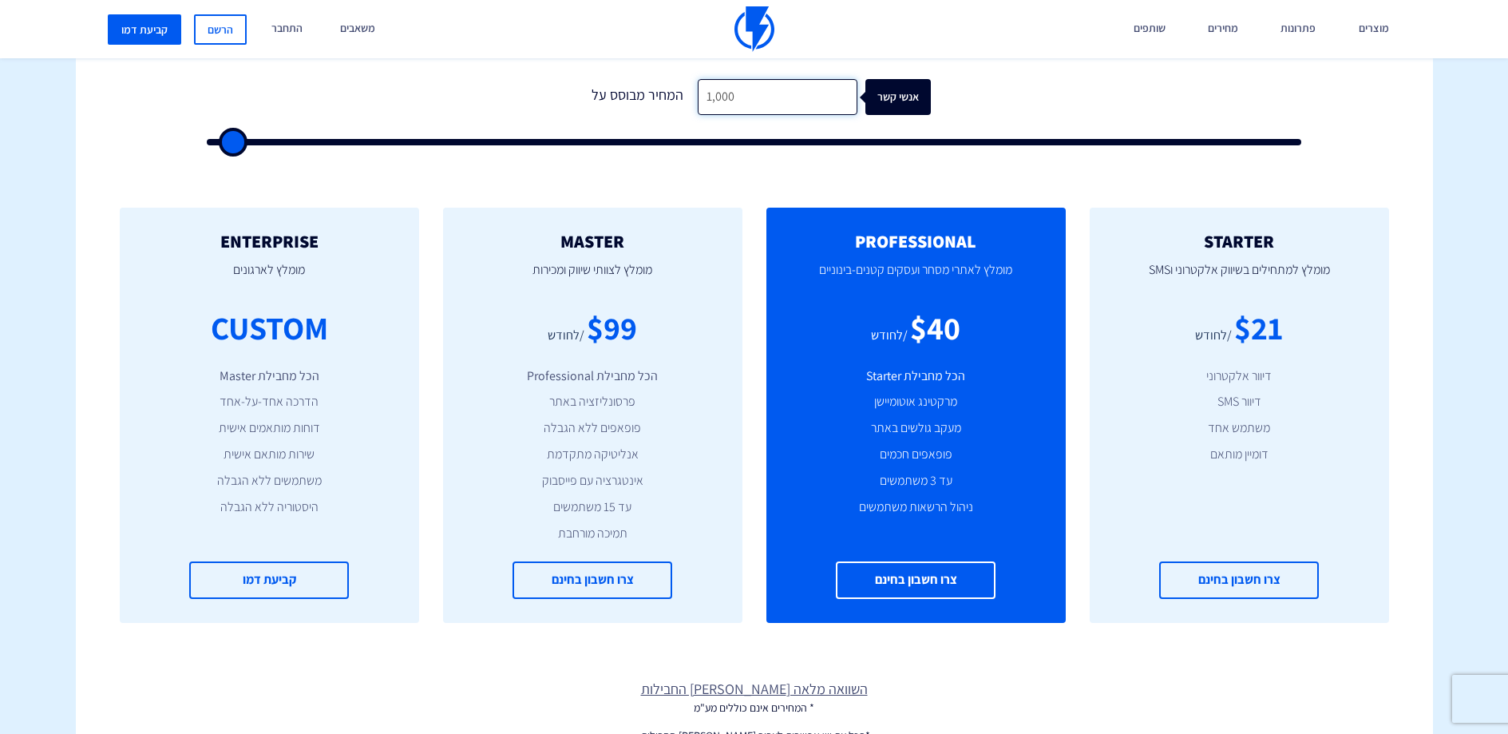
type input "10,000"
type input "10000"
type input "500"
type input "1"
type input "500"
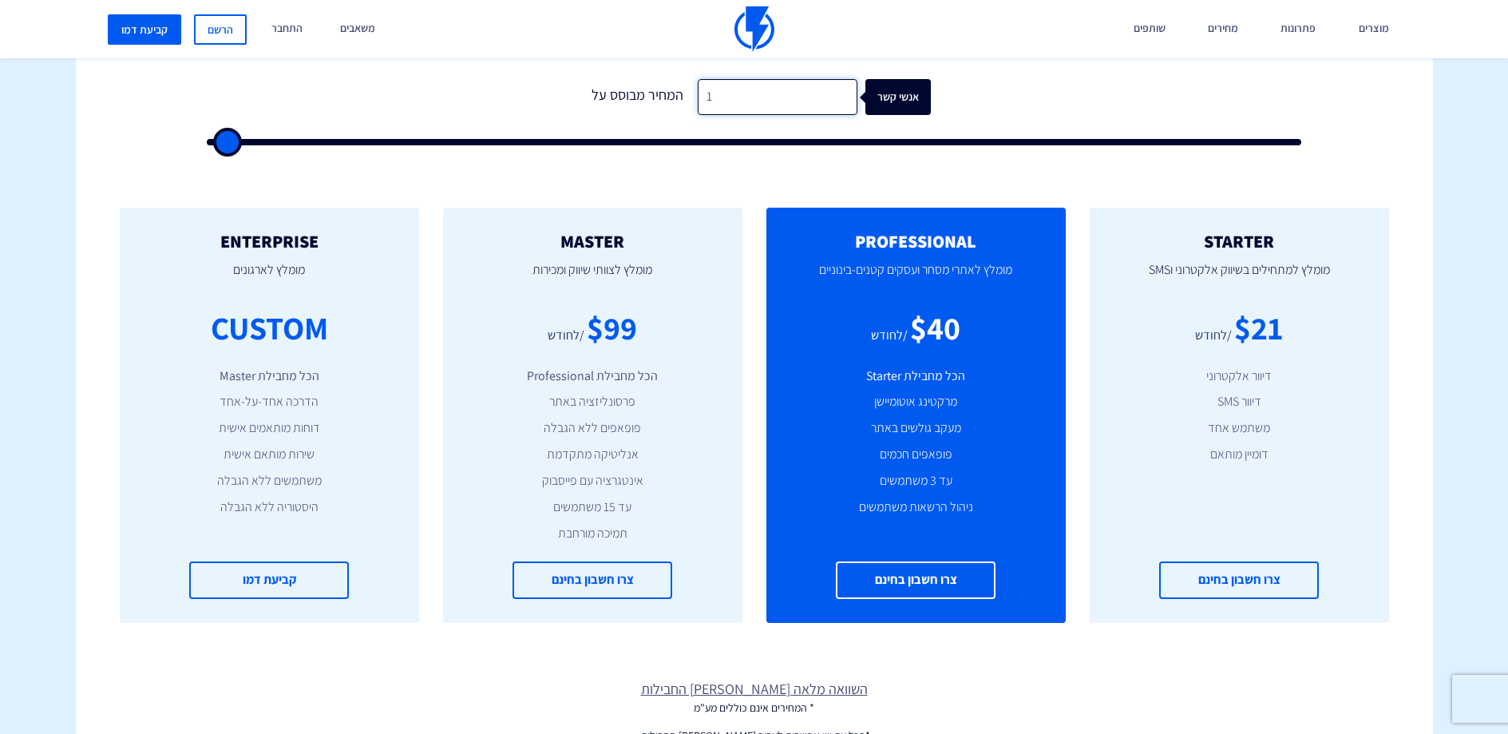
type input "10"
type input "500"
type input "100"
type input "500"
type input "1,000"
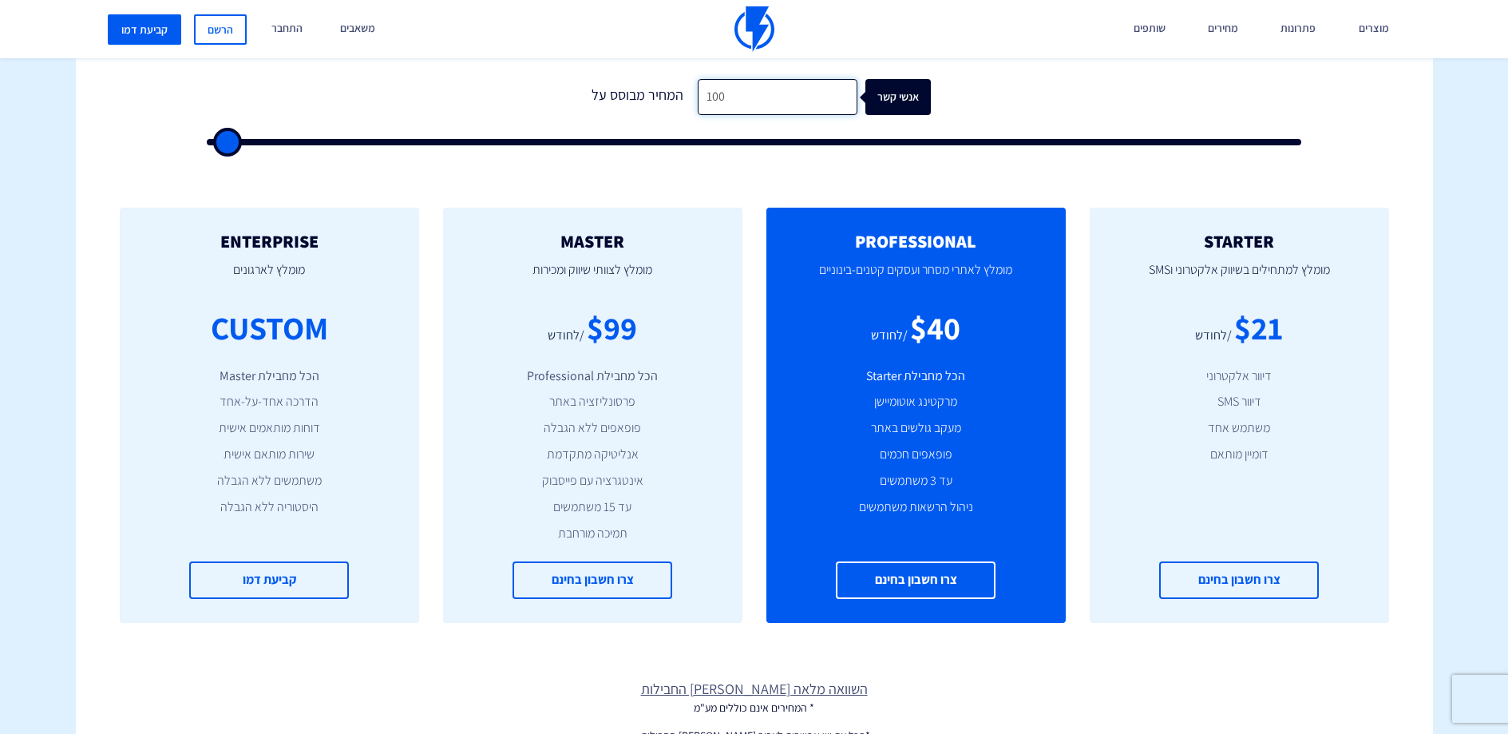
type input "1000"
type input "10,000"
type input "10000"
type input "100,000"
type input "100000"
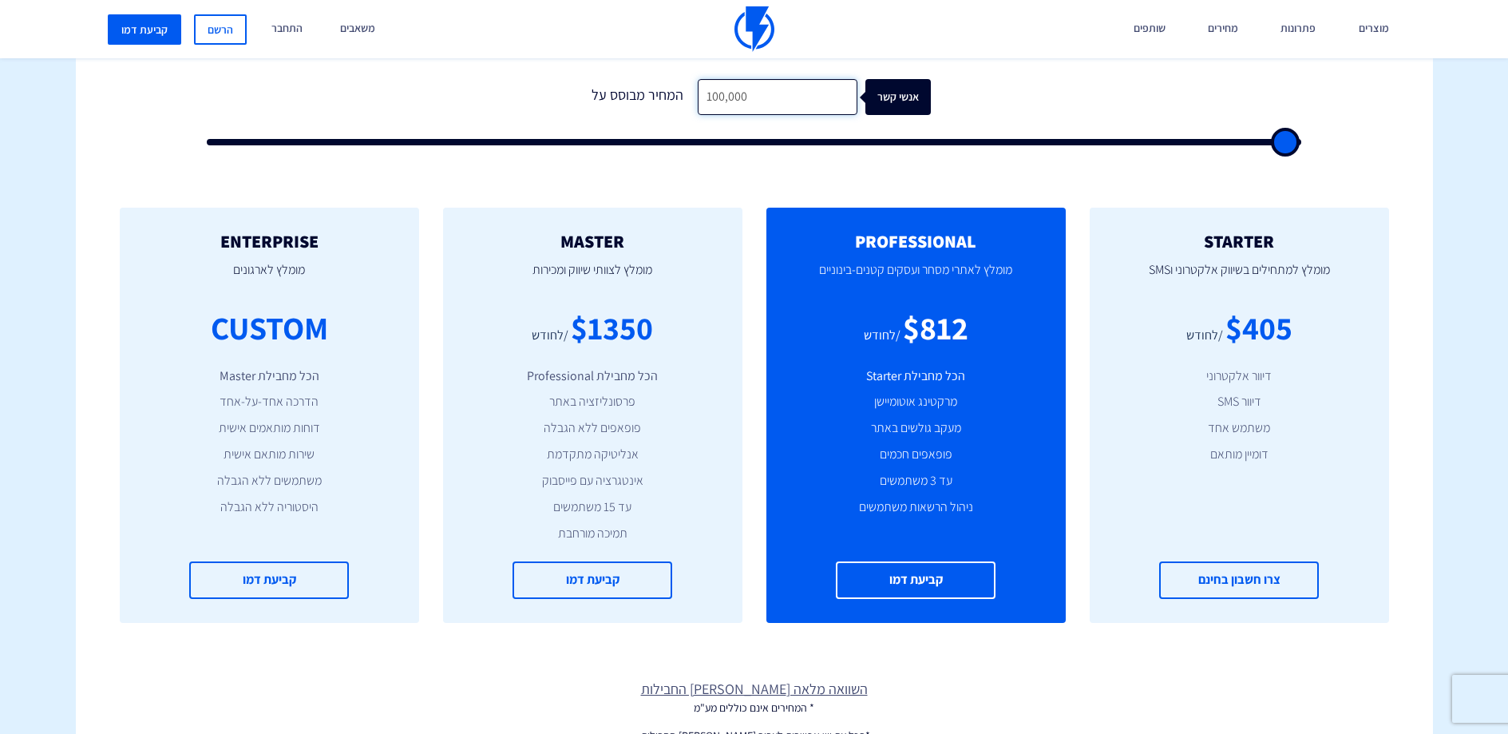
type input "500"
click at [934, 347] on div "$40" at bounding box center [935, 328] width 50 height 46
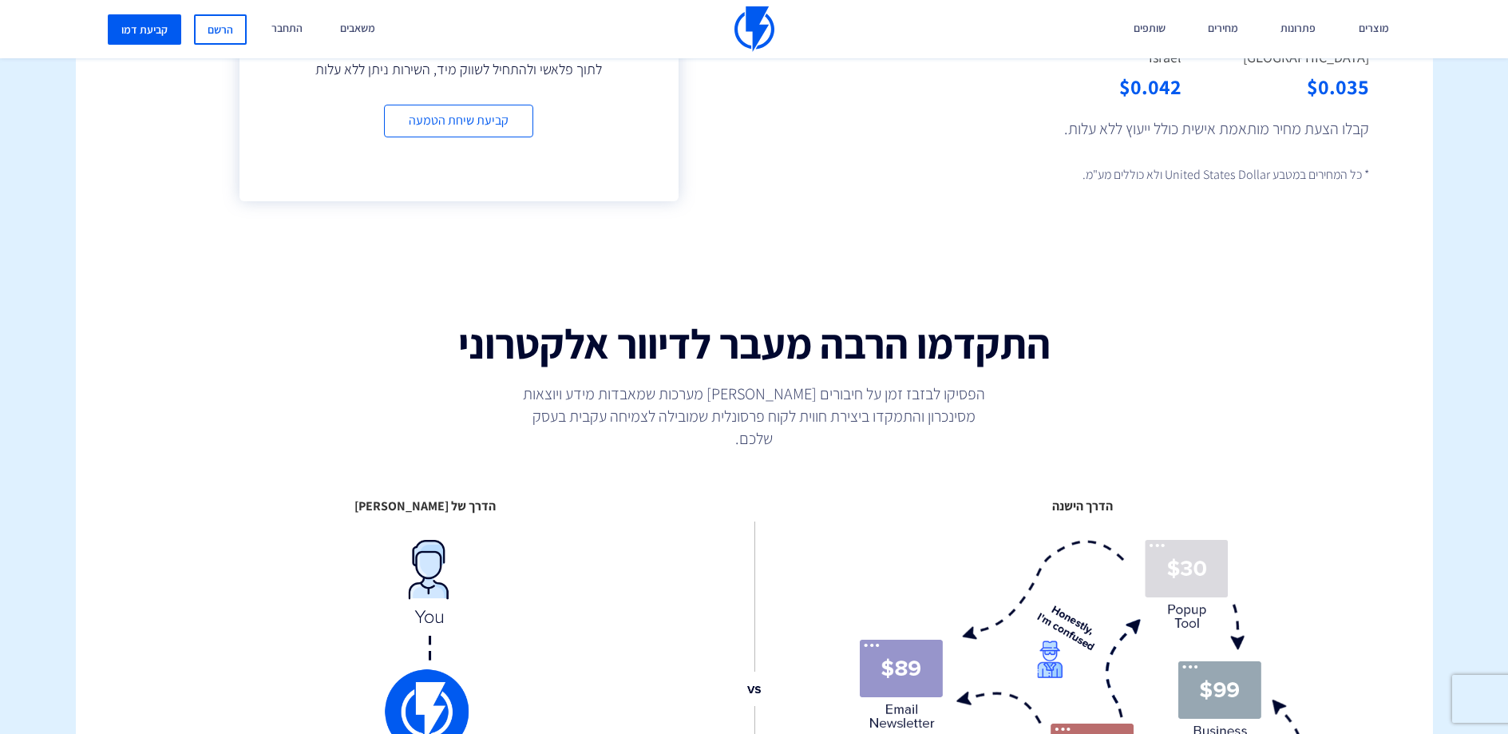
scroll to position [1802, 0]
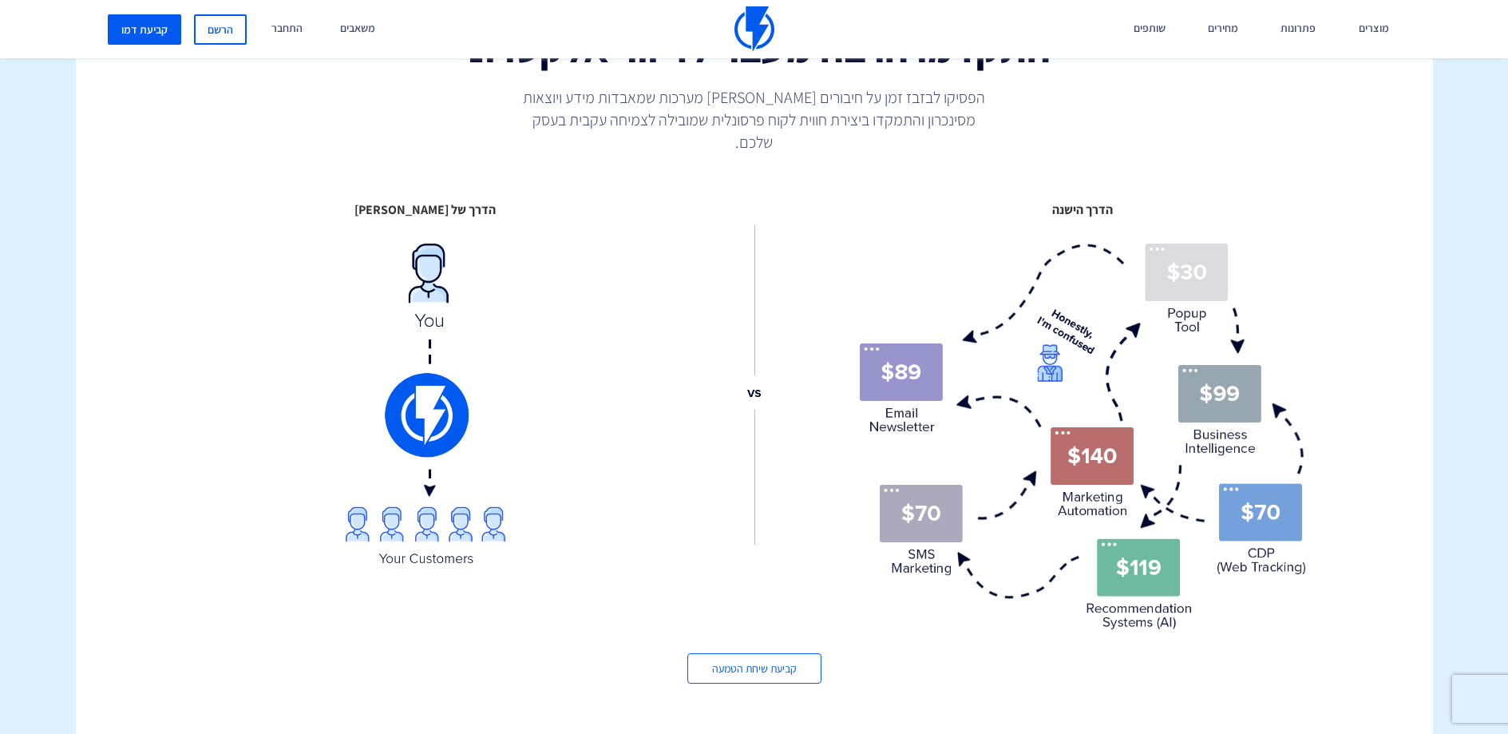
click at [916, 133] on div "התקדמו הרבה מעבר לדיוור אלקטרוני הפסיקו לבזבז זמן על חיבורים בין מערכות שמאבדות…" at bounding box center [754, 105] width 881 height 192
